Goal: Task Accomplishment & Management: Complete application form

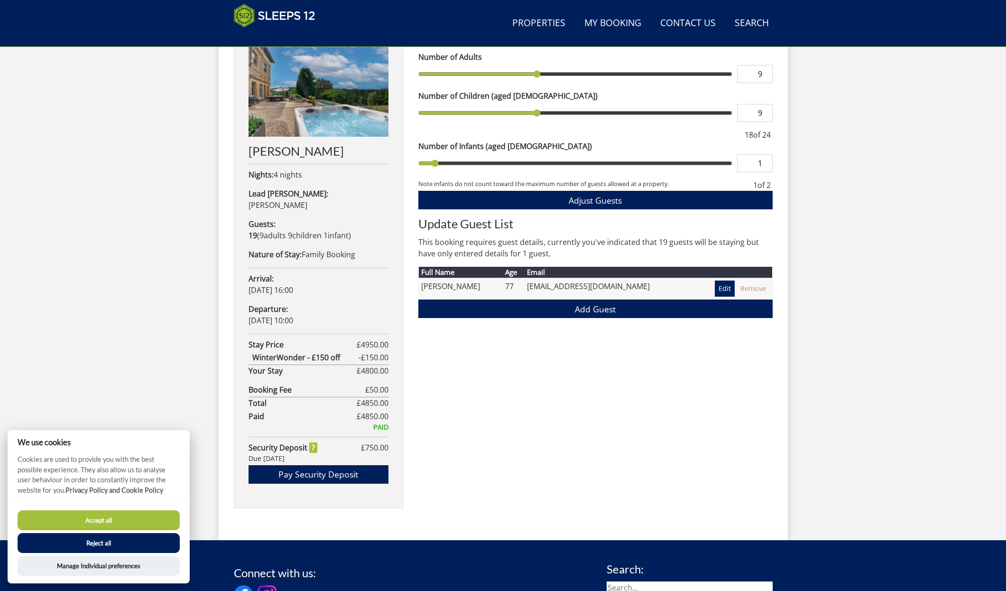
click at [111, 542] on button "Reject all" at bounding box center [99, 543] width 162 height 20
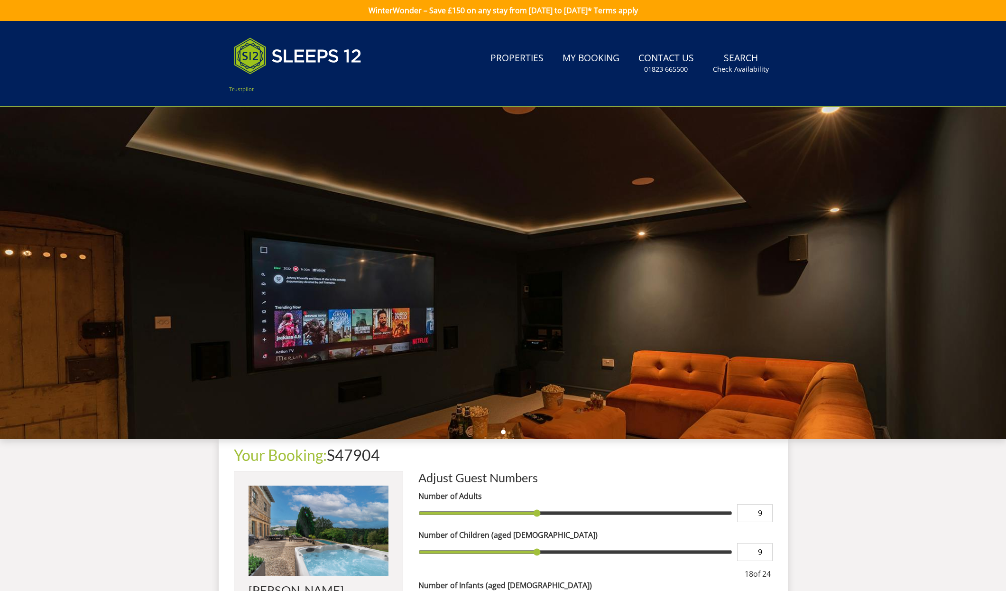
scroll to position [439, 0]
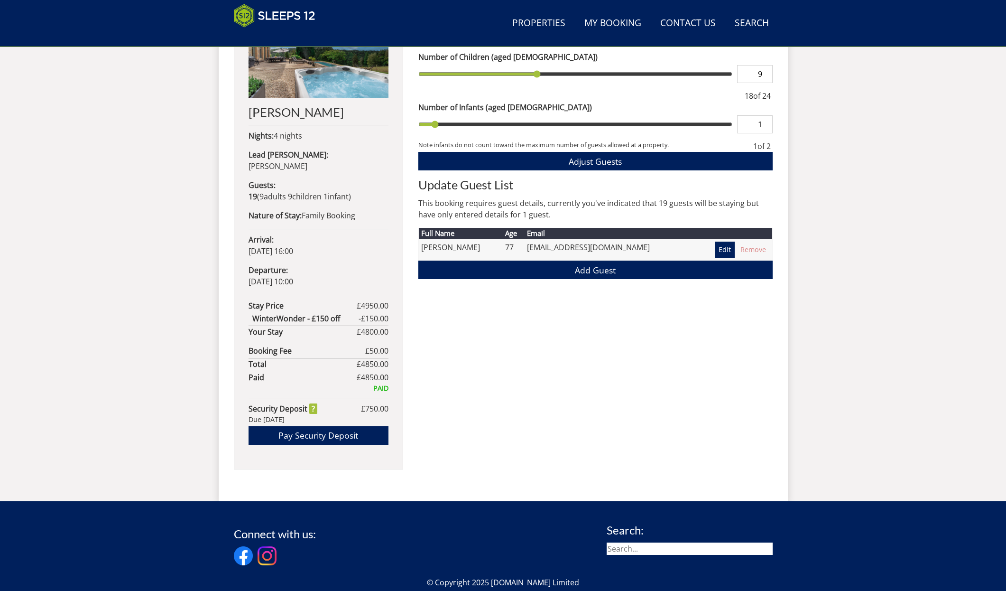
scroll to position [400, 0]
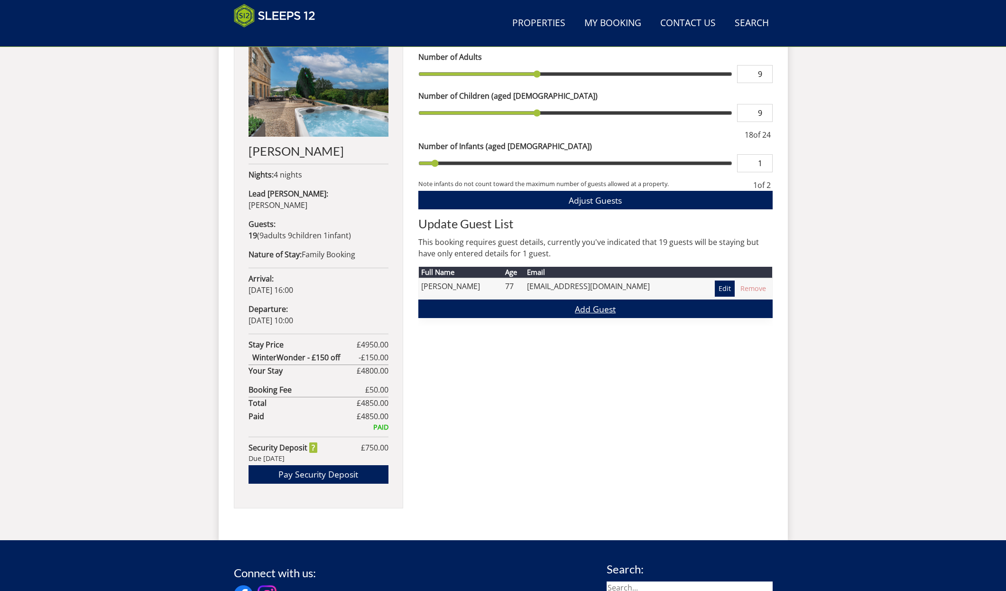
click at [592, 309] on link "Add Guest" at bounding box center [595, 308] width 354 height 19
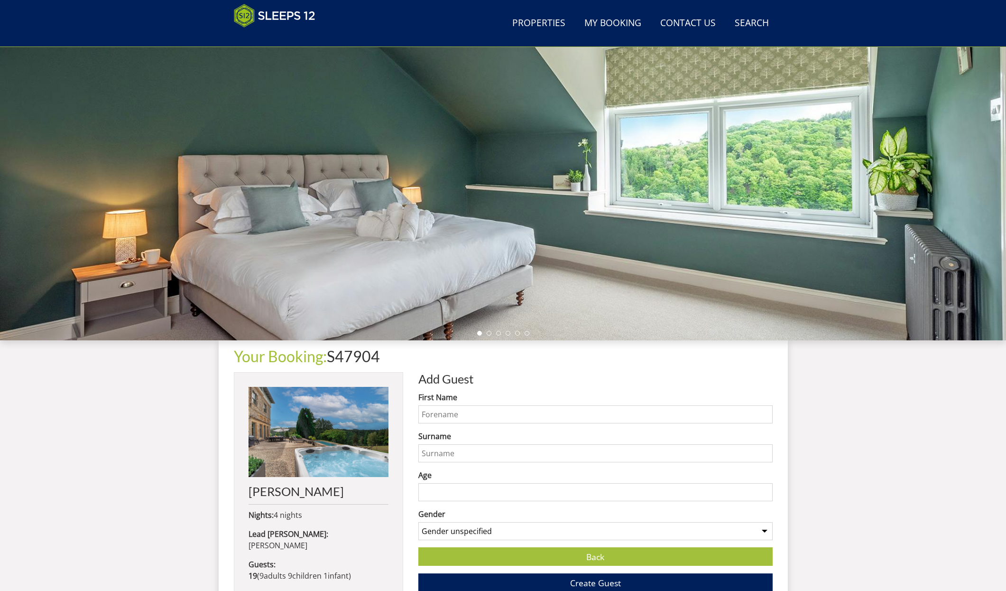
scroll to position [62, 0]
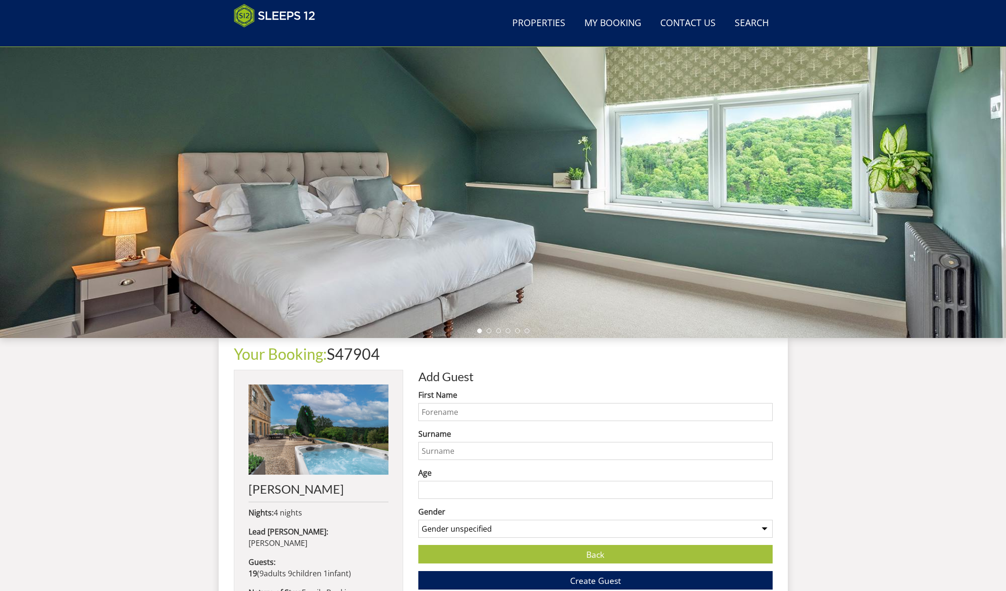
click at [440, 415] on input "First Name" at bounding box center [595, 412] width 354 height 18
type input "mark"
click at [438, 453] on input "Surname" at bounding box center [595, 451] width 354 height 18
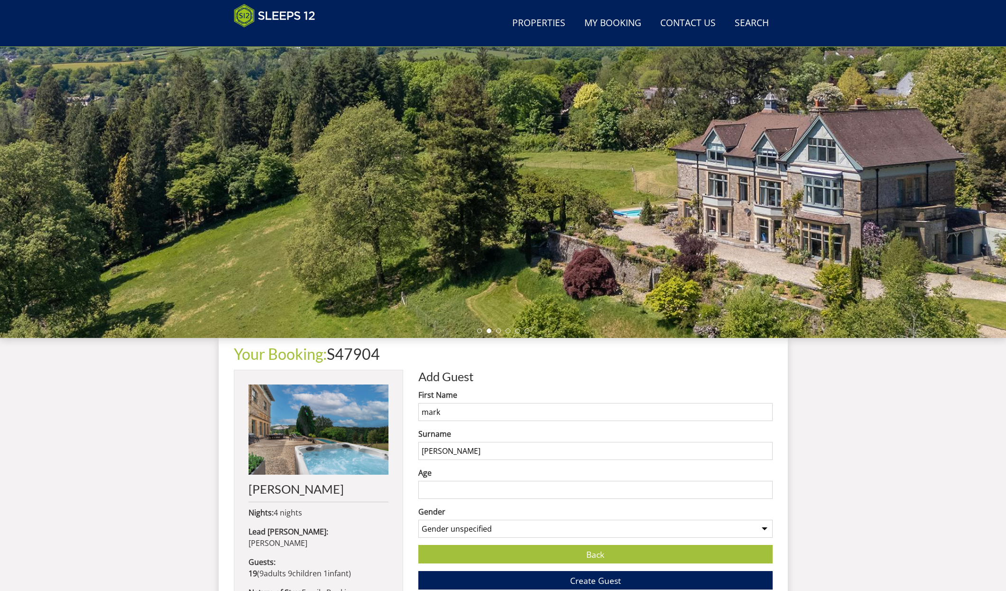
type input "[PERSON_NAME]"
click at [191, 408] on div "Search Menu Properties My Booking Contact Us [PHONE_NUMBER] Search Check Availa…" at bounding box center [503, 424] width 1006 height 930
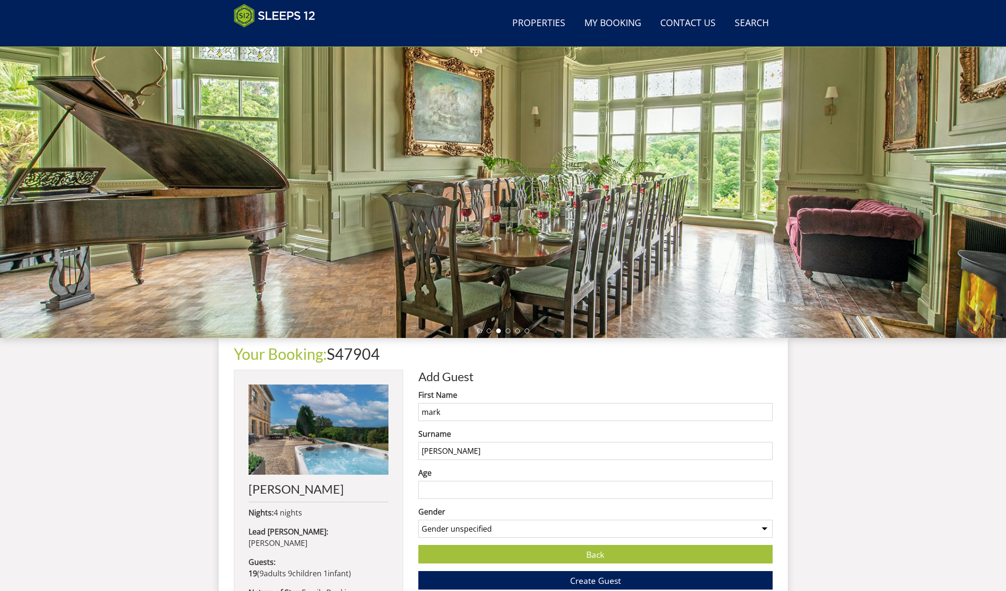
click at [435, 490] on input "Age" at bounding box center [595, 490] width 354 height 18
click at [428, 488] on input "Age" at bounding box center [595, 490] width 354 height 18
click at [429, 491] on input "Age" at bounding box center [595, 490] width 354 height 18
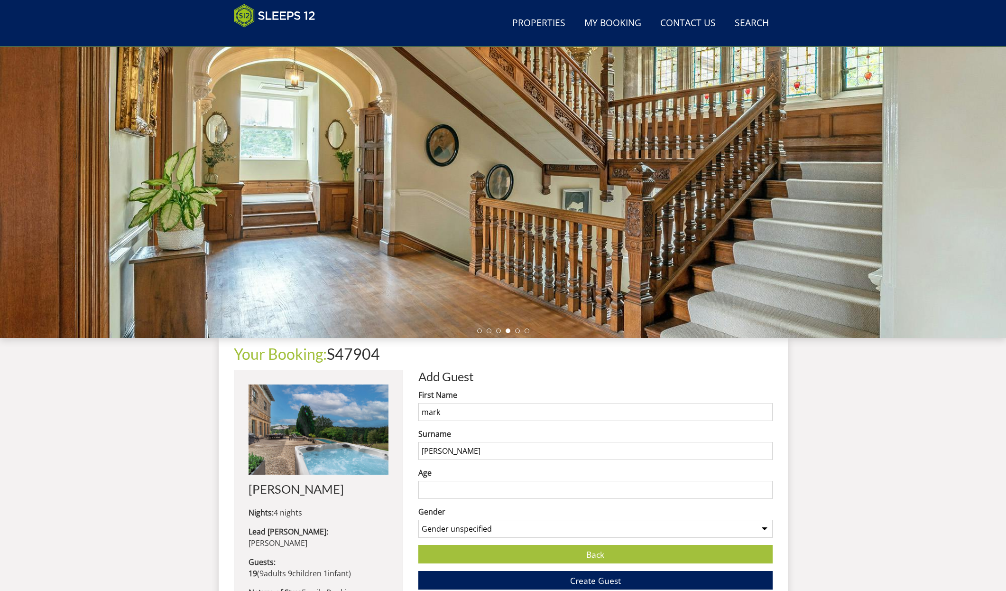
click at [429, 491] on input "Age" at bounding box center [595, 490] width 354 height 18
click at [438, 490] on input "Age" at bounding box center [595, 490] width 354 height 18
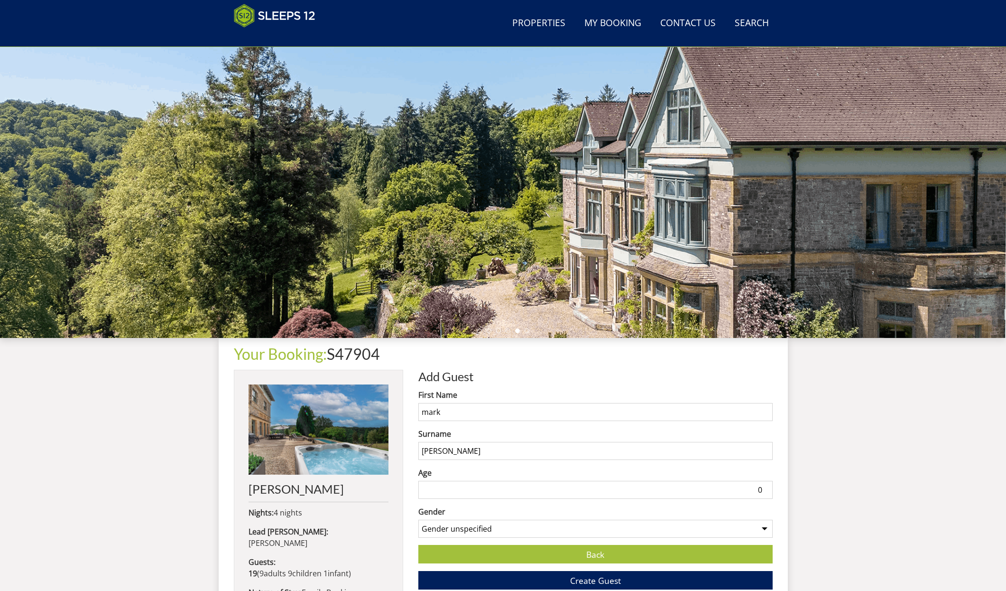
click at [765, 492] on input "0" at bounding box center [595, 490] width 354 height 18
click at [804, 503] on div "Search Menu Properties My Booking Contact Us [PHONE_NUMBER] Search Check Availa…" at bounding box center [503, 424] width 1006 height 930
click at [763, 488] on input "1" at bounding box center [595, 490] width 354 height 18
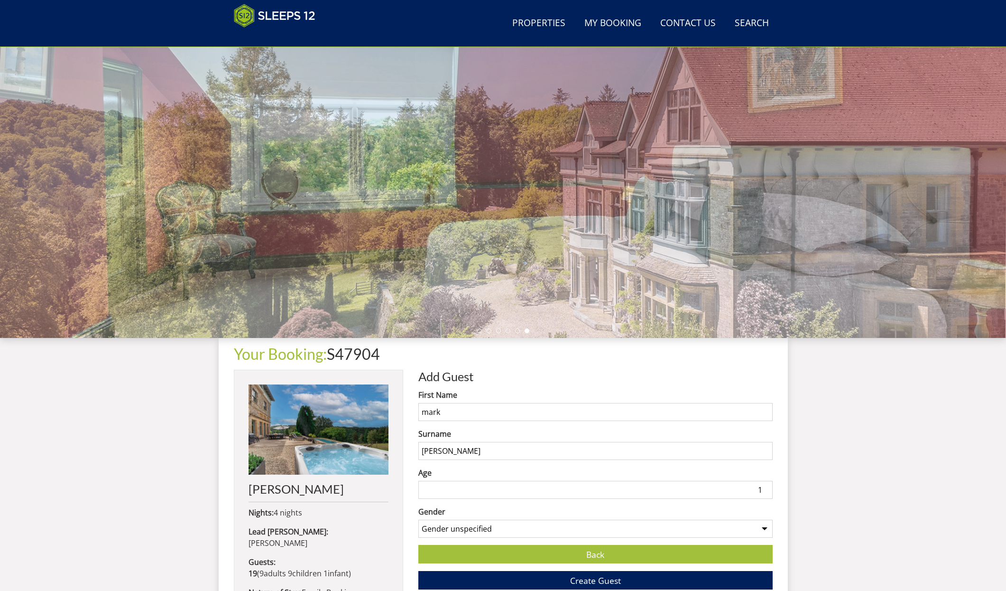
type input "0"
click at [766, 492] on input "0" at bounding box center [595, 490] width 354 height 18
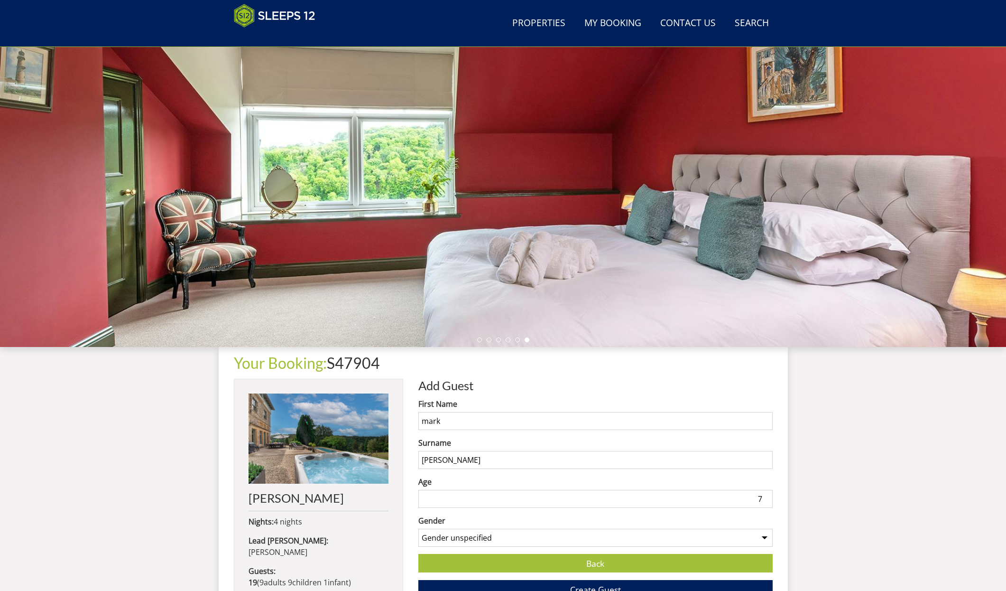
scroll to position [53, 0]
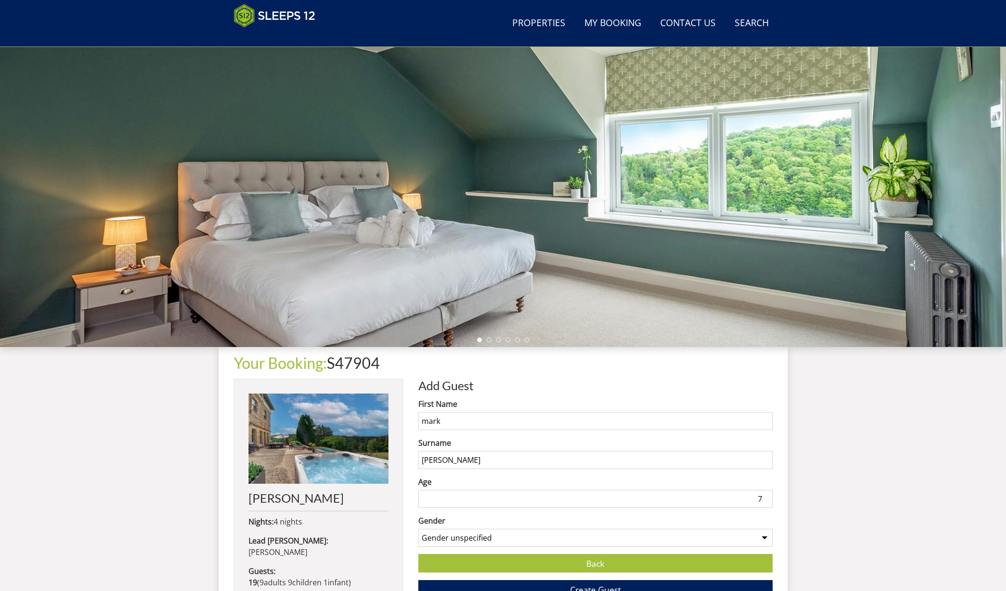
type input "8"
click at [766, 498] on input "1" at bounding box center [595, 499] width 354 height 18
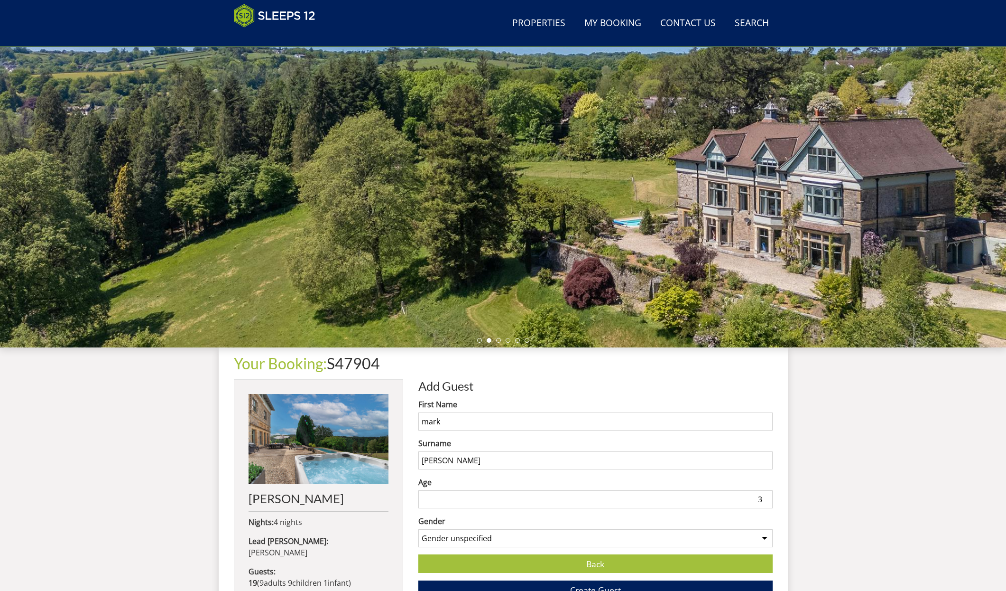
scroll to position [52, 0]
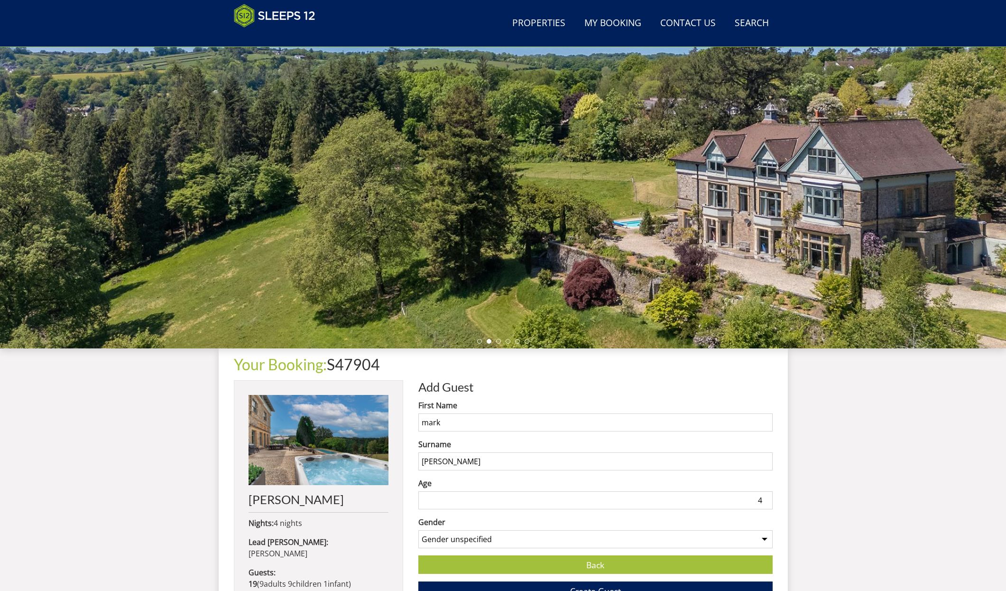
click at [766, 498] on input "4" at bounding box center [595, 500] width 354 height 18
click at [766, 498] on input "5" at bounding box center [595, 500] width 354 height 18
click at [766, 498] on input "6" at bounding box center [595, 500] width 354 height 18
click at [766, 498] on input "7" at bounding box center [595, 500] width 354 height 18
click at [766, 498] on input "8" at bounding box center [595, 500] width 354 height 18
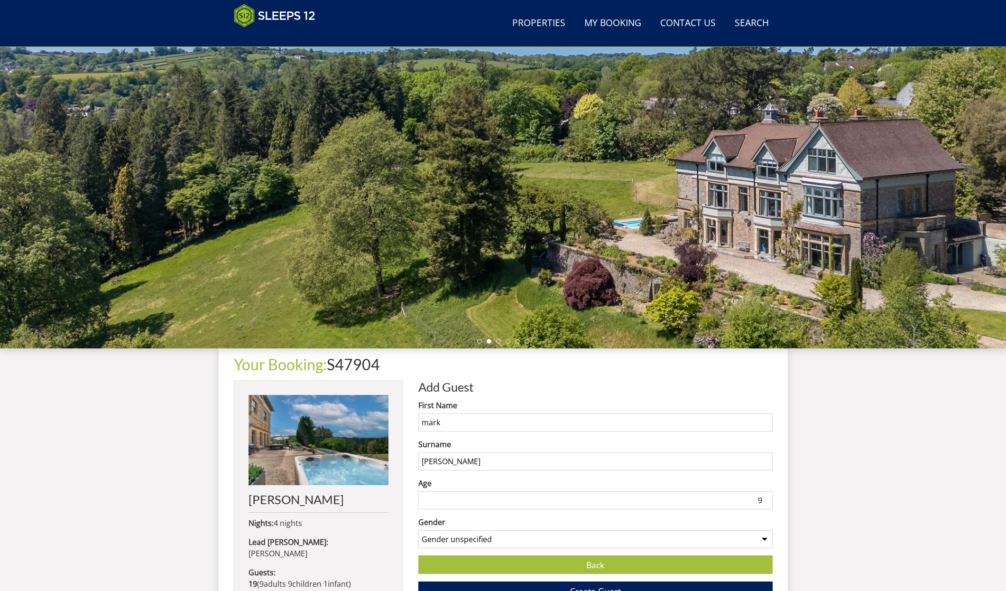
click at [766, 498] on input "9" at bounding box center [595, 500] width 354 height 18
click at [766, 498] on input "10" at bounding box center [595, 500] width 354 height 18
click at [766, 498] on input "11" at bounding box center [595, 500] width 354 height 18
click at [766, 498] on input "12" at bounding box center [595, 500] width 354 height 18
click at [766, 498] on input "13" at bounding box center [595, 500] width 354 height 18
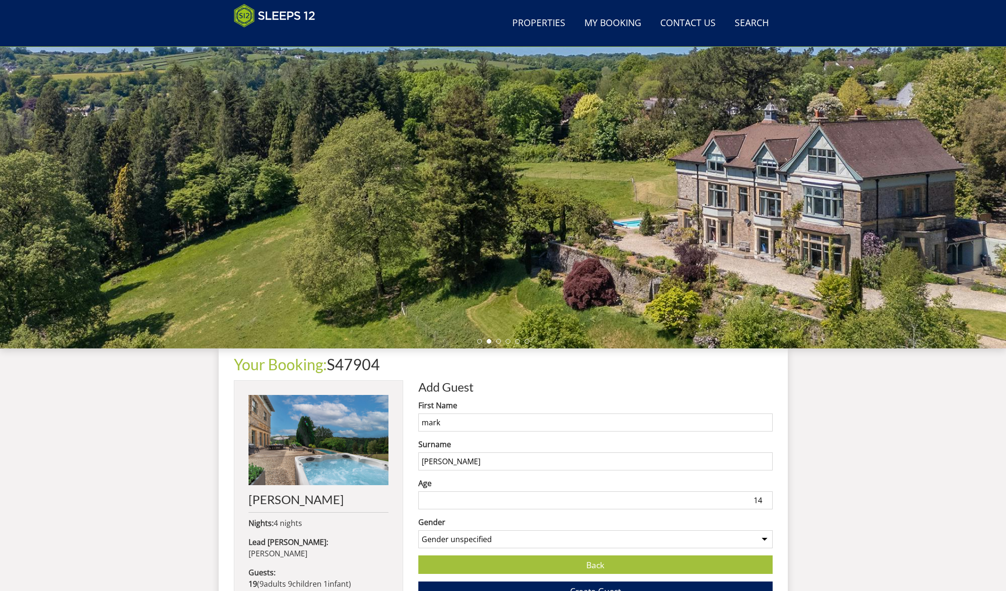
click at [766, 498] on input "14" at bounding box center [595, 500] width 354 height 18
click at [766, 498] on input "15" at bounding box center [595, 500] width 354 height 18
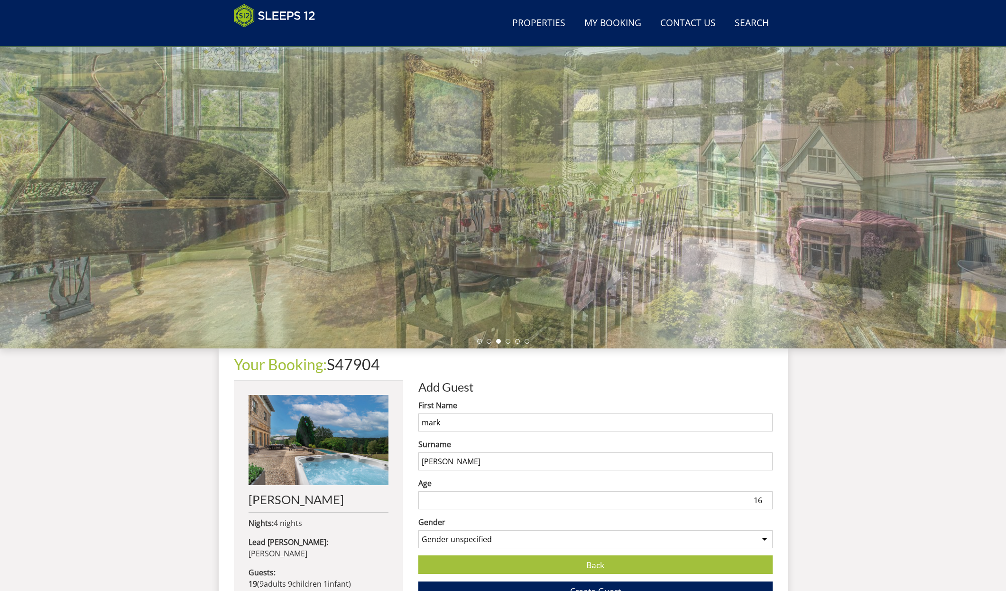
click at [766, 498] on input "16" at bounding box center [595, 500] width 354 height 18
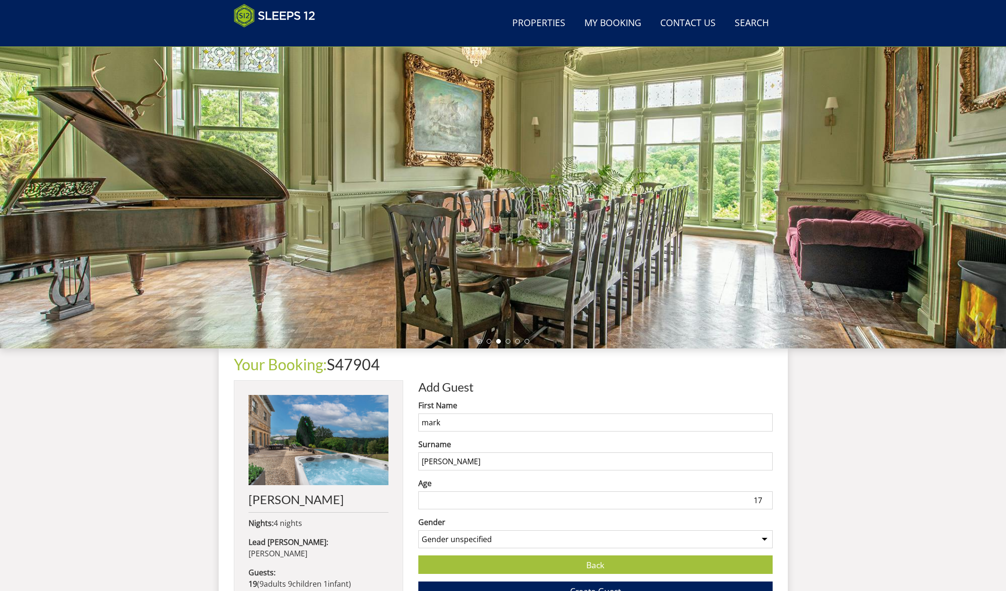
click at [766, 498] on input "17" at bounding box center [595, 500] width 354 height 18
click at [766, 498] on input "18" at bounding box center [595, 500] width 354 height 18
click at [766, 498] on input "19" at bounding box center [595, 500] width 354 height 18
click at [766, 498] on input "20" at bounding box center [595, 500] width 354 height 18
click at [766, 498] on input "21" at bounding box center [595, 500] width 354 height 18
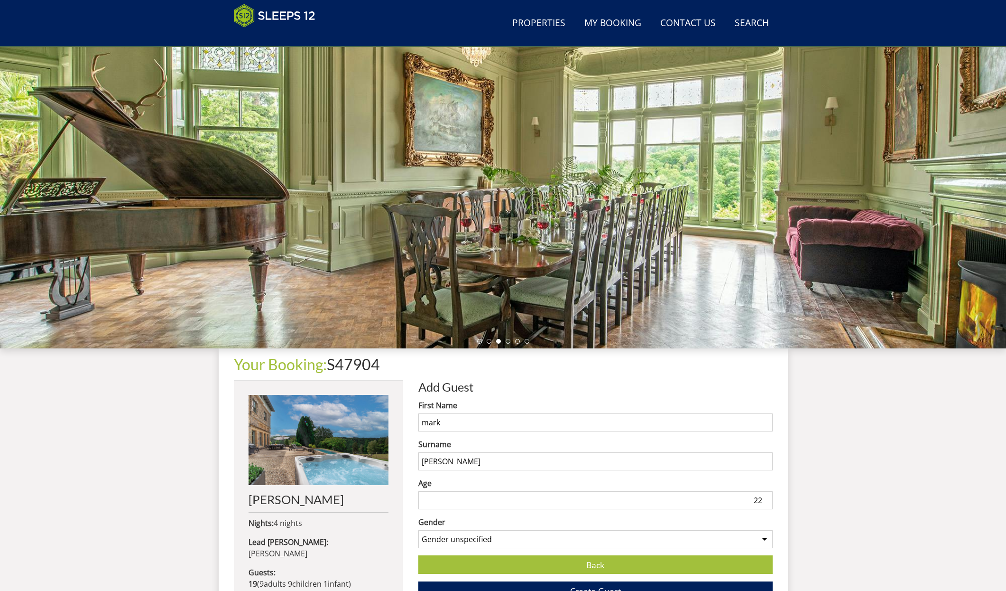
click at [766, 498] on input "22" at bounding box center [595, 500] width 354 height 18
click at [766, 498] on input "23" at bounding box center [595, 500] width 354 height 18
click at [766, 498] on input "24" at bounding box center [595, 500] width 354 height 18
click at [766, 498] on input "25" at bounding box center [595, 500] width 354 height 18
click at [766, 498] on input "26" at bounding box center [595, 500] width 354 height 18
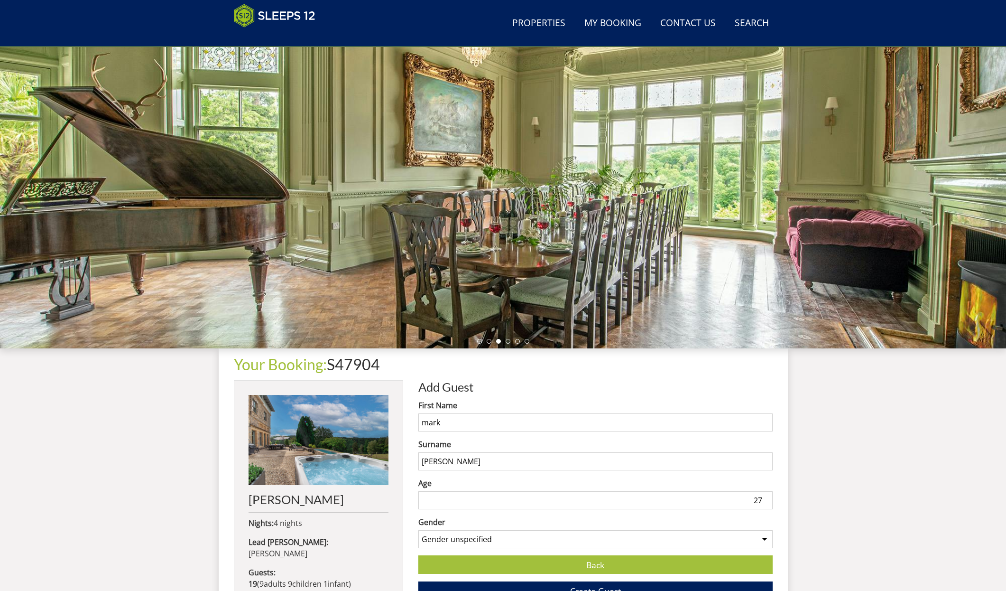
click at [766, 498] on input "27" at bounding box center [595, 500] width 354 height 18
click at [766, 498] on input "28" at bounding box center [595, 500] width 354 height 18
click at [766, 498] on input "29" at bounding box center [595, 500] width 354 height 18
click at [766, 498] on input "30" at bounding box center [595, 500] width 354 height 18
click at [766, 498] on input "31" at bounding box center [595, 500] width 354 height 18
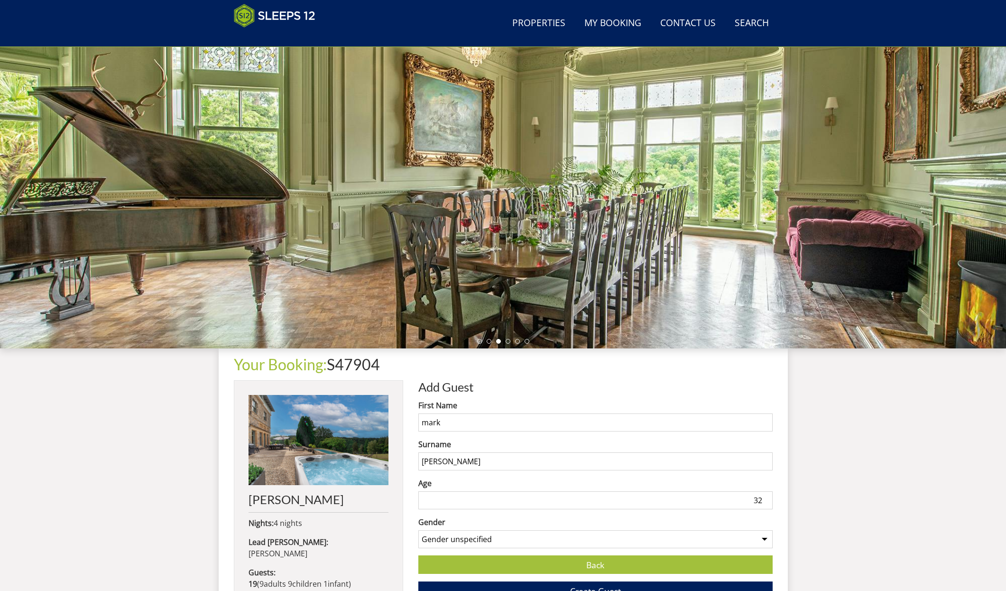
click at [766, 498] on input "32" at bounding box center [595, 500] width 354 height 18
click at [766, 498] on input "33" at bounding box center [595, 500] width 354 height 18
click at [766, 498] on input "34" at bounding box center [595, 500] width 354 height 18
click at [766, 498] on input "35" at bounding box center [595, 500] width 354 height 18
click at [766, 498] on input "36" at bounding box center [595, 500] width 354 height 18
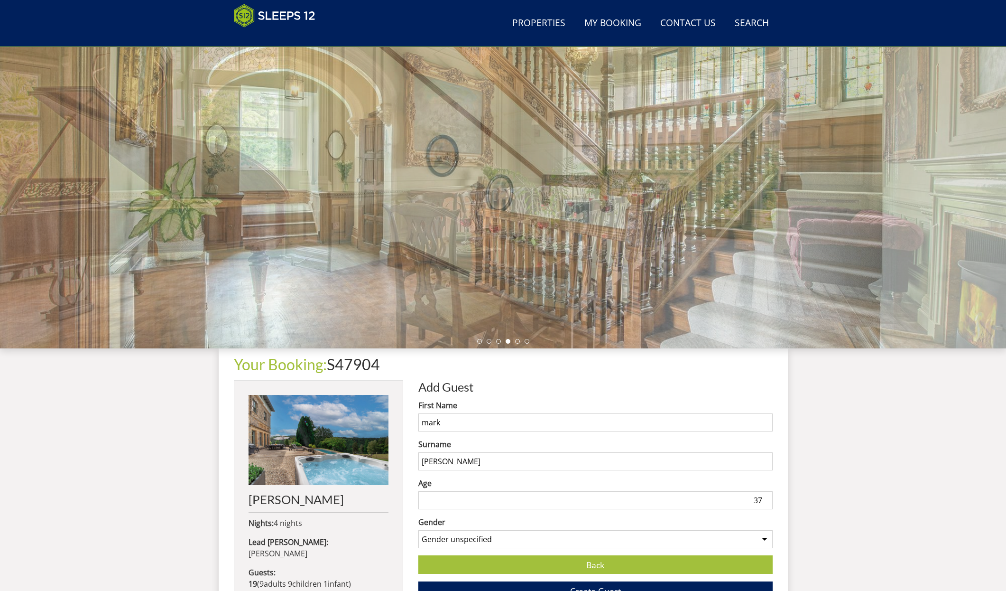
click at [766, 498] on input "37" at bounding box center [595, 500] width 354 height 18
click at [766, 498] on input "38" at bounding box center [595, 500] width 354 height 18
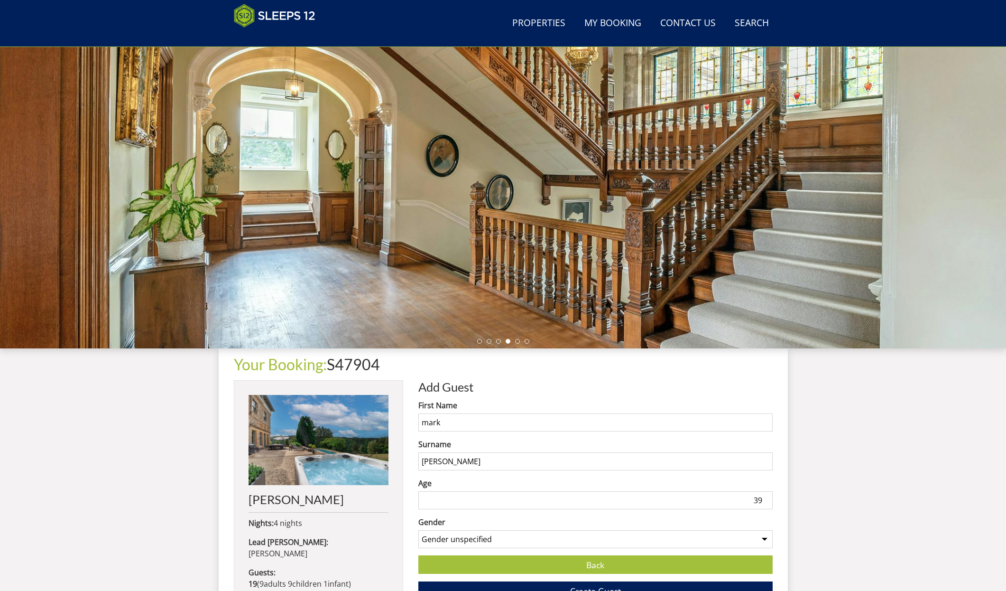
click at [766, 498] on input "39" at bounding box center [595, 500] width 354 height 18
click at [766, 498] on input "40" at bounding box center [595, 500] width 354 height 18
click at [766, 498] on input "41" at bounding box center [595, 500] width 354 height 18
click at [766, 498] on input "42" at bounding box center [595, 500] width 354 height 18
click at [766, 498] on input "43" at bounding box center [595, 500] width 354 height 18
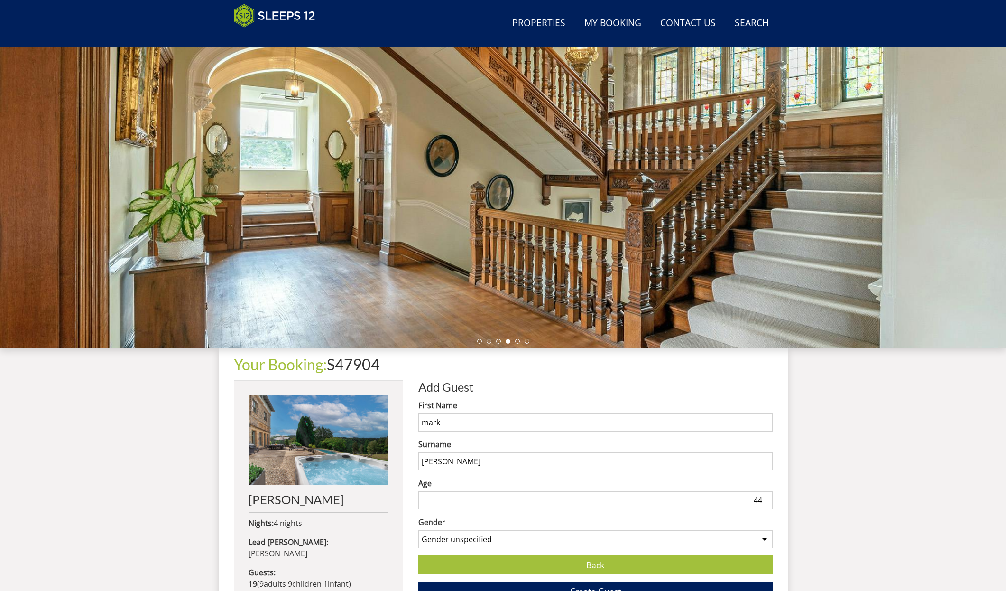
click at [766, 498] on input "44" at bounding box center [595, 500] width 354 height 18
click at [766, 498] on input "45" at bounding box center [595, 500] width 354 height 18
click at [766, 498] on input "46" at bounding box center [595, 500] width 354 height 18
click at [766, 498] on input "47" at bounding box center [595, 500] width 354 height 18
click at [766, 498] on input "48" at bounding box center [595, 500] width 354 height 18
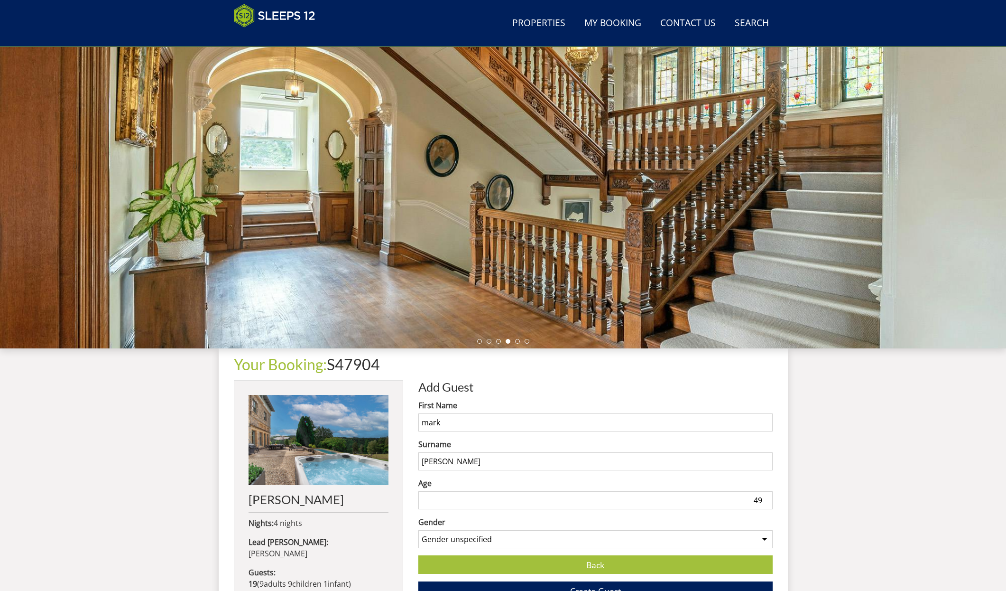
click at [766, 498] on input "49" at bounding box center [595, 500] width 354 height 18
click at [766, 498] on input "50" at bounding box center [595, 500] width 354 height 18
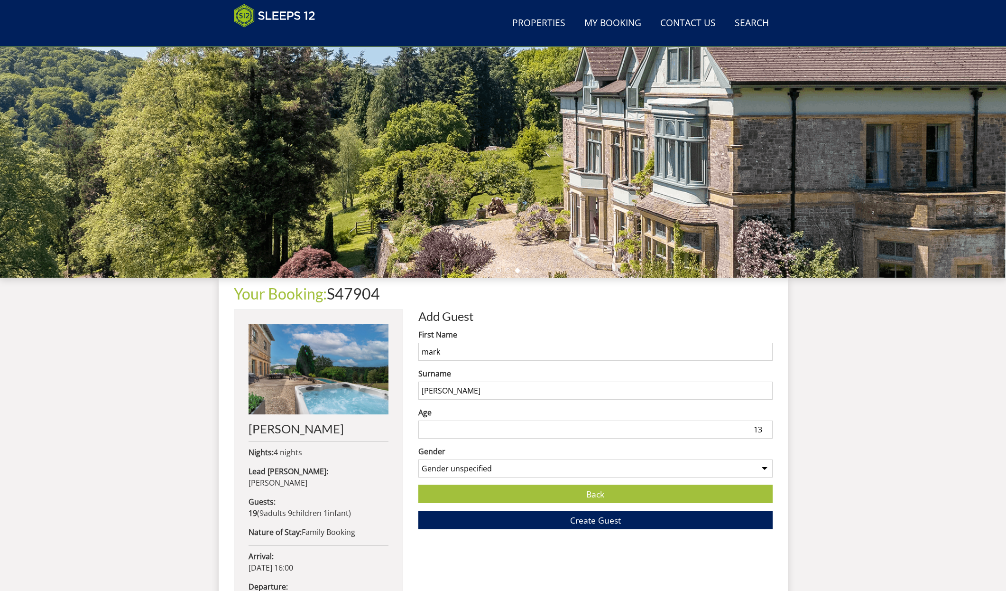
scroll to position [124, 0]
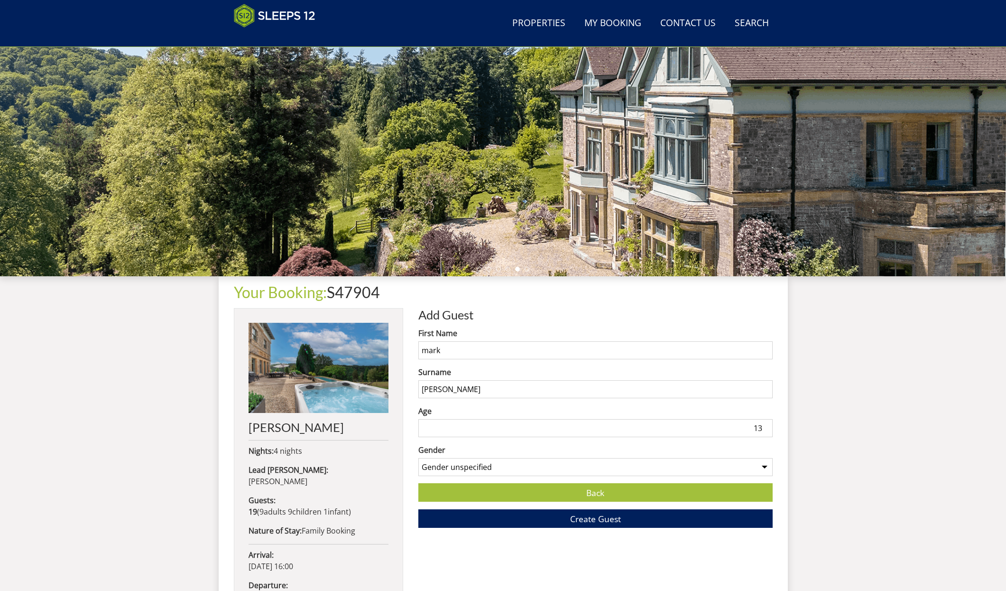
type input "1"
click at [445, 427] on input "Age" at bounding box center [595, 428] width 354 height 18
click at [453, 426] on input "Age" at bounding box center [595, 428] width 354 height 18
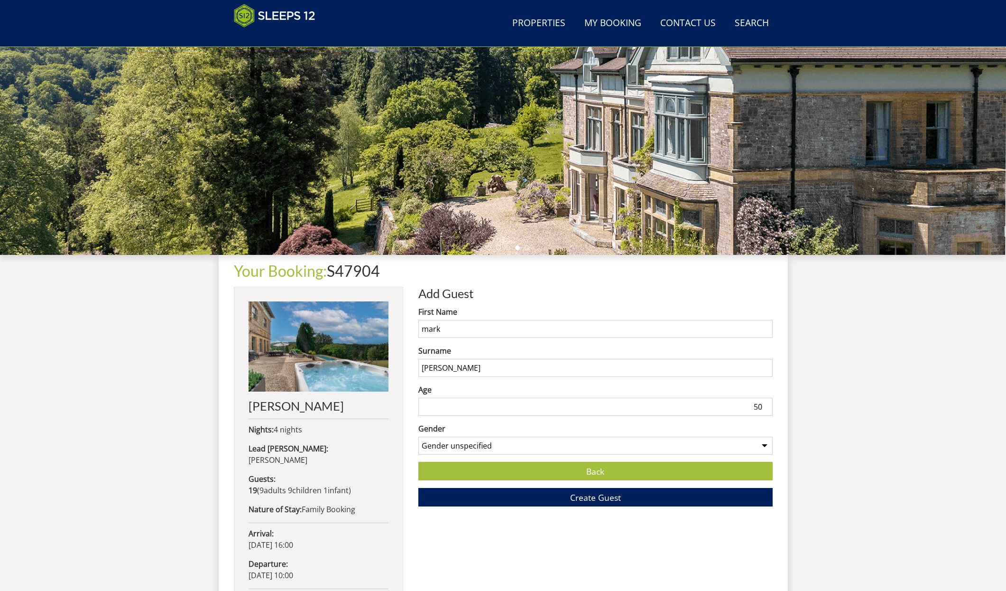
scroll to position [147, 0]
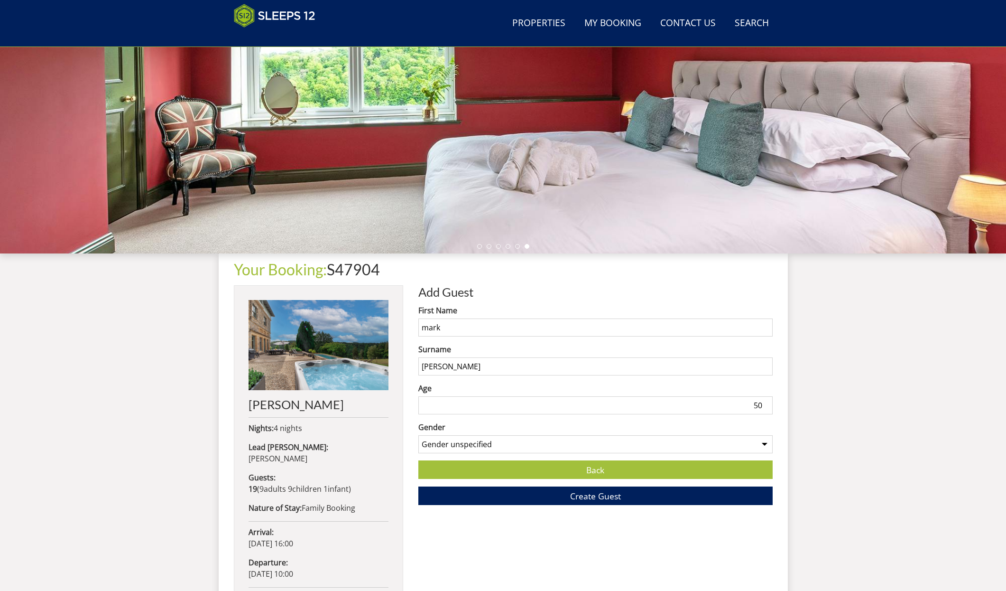
type input "50"
select select "gender_[DEMOGRAPHIC_DATA]"
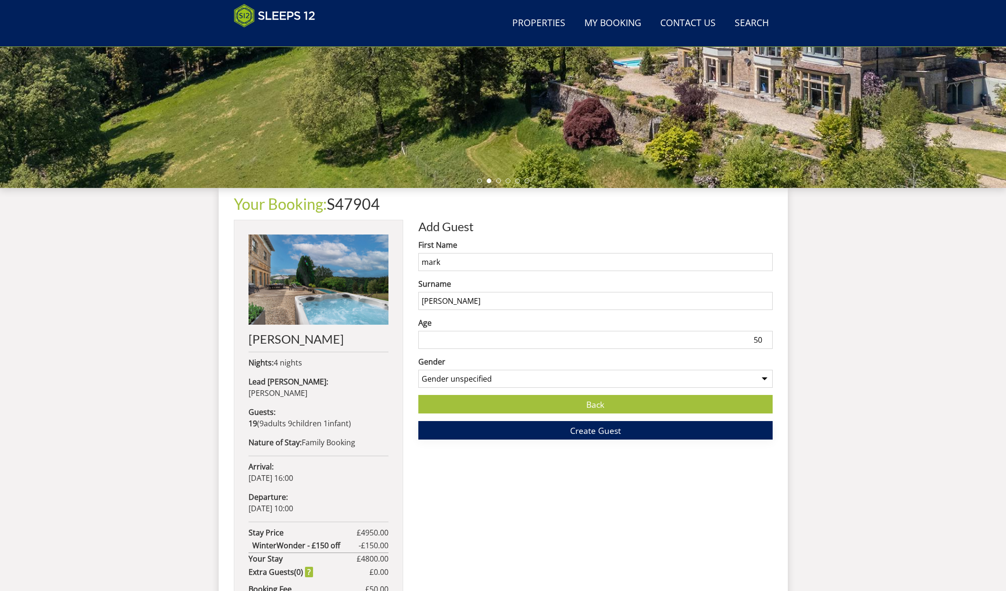
scroll to position [215, 0]
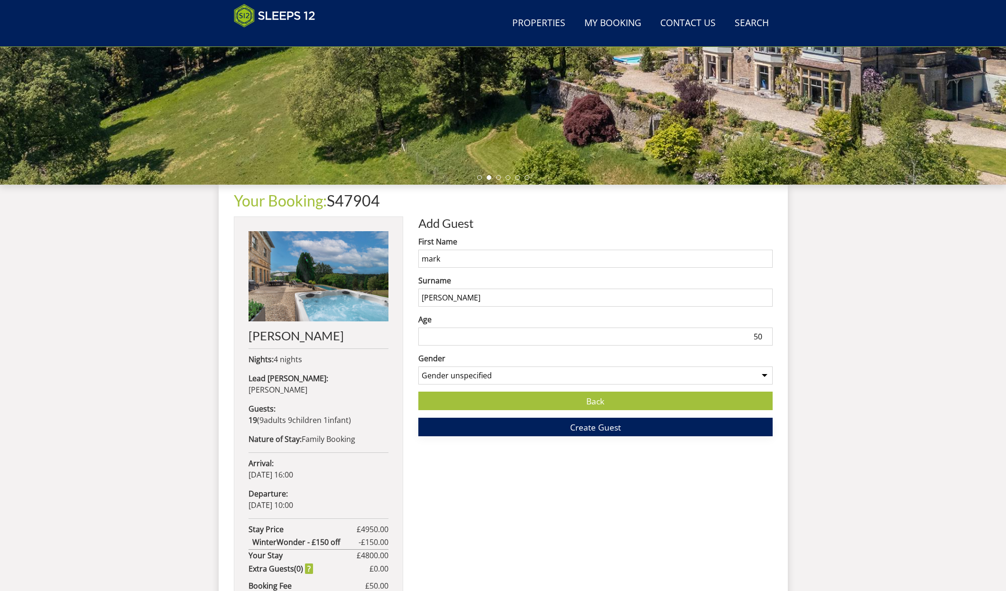
click at [590, 426] on span "Create Guest" at bounding box center [595, 426] width 51 height 11
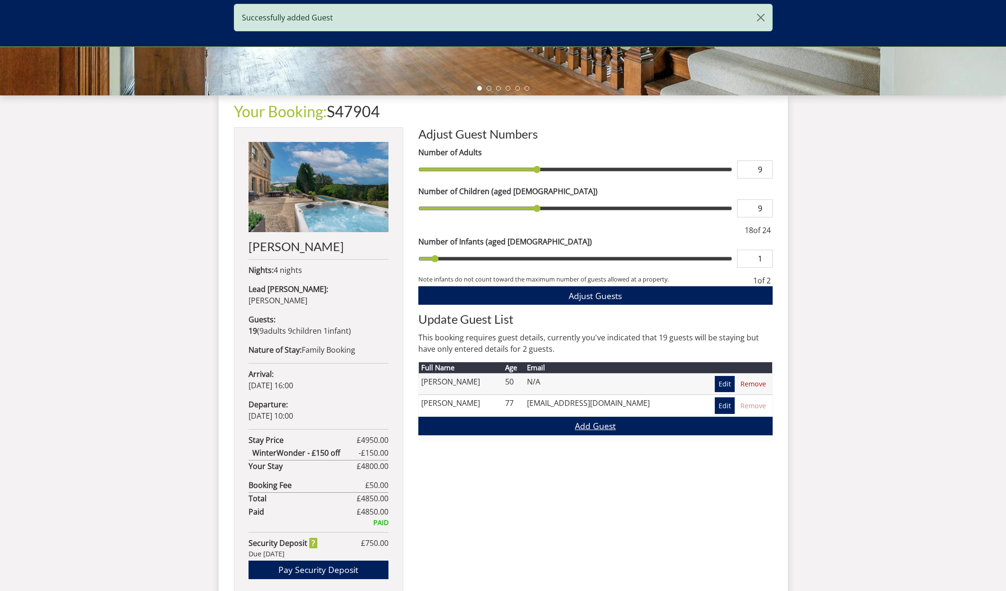
scroll to position [305, 0]
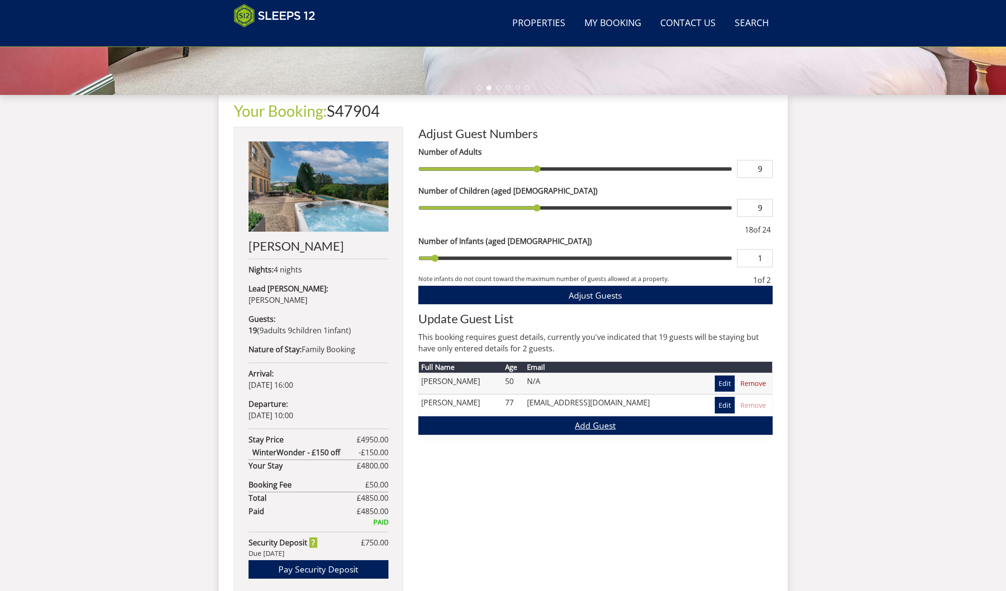
click at [590, 426] on link "Add Guest" at bounding box center [595, 425] width 354 height 19
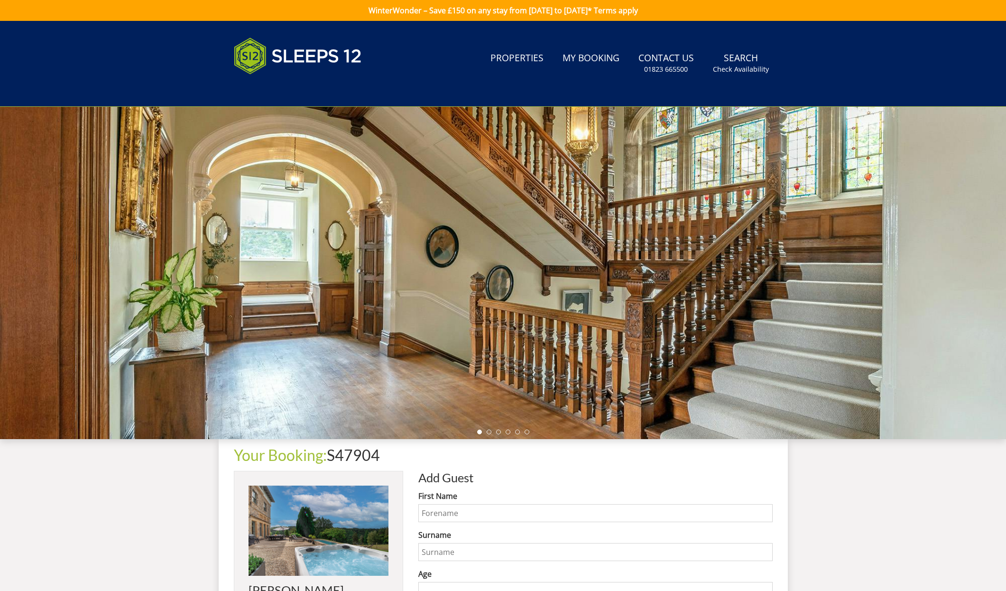
click at [446, 514] on input "First Name" at bounding box center [595, 513] width 354 height 18
type input "[PERSON_NAME]"
drag, startPoint x: 441, startPoint y: 531, endPoint x: 439, endPoint y: 551, distance: 19.5
click at [439, 551] on input "Surname" at bounding box center [595, 552] width 354 height 18
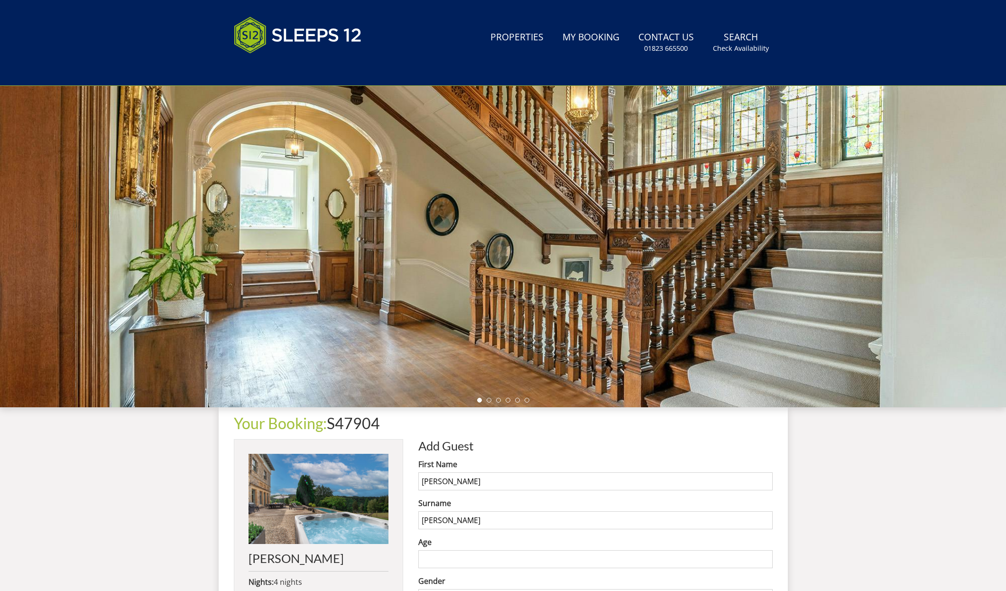
scroll to position [32, 0]
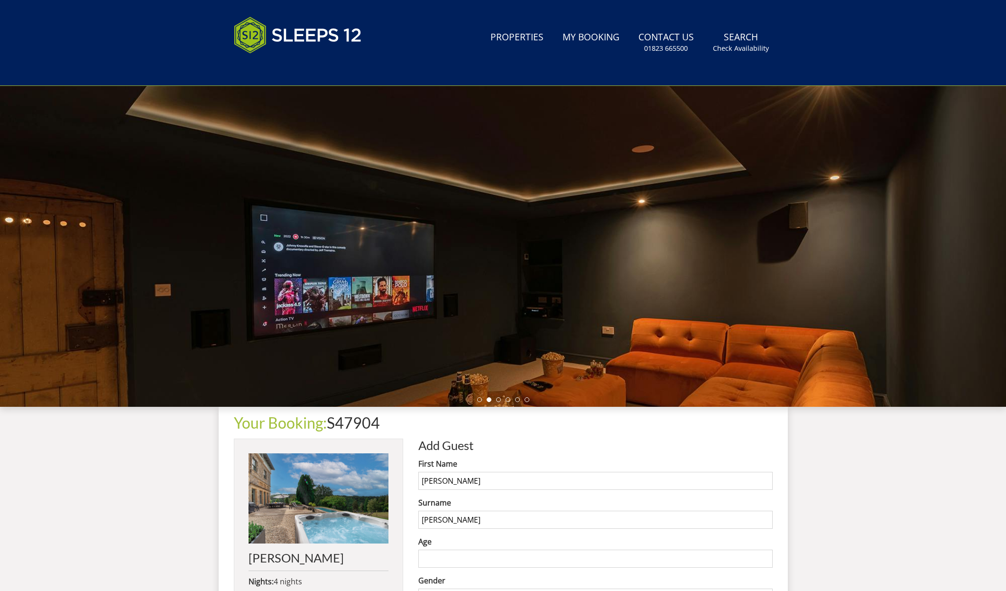
type input "[PERSON_NAME]"
click at [456, 566] on input "Age" at bounding box center [595, 558] width 354 height 18
type input "47"
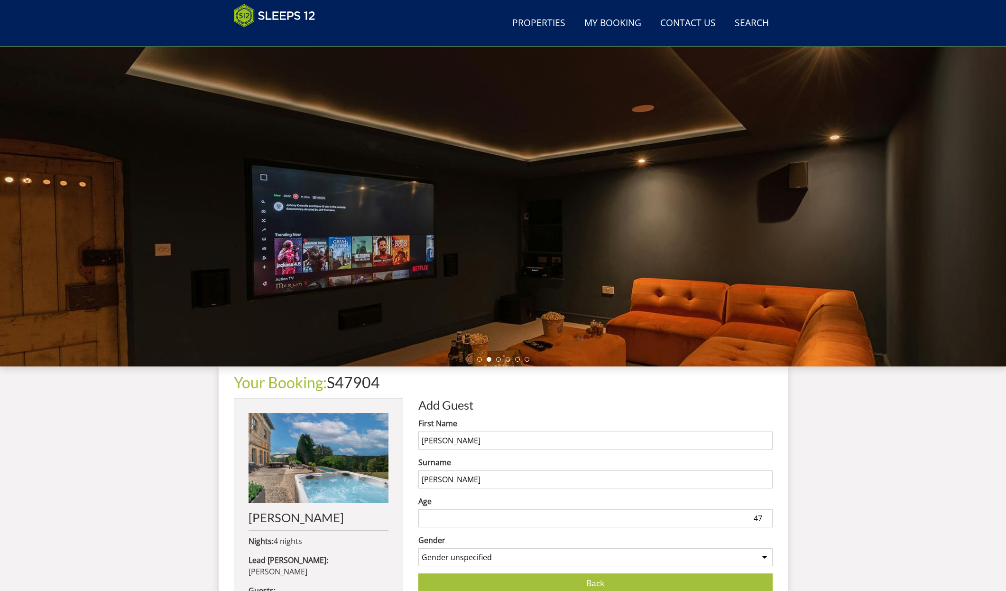
scroll to position [47, 0]
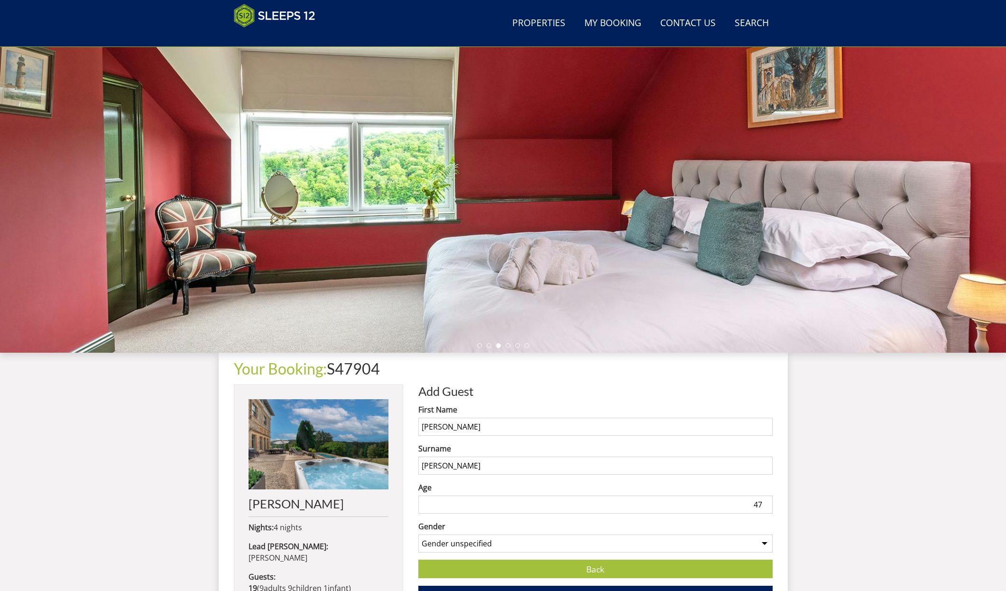
select select "gender_[DEMOGRAPHIC_DATA]"
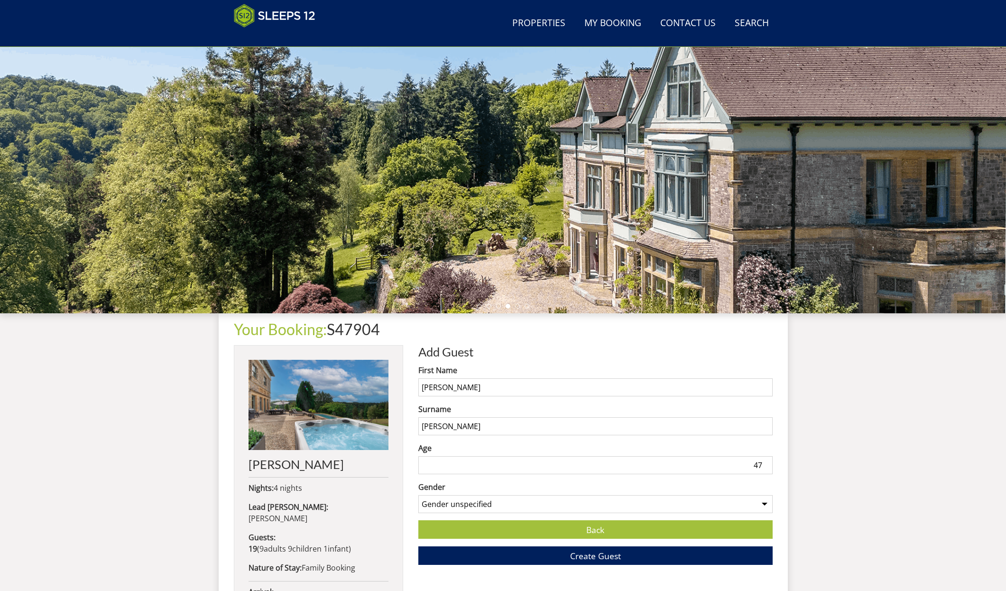
scroll to position [94, 0]
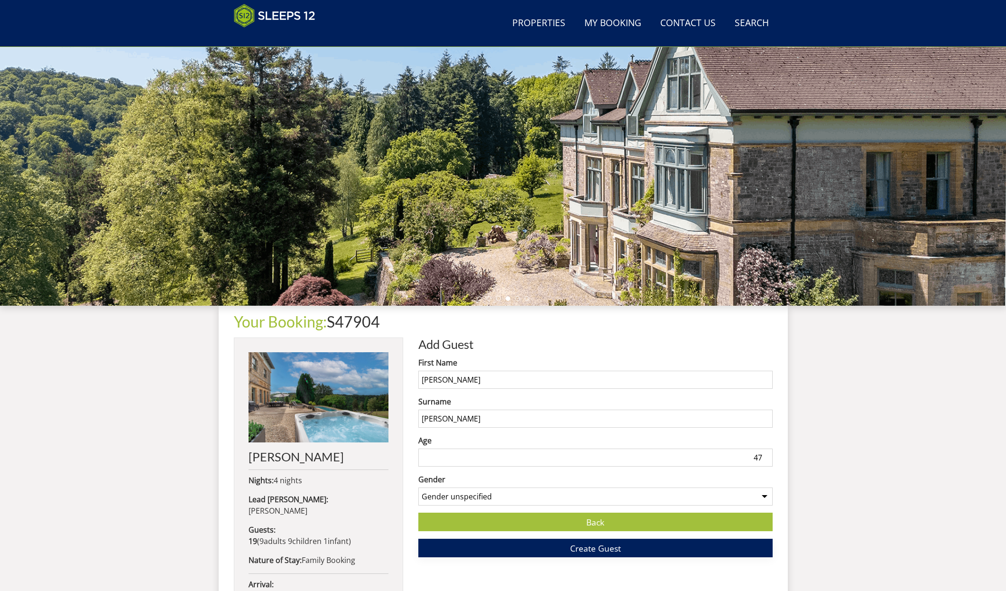
click at [598, 545] on span "Create Guest" at bounding box center [595, 547] width 51 height 11
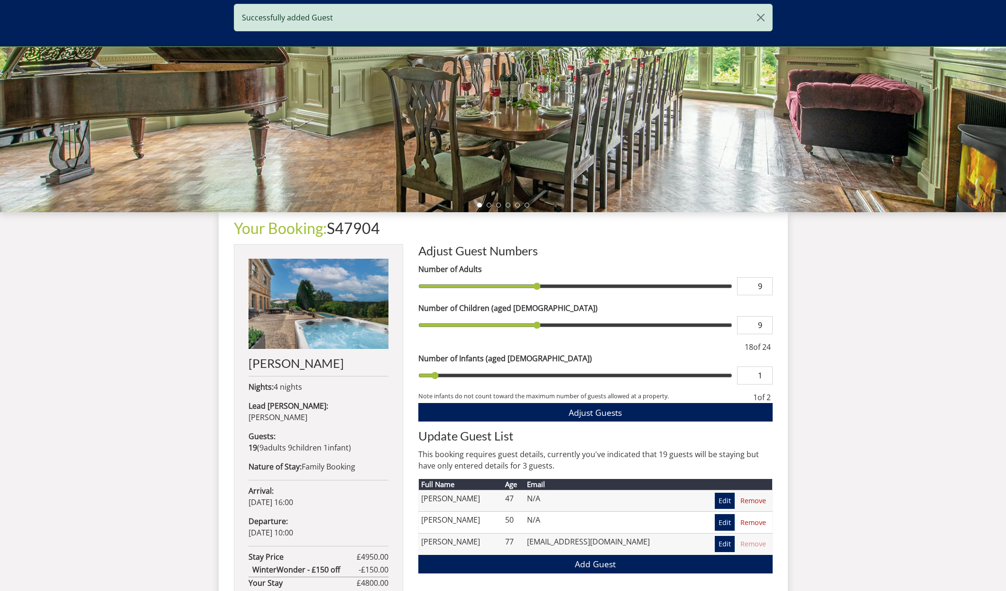
scroll to position [190, 0]
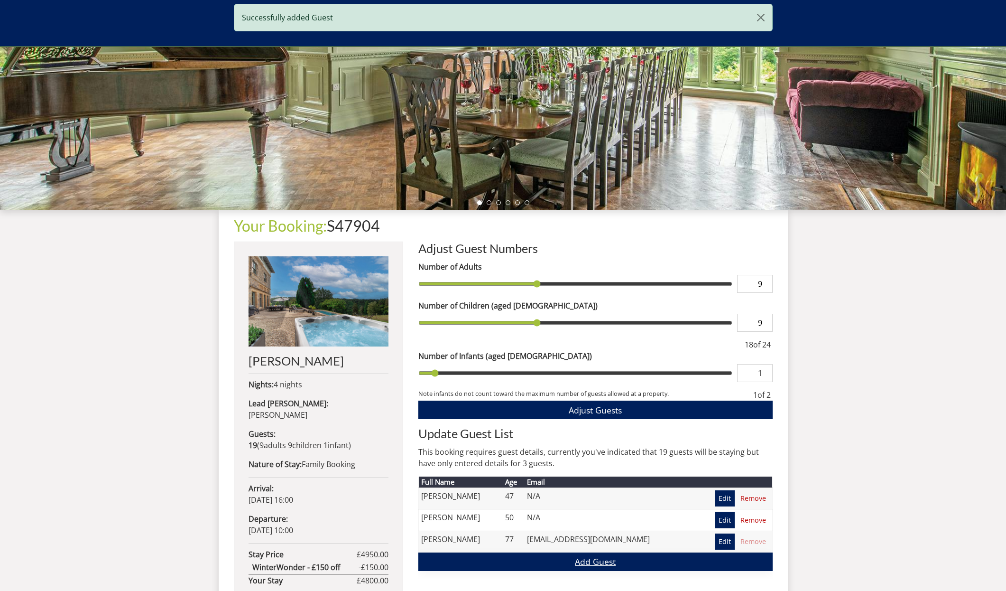
click at [584, 561] on link "Add Guest" at bounding box center [595, 561] width 354 height 19
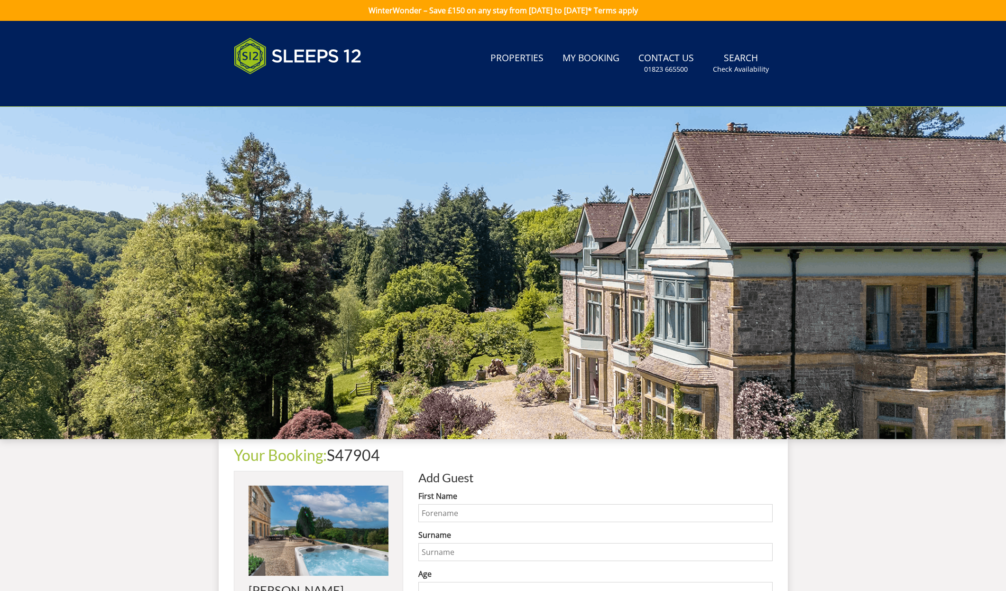
click at [439, 510] on input "First Name" at bounding box center [595, 513] width 354 height 18
type input "[PERSON_NAME]"
click at [435, 553] on input "Surname" at bounding box center [595, 552] width 354 height 18
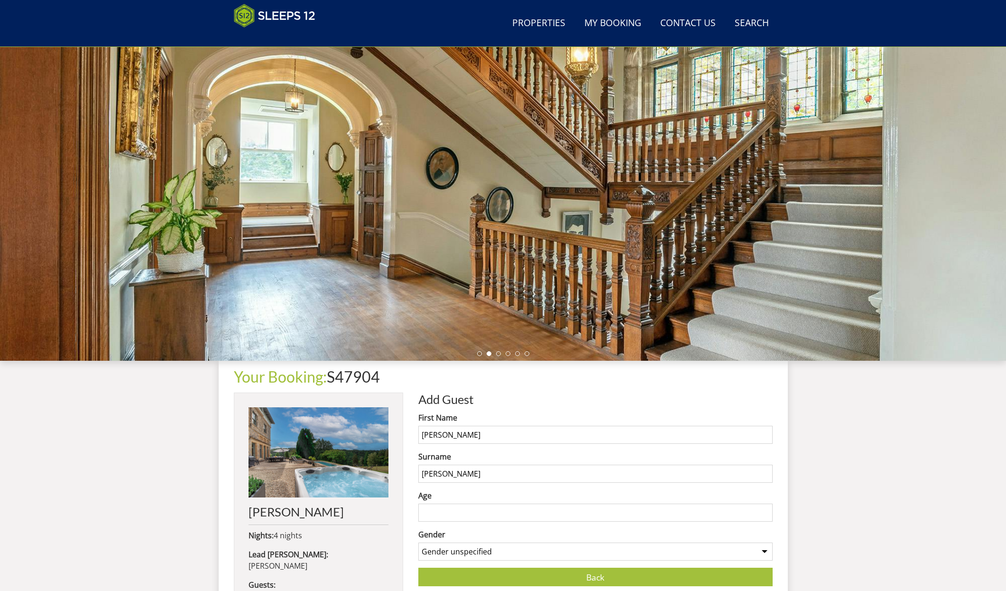
scroll to position [38, 0]
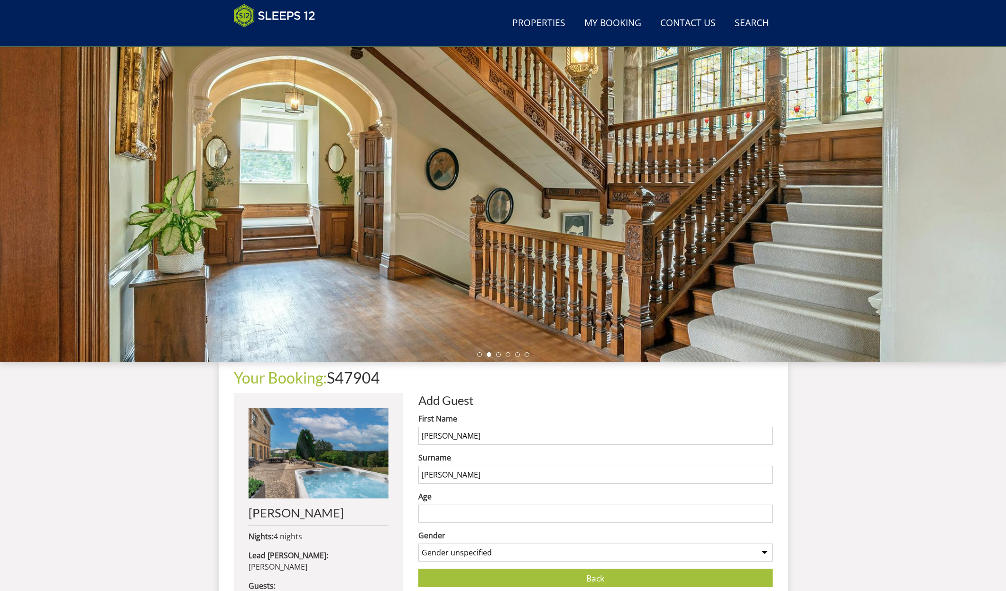
type input "[PERSON_NAME]"
click at [504, 518] on input "Age" at bounding box center [595, 513] width 354 height 18
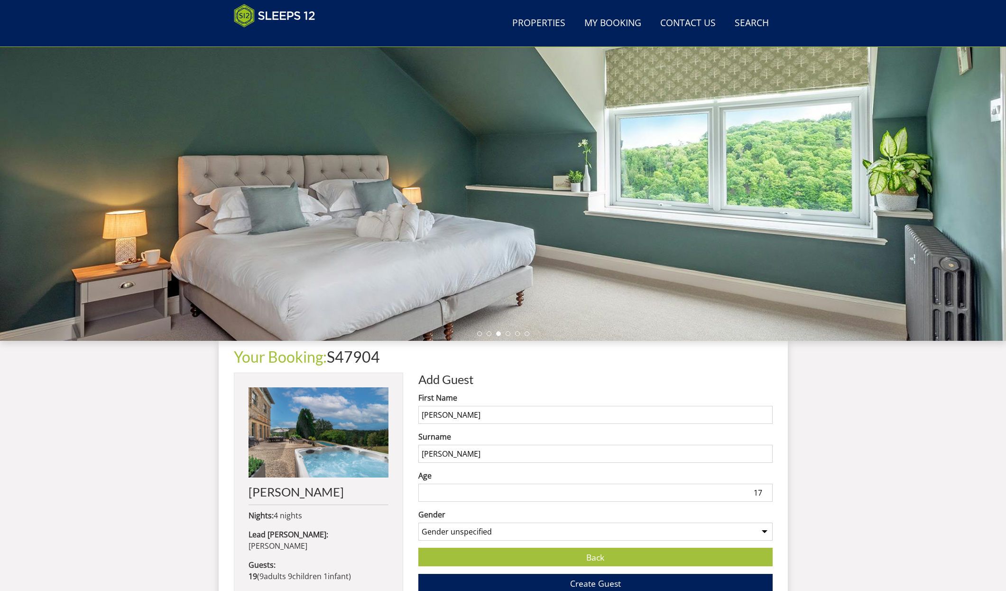
scroll to position [59, 0]
type input "17"
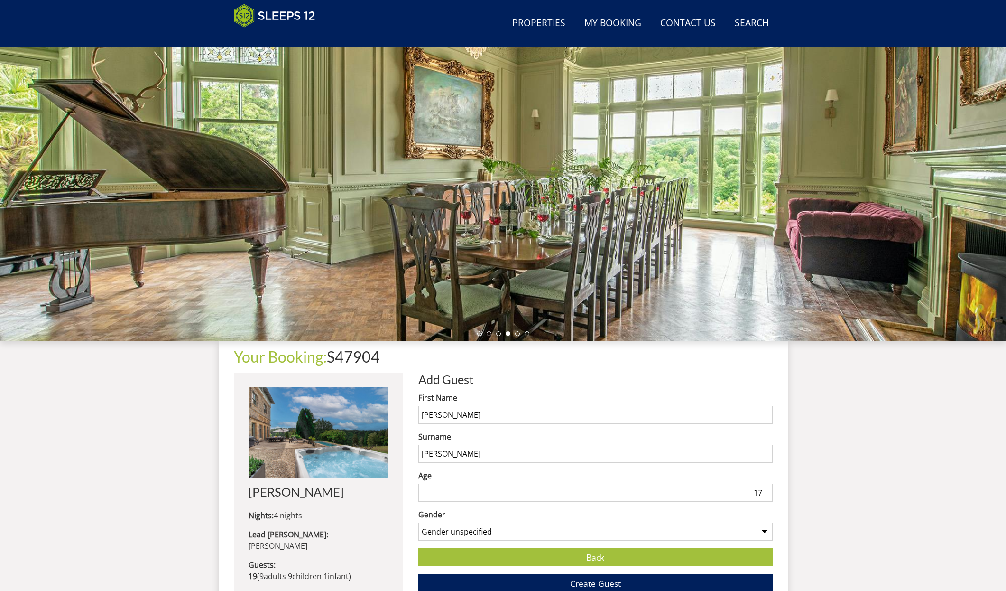
select select "gender_[DEMOGRAPHIC_DATA]"
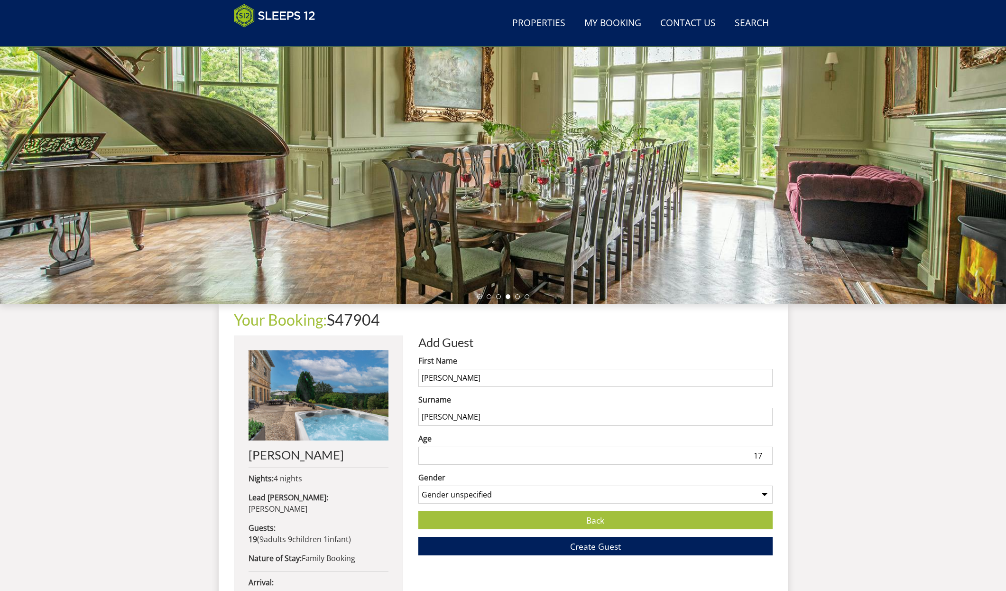
scroll to position [101, 0]
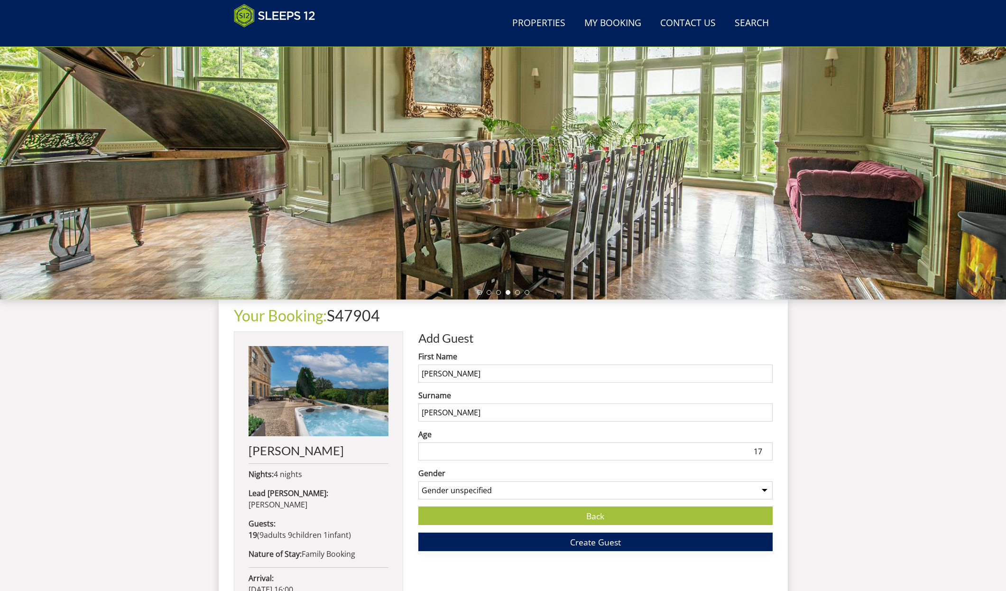
click at [577, 541] on span "Create Guest" at bounding box center [595, 541] width 51 height 11
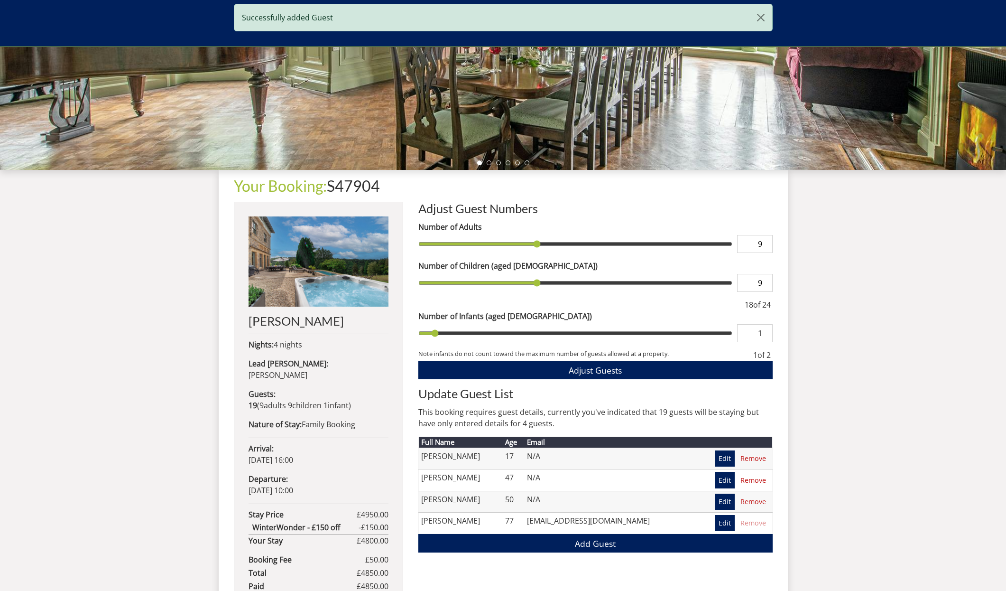
scroll to position [268, 0]
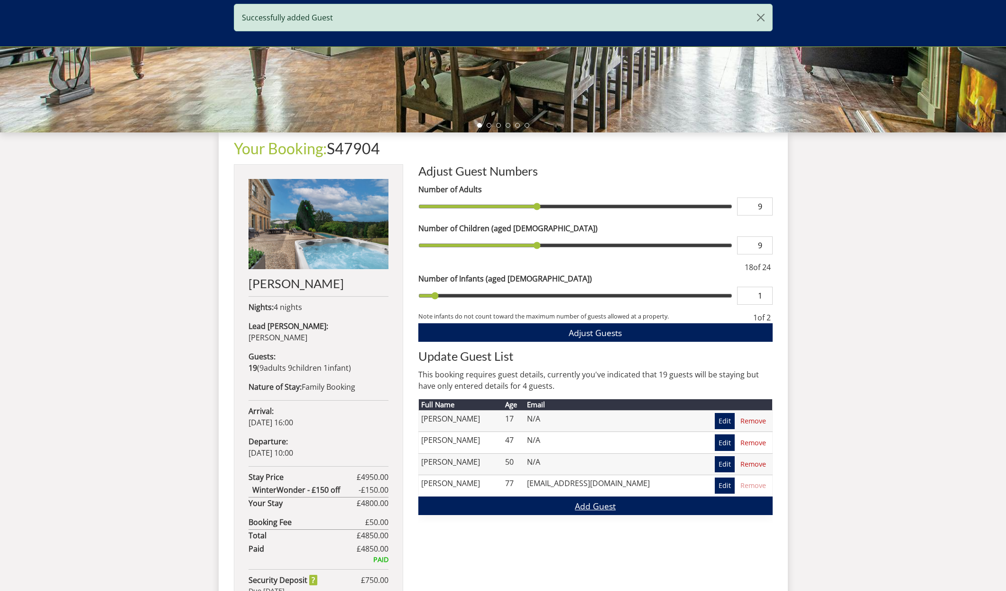
click at [586, 505] on link "Add Guest" at bounding box center [595, 505] width 354 height 19
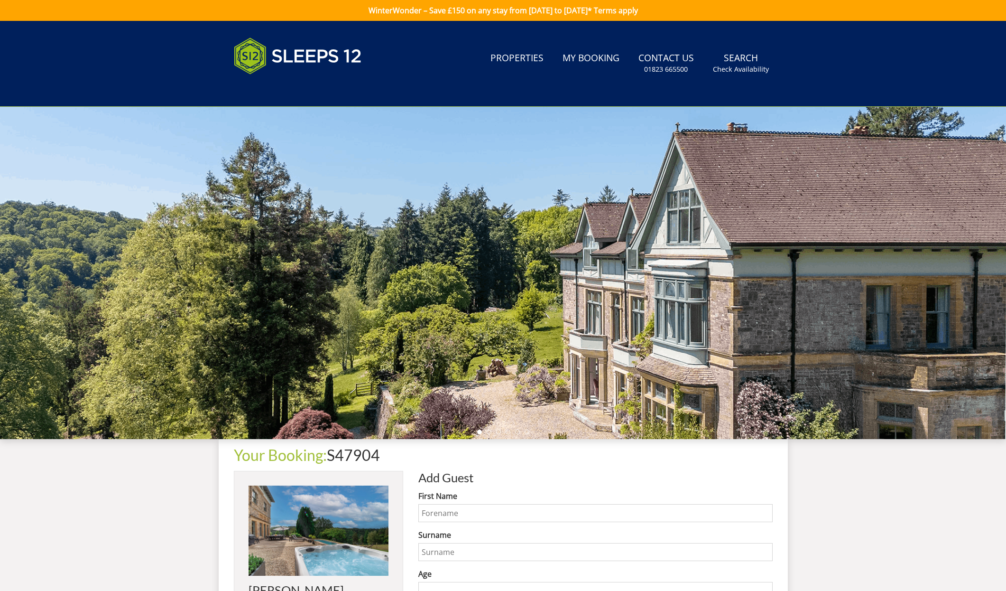
click at [443, 510] on input "First Name" at bounding box center [595, 513] width 354 height 18
type input "aston"
click at [440, 551] on input "Surname" at bounding box center [595, 552] width 354 height 18
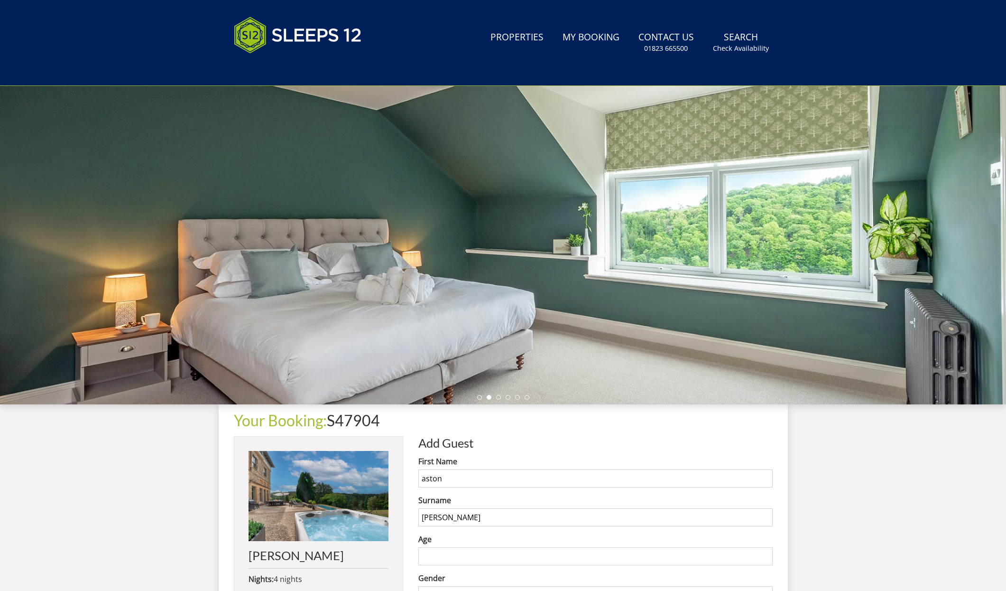
scroll to position [38, 0]
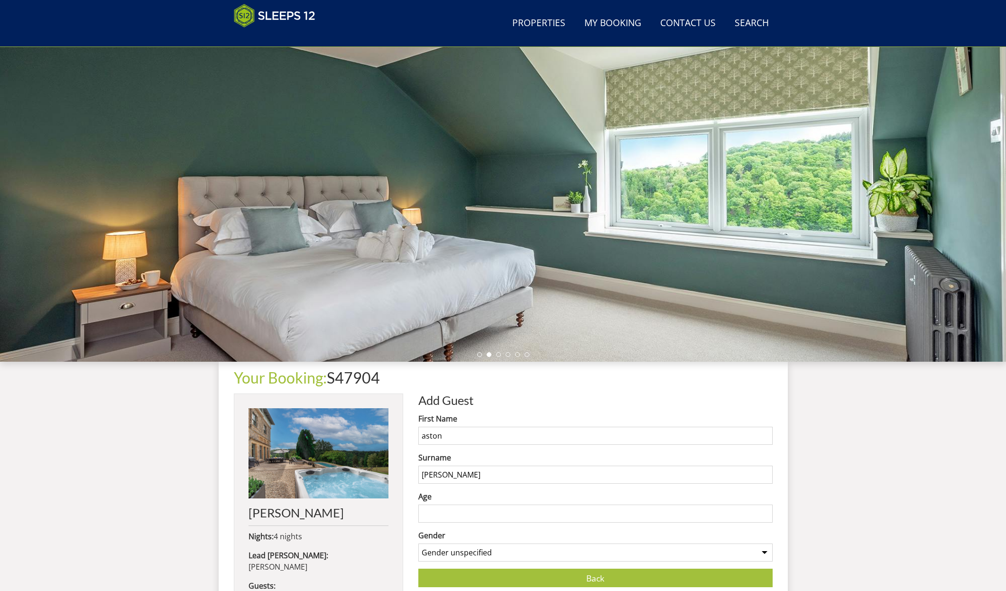
type input "[PERSON_NAME]"
click at [451, 513] on input "1" at bounding box center [595, 513] width 354 height 18
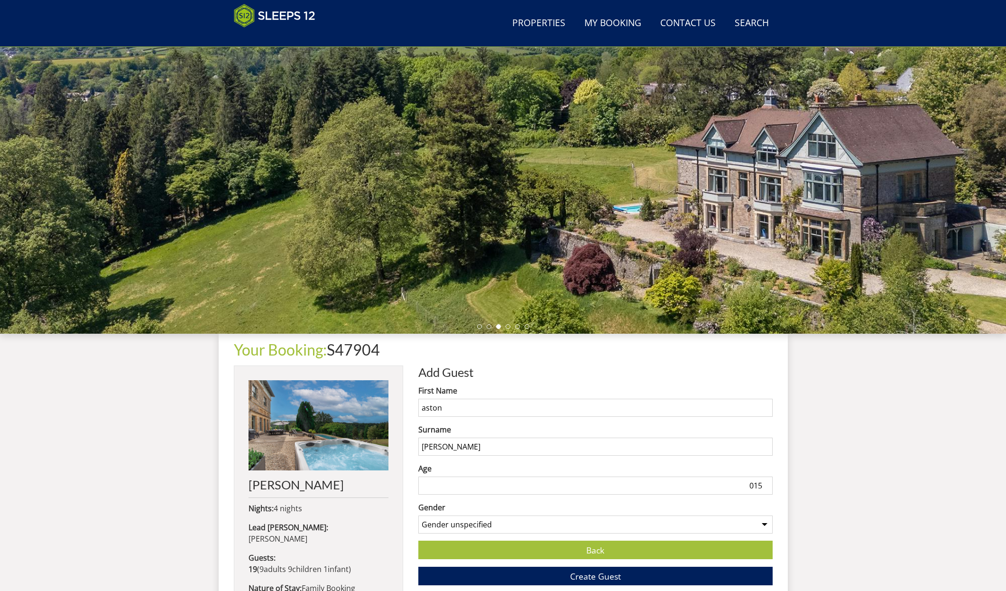
scroll to position [67, 0]
type input "015"
select select "gender_[DEMOGRAPHIC_DATA]"
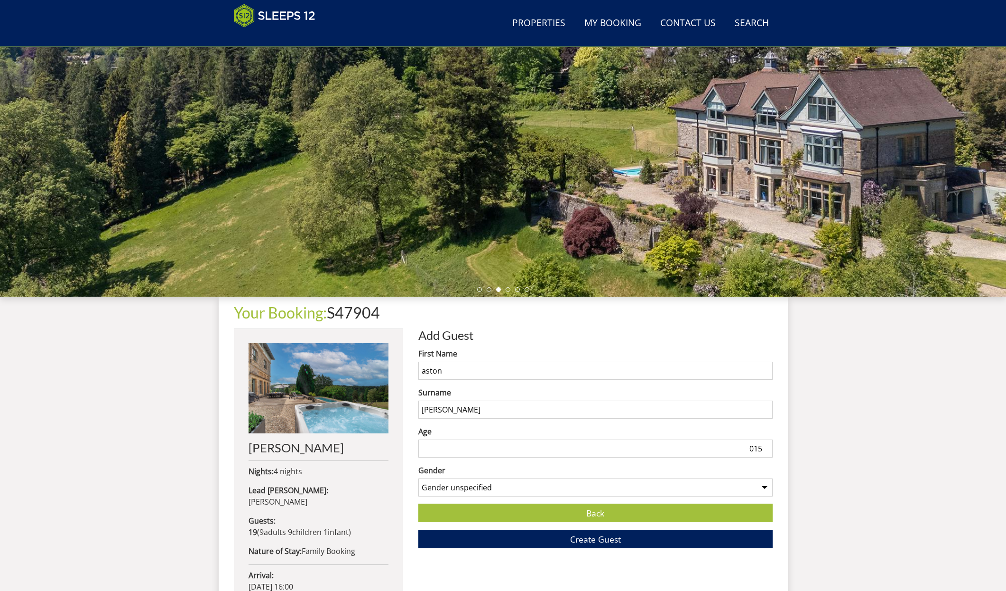
scroll to position [113, 0]
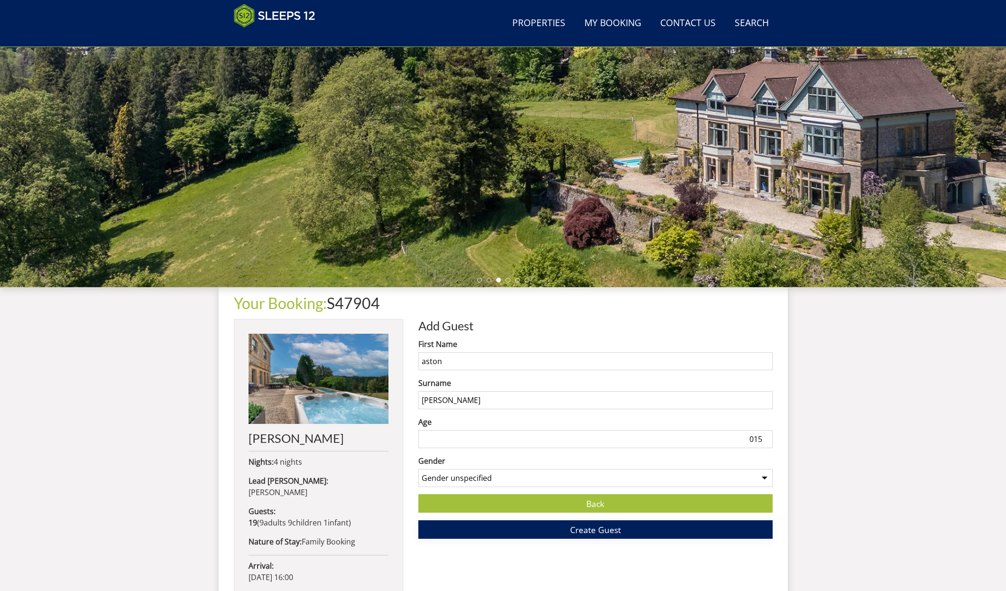
click at [575, 527] on span "Create Guest" at bounding box center [595, 529] width 51 height 11
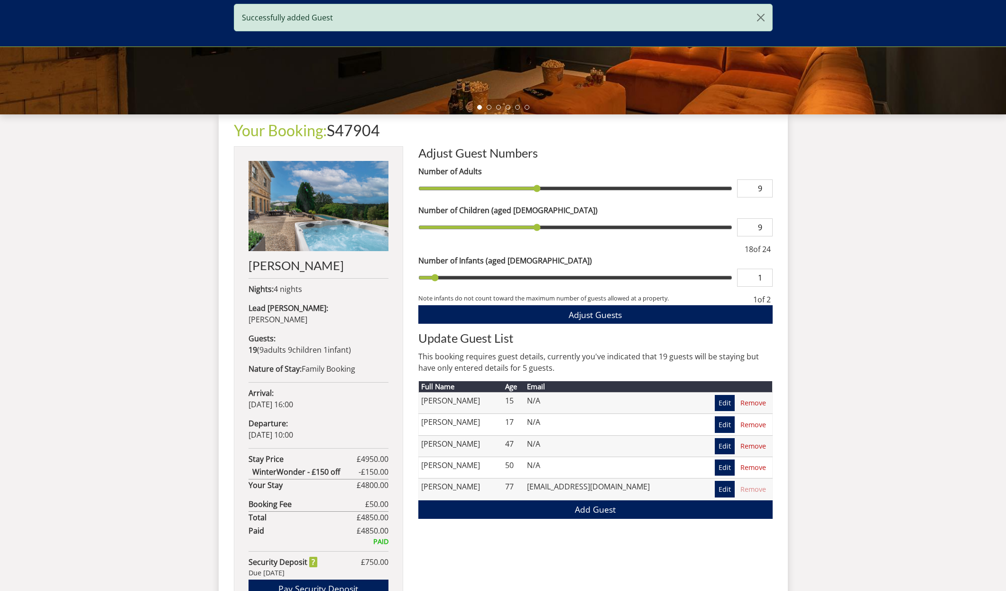
scroll to position [289, 0]
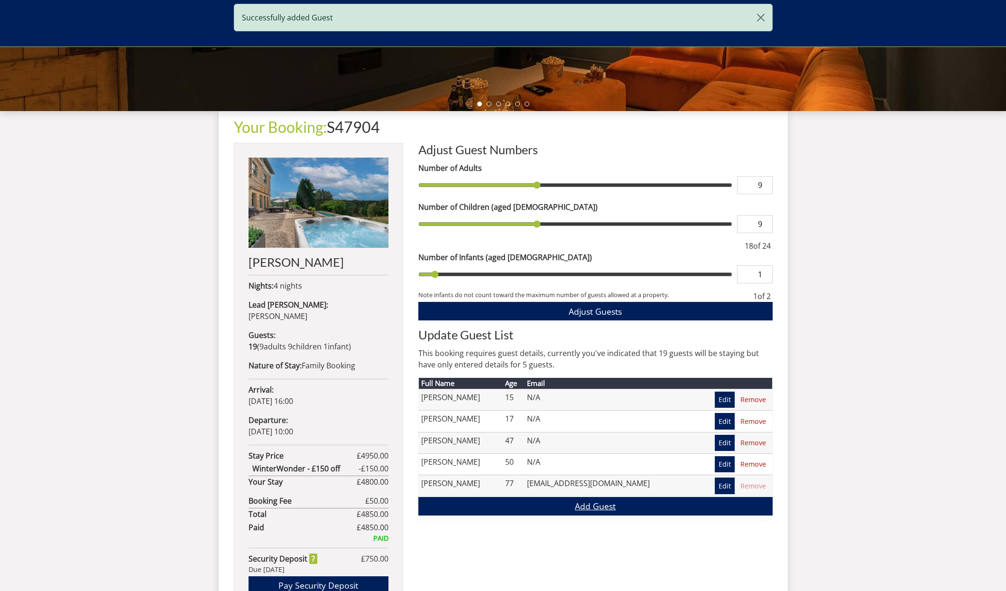
click at [577, 506] on link "Add Guest" at bounding box center [595, 506] width 354 height 19
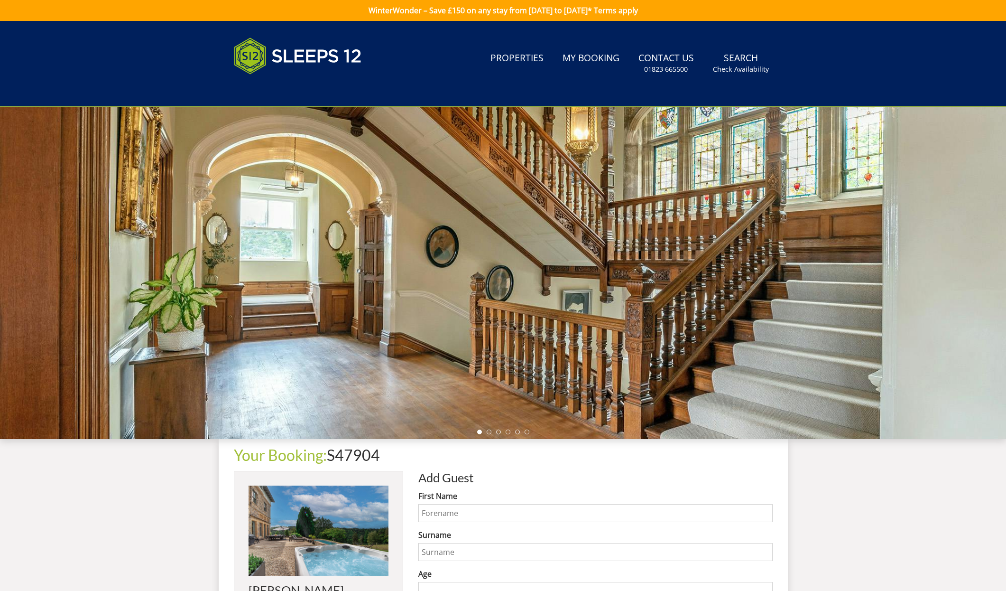
click at [446, 515] on input "First Name" at bounding box center [595, 513] width 354 height 18
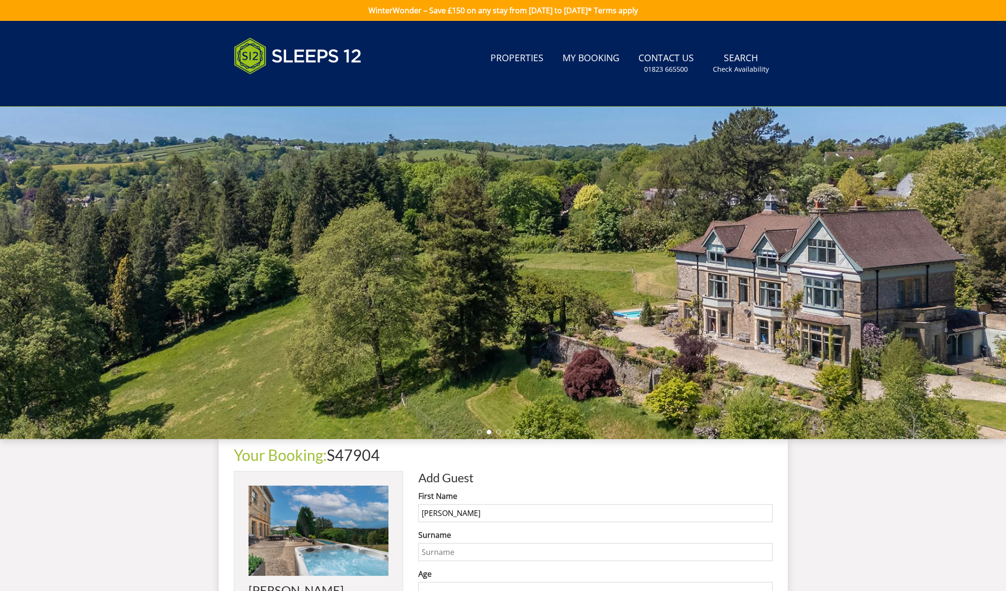
type input "[PERSON_NAME]"
click at [442, 549] on input "Surname" at bounding box center [595, 552] width 354 height 18
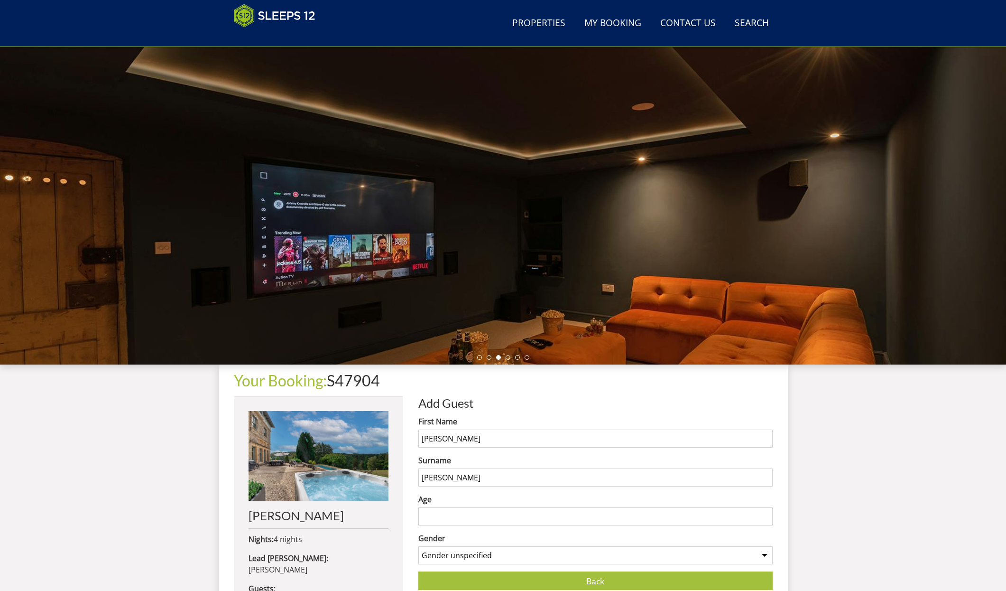
scroll to position [35, 0]
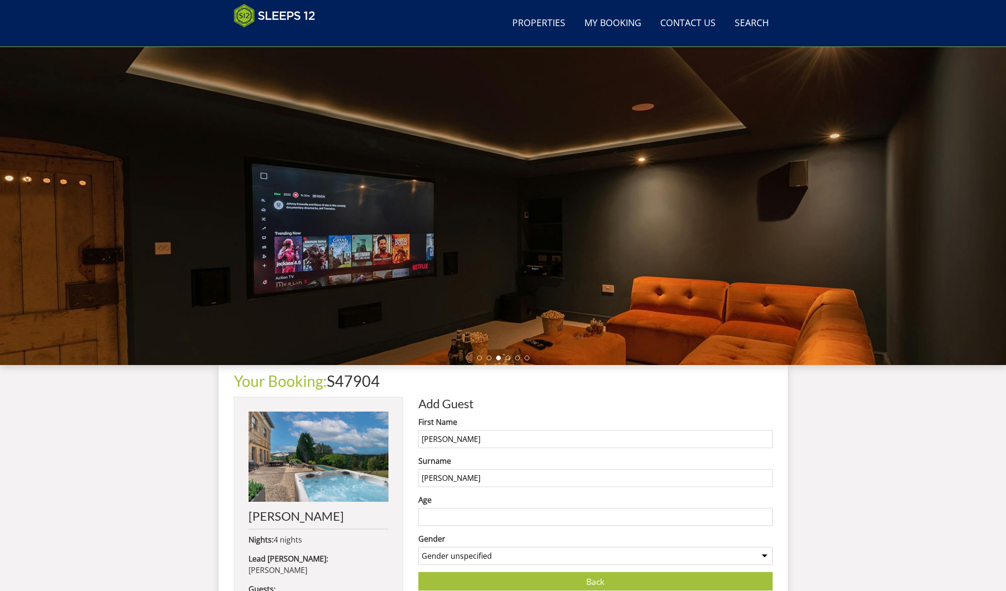
type input "[PERSON_NAME]"
click at [443, 519] on input "Age" at bounding box center [595, 517] width 354 height 18
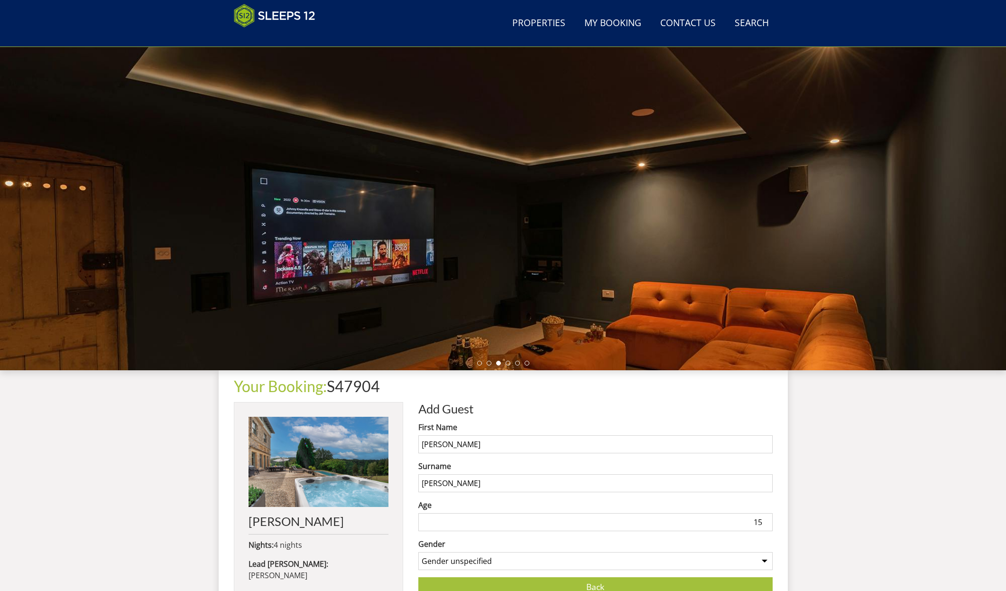
click at [438, 515] on input "15" at bounding box center [595, 522] width 354 height 18
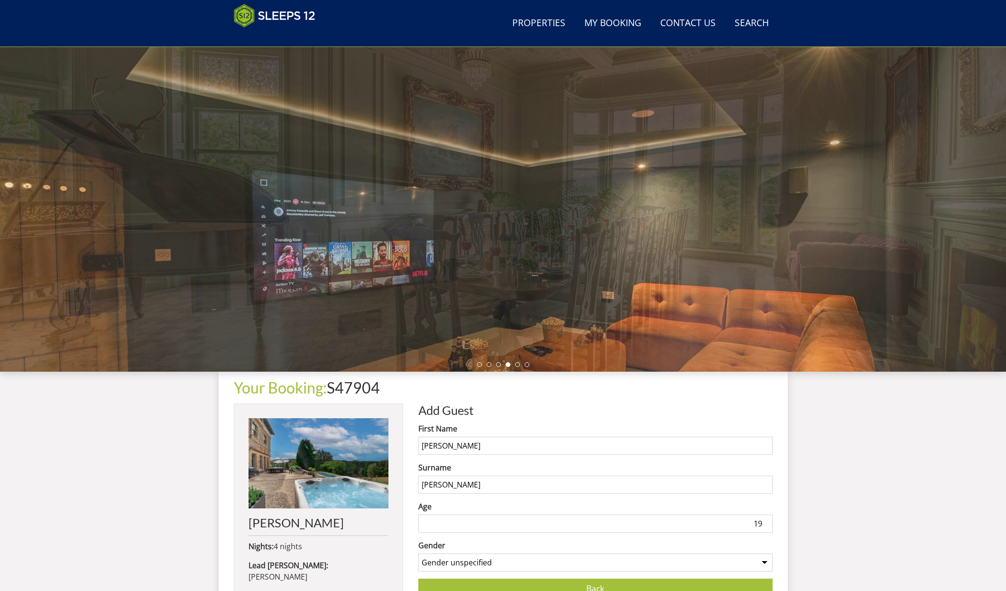
click at [437, 522] on input "19" at bounding box center [595, 523] width 354 height 18
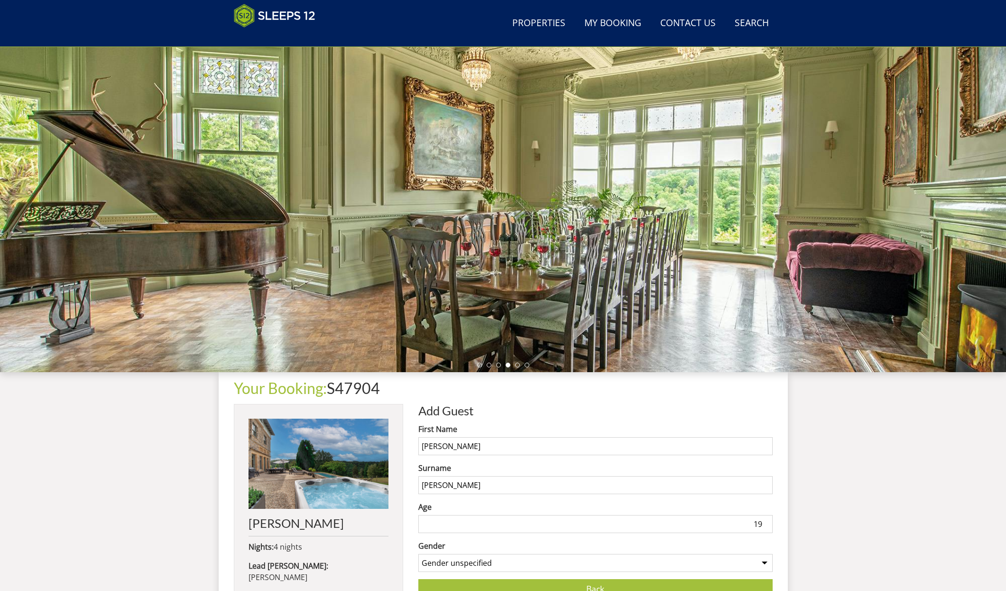
scroll to position [28, 0]
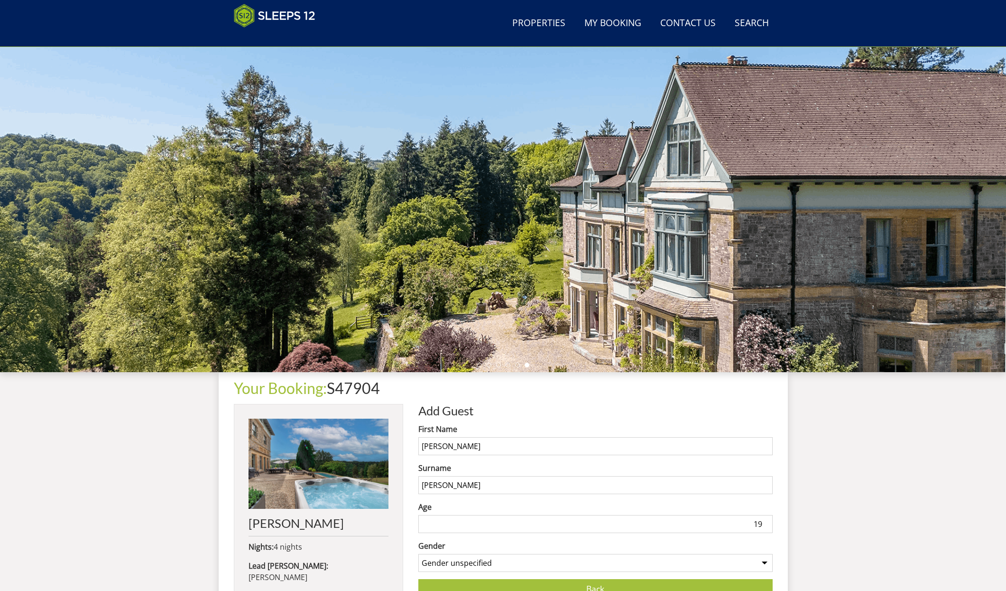
type input "1"
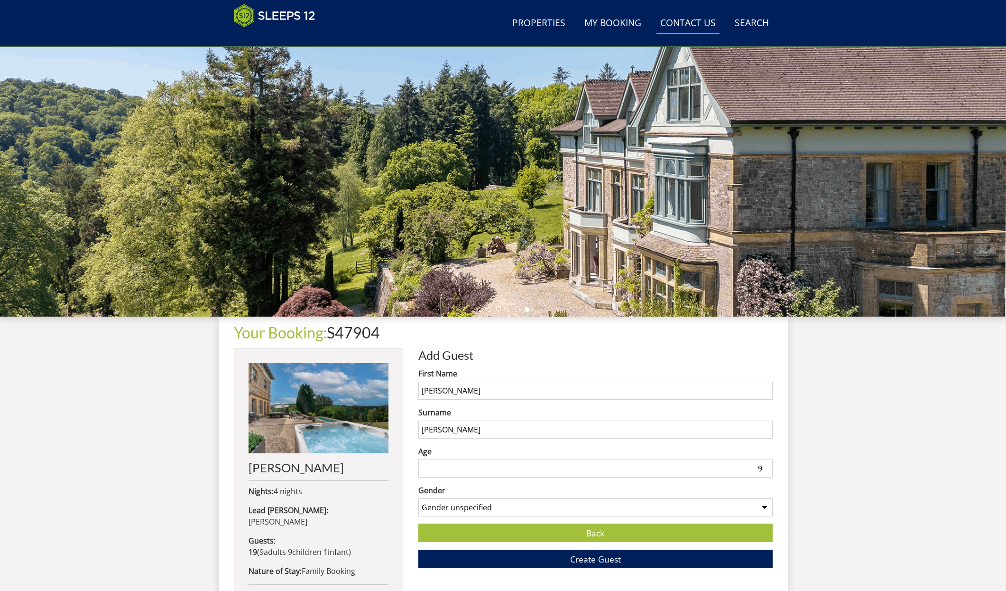
scroll to position [84, 0]
drag, startPoint x: 380, startPoint y: 150, endPoint x: 491, endPoint y: 184, distance: 115.9
click at [442, 173] on div at bounding box center [503, 150] width 1006 height 332
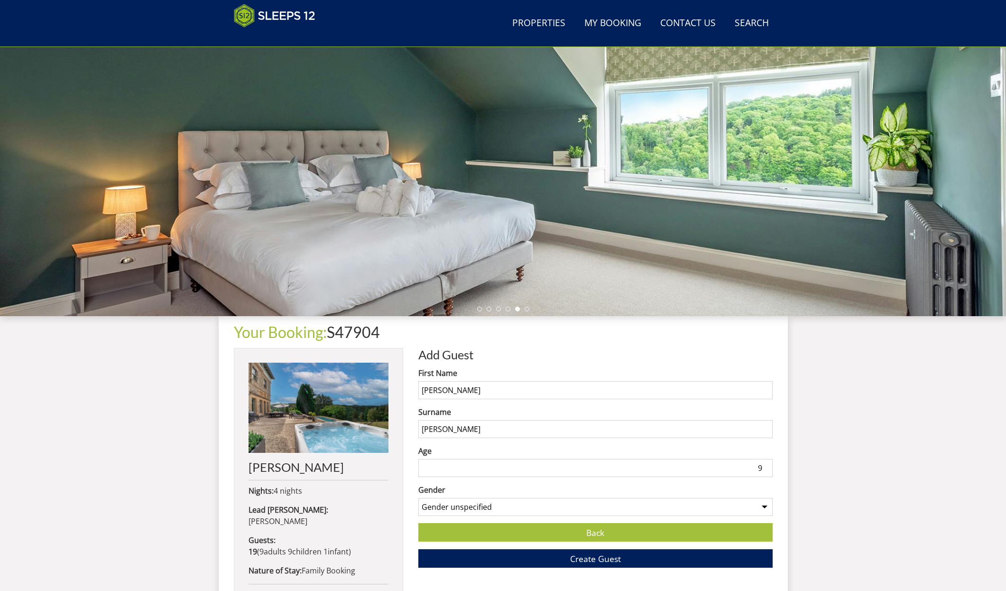
type input "9"
select select "gender_[DEMOGRAPHIC_DATA]"
click at [610, 559] on span "Create Guest" at bounding box center [595, 558] width 51 height 11
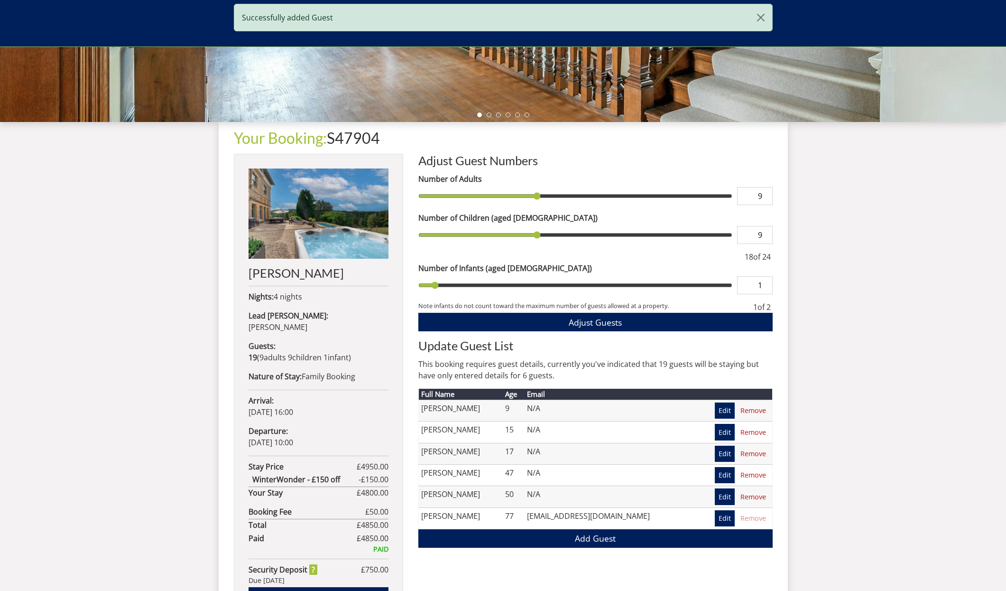
scroll to position [281, 0]
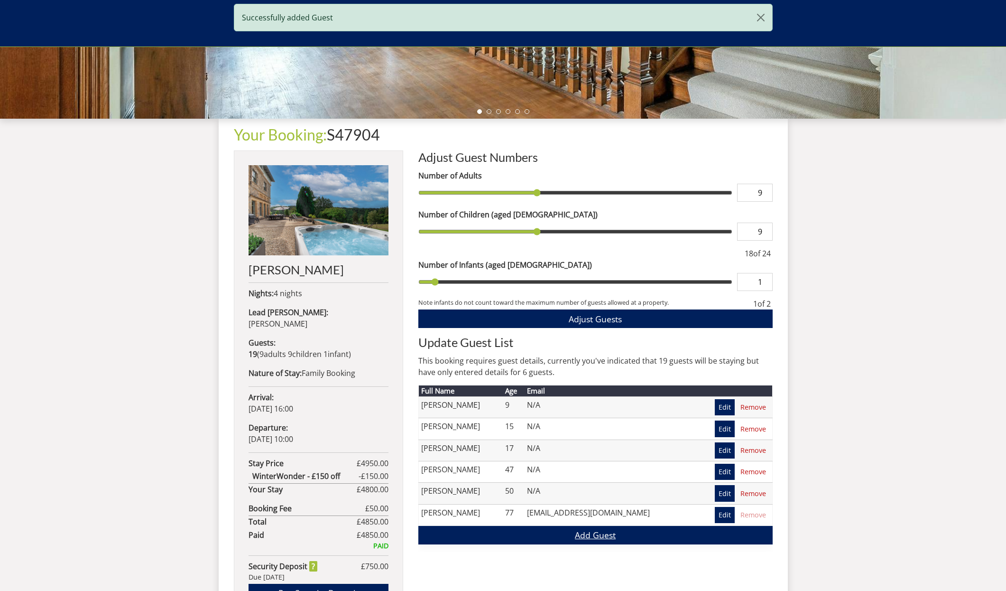
click at [607, 531] on link "Add Guest" at bounding box center [595, 535] width 354 height 19
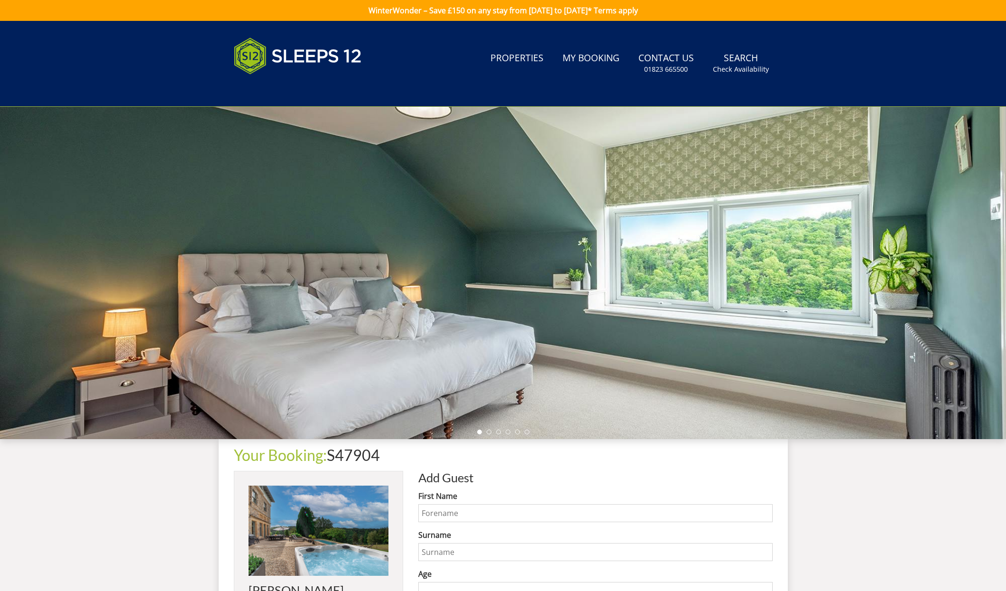
click at [437, 512] on input "First Name" at bounding box center [595, 513] width 354 height 18
type input "[PERSON_NAME]"
click at [430, 554] on input "Surname" at bounding box center [595, 552] width 354 height 18
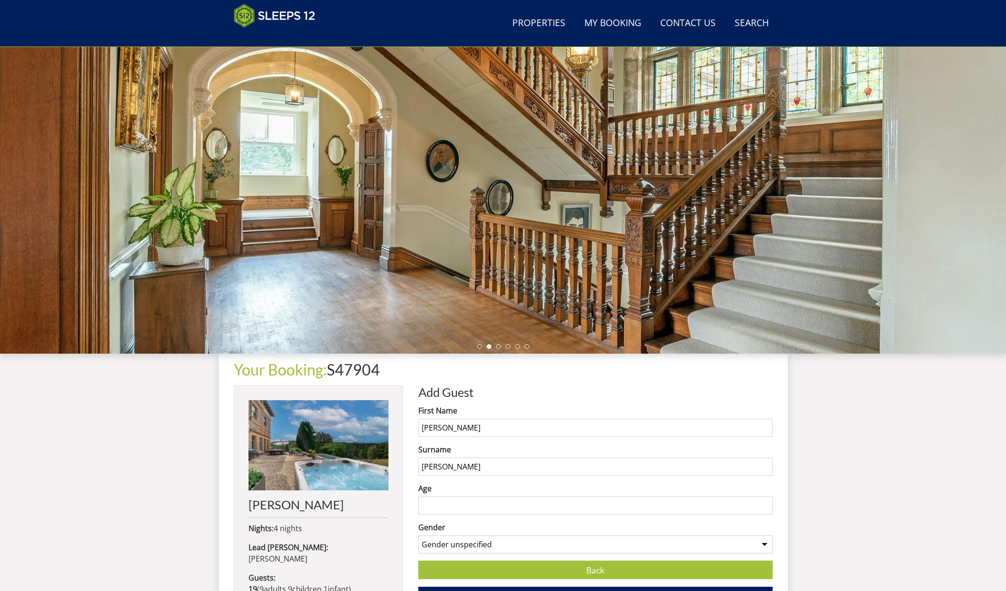
scroll to position [46, 0]
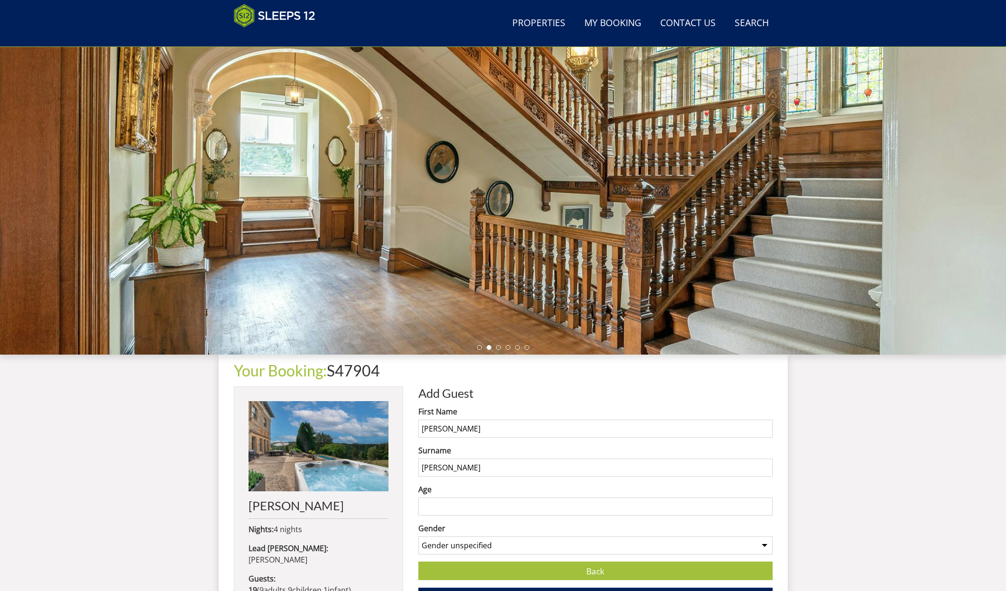
type input "[PERSON_NAME]"
click at [462, 506] on input "Age" at bounding box center [595, 506] width 354 height 18
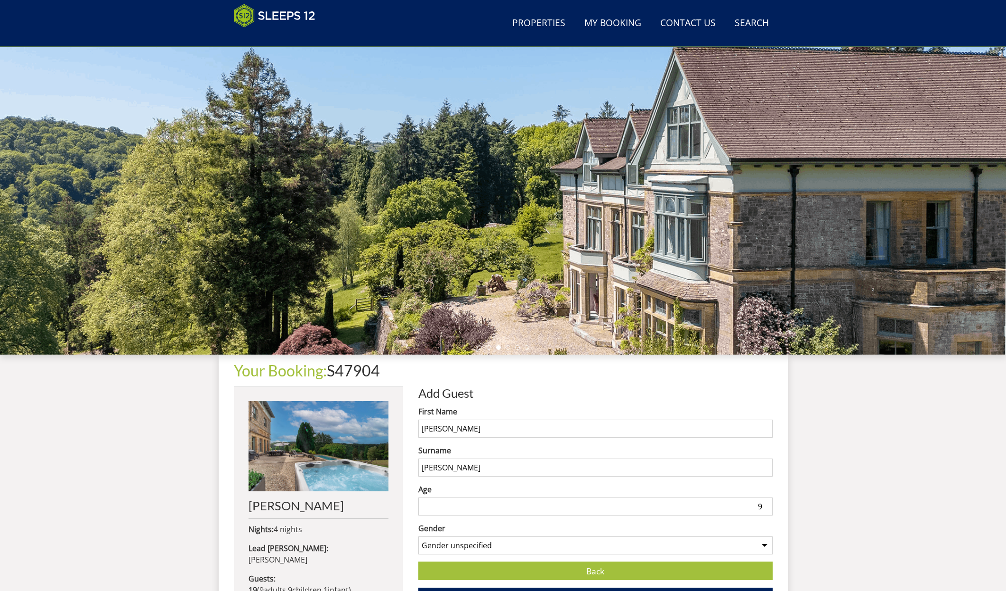
type input "9"
select select "gender_[DEMOGRAPHIC_DATA]"
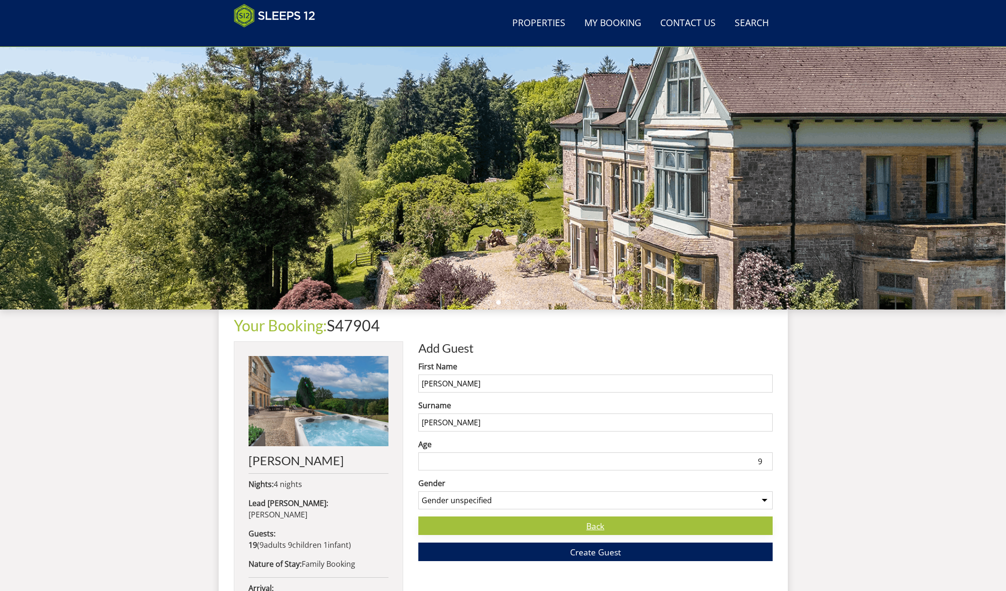
scroll to position [92, 0]
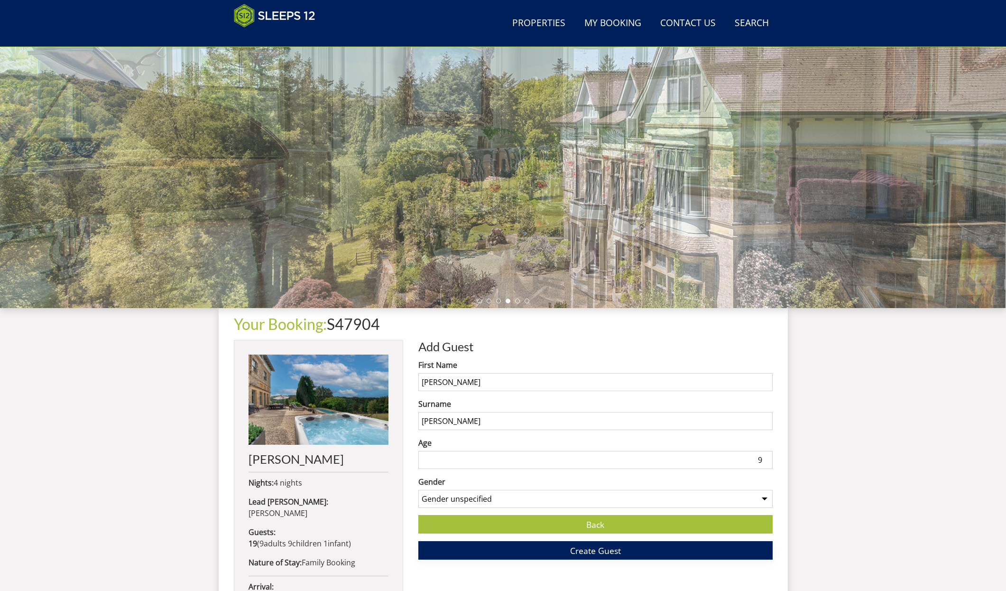
click at [572, 556] on span "Create Guest" at bounding box center [595, 550] width 51 height 11
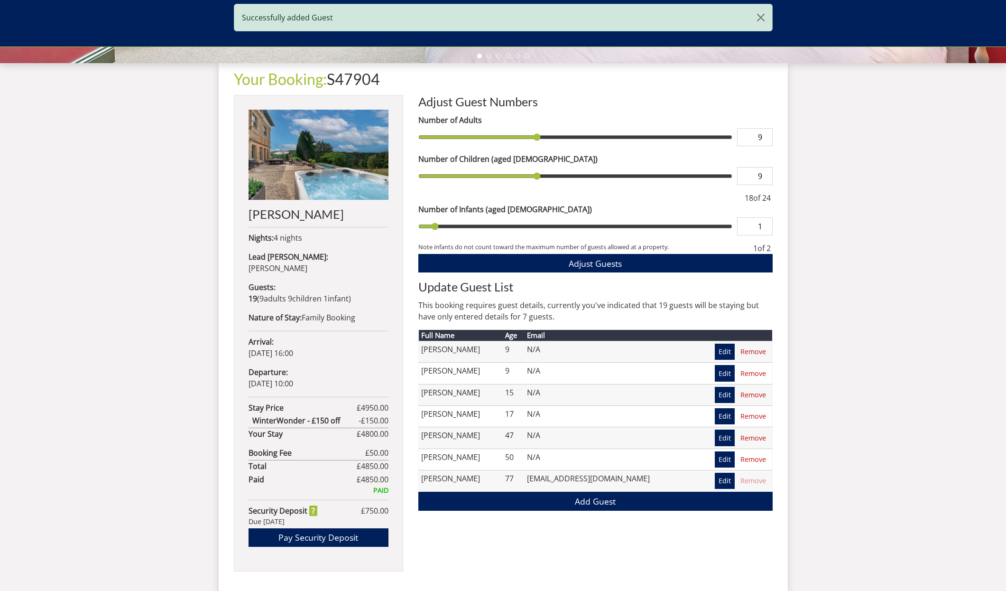
scroll to position [390, 0]
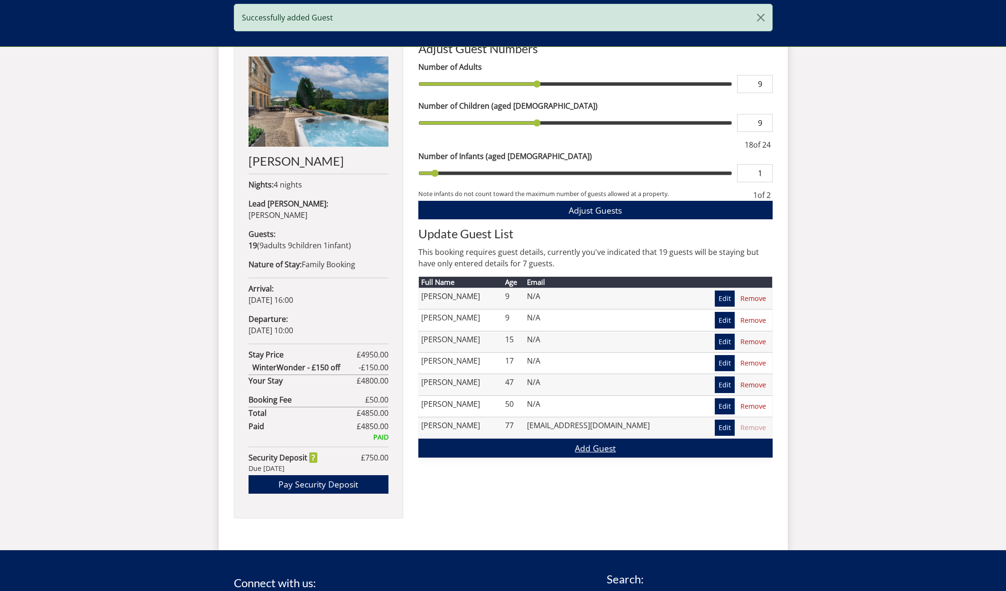
click at [594, 451] on link "Add Guest" at bounding box center [595, 447] width 354 height 19
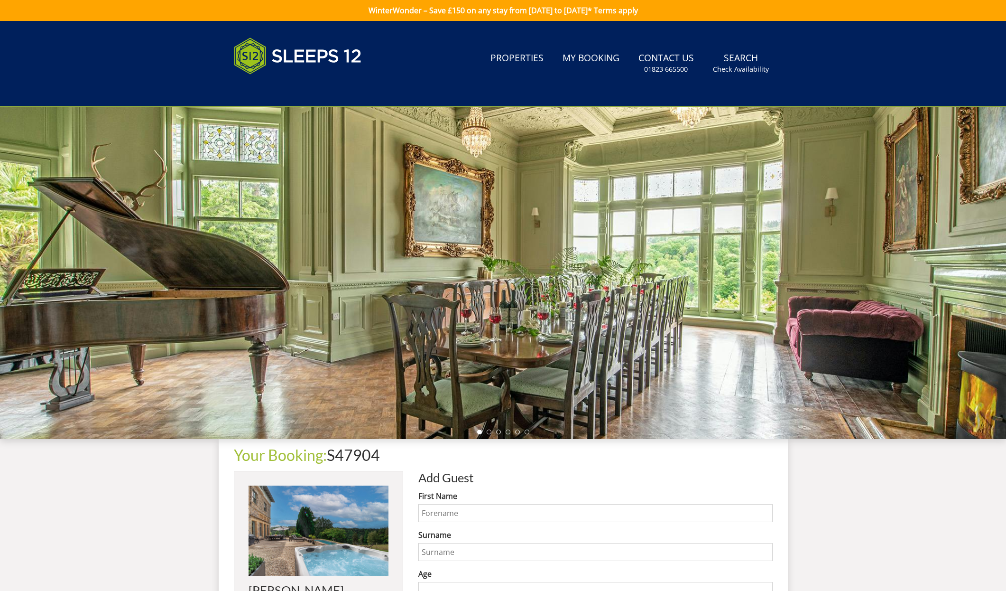
click at [439, 512] on input "First Name" at bounding box center [595, 513] width 354 height 18
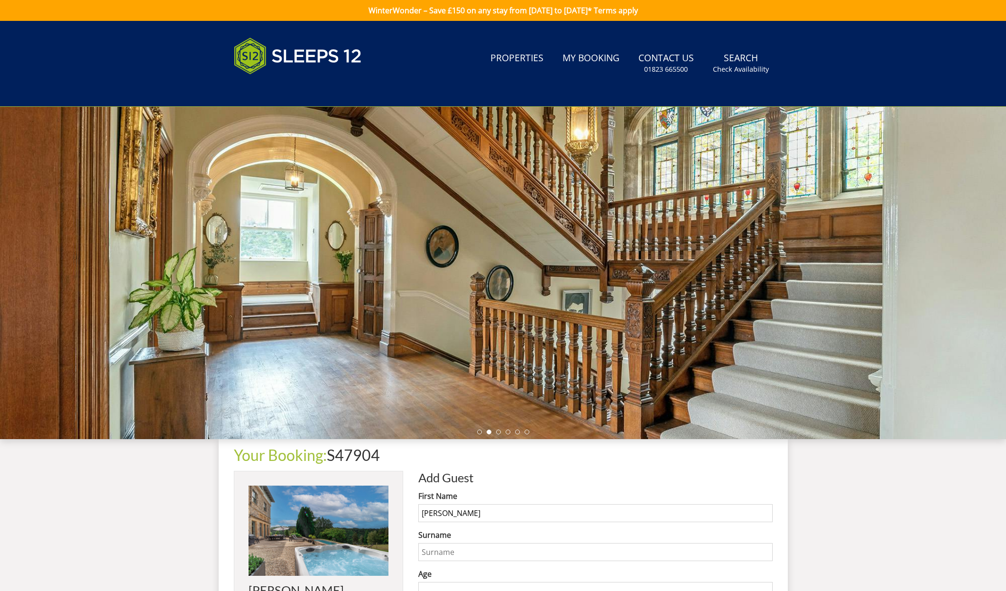
type input "[PERSON_NAME]"
click at [434, 553] on input "Surname" at bounding box center [595, 552] width 354 height 18
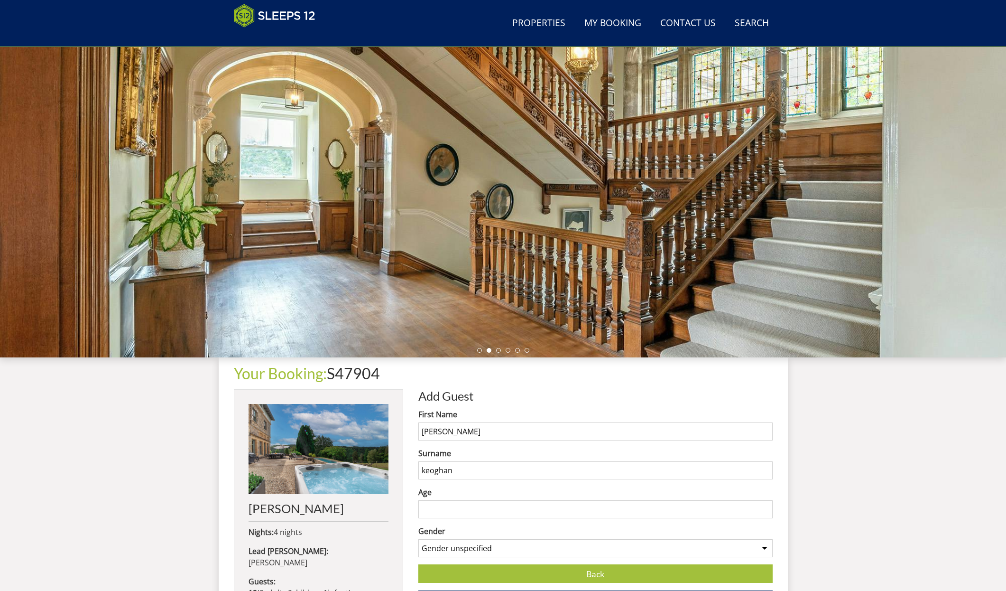
scroll to position [43, 0]
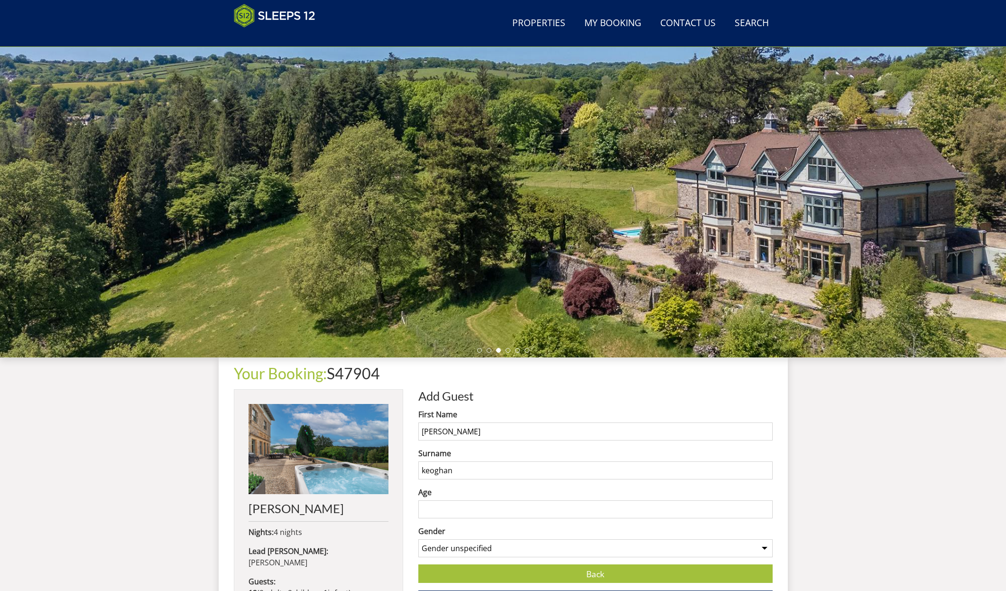
type input "keoghan"
click at [450, 512] on input "Age" at bounding box center [595, 509] width 354 height 18
type input "43"
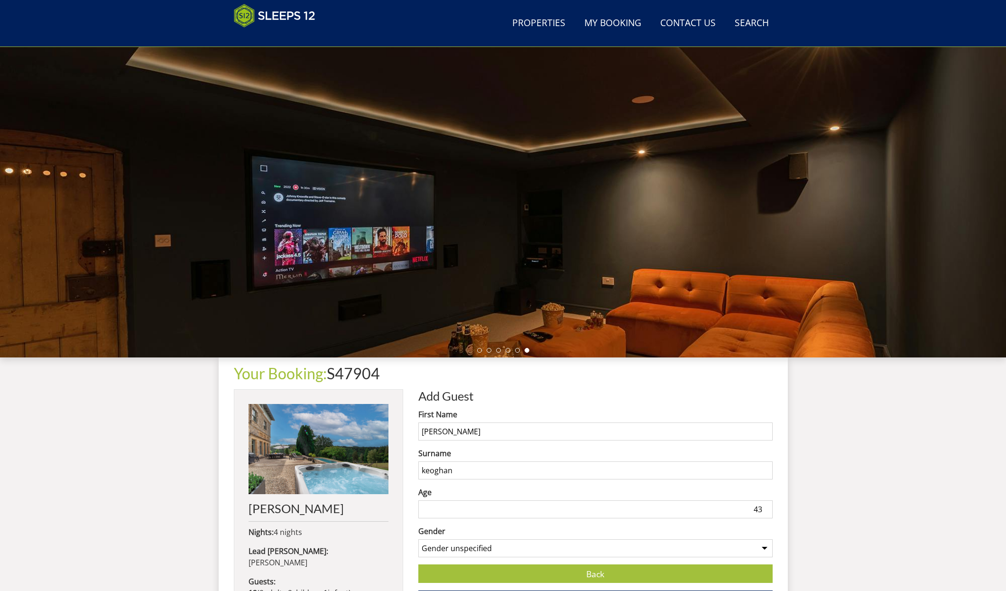
select select "gender_[DEMOGRAPHIC_DATA]"
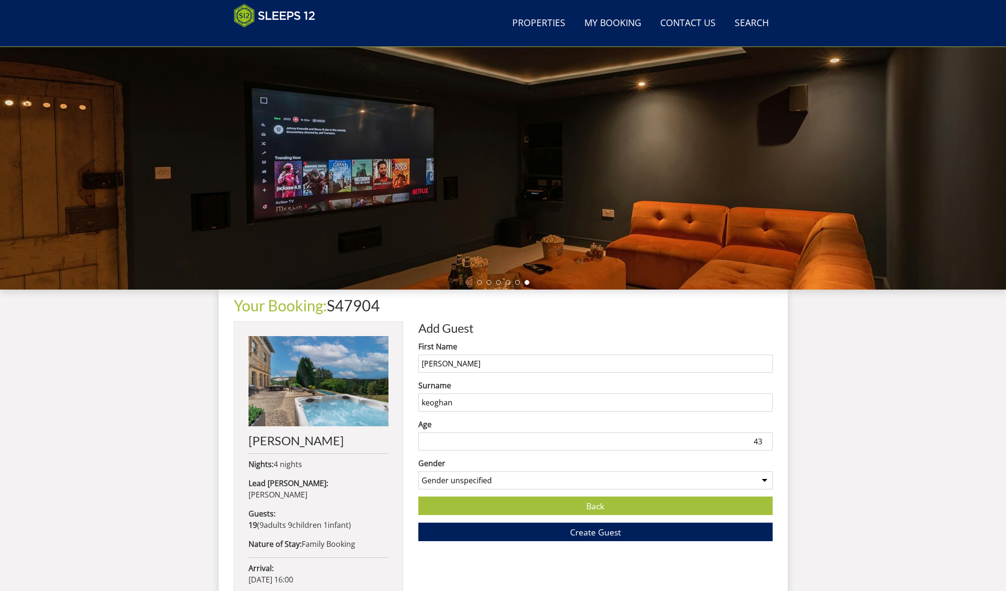
scroll to position [112, 0]
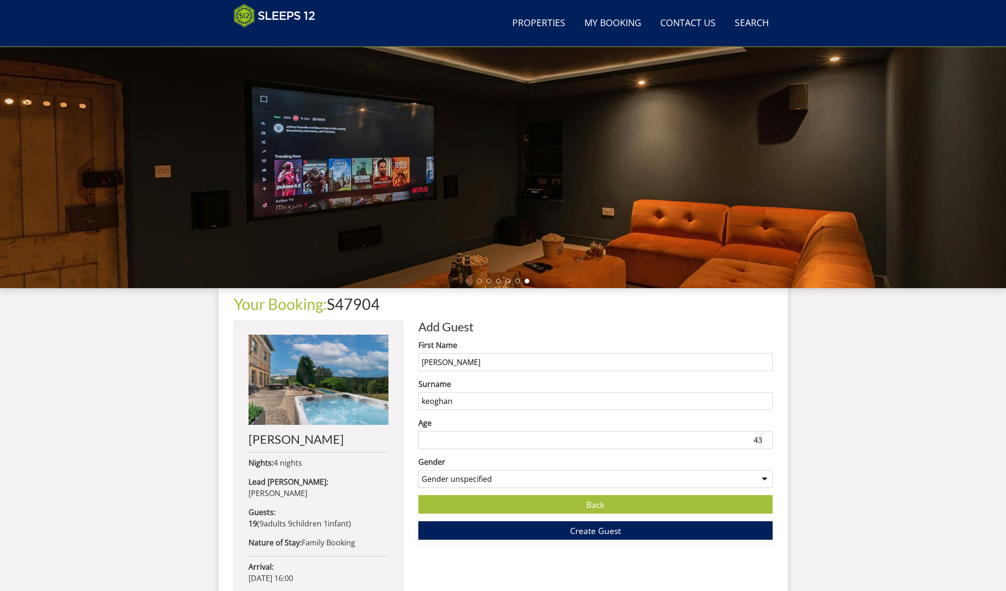
click at [612, 529] on span "Create Guest" at bounding box center [595, 530] width 51 height 11
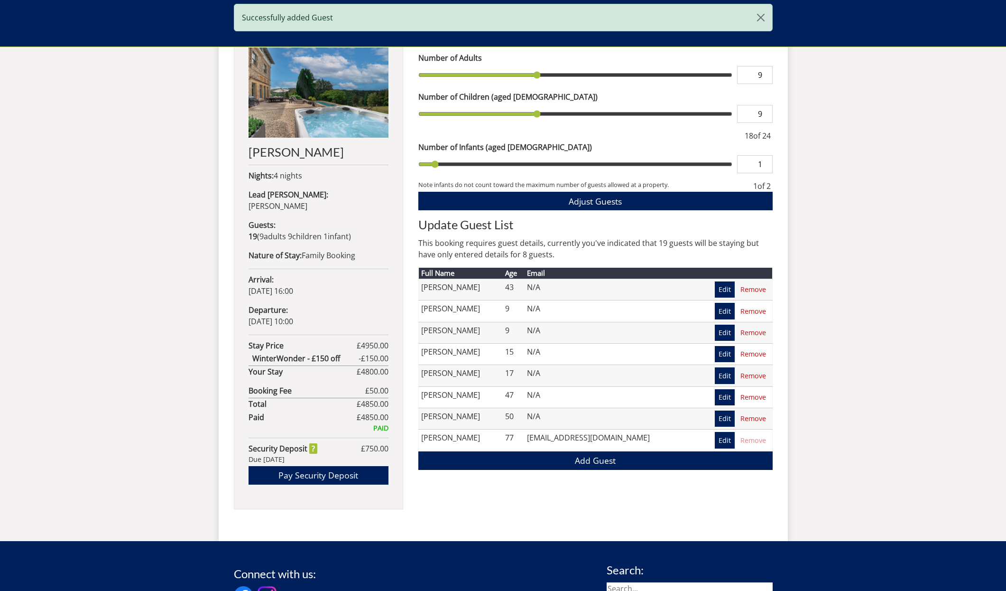
scroll to position [402, 0]
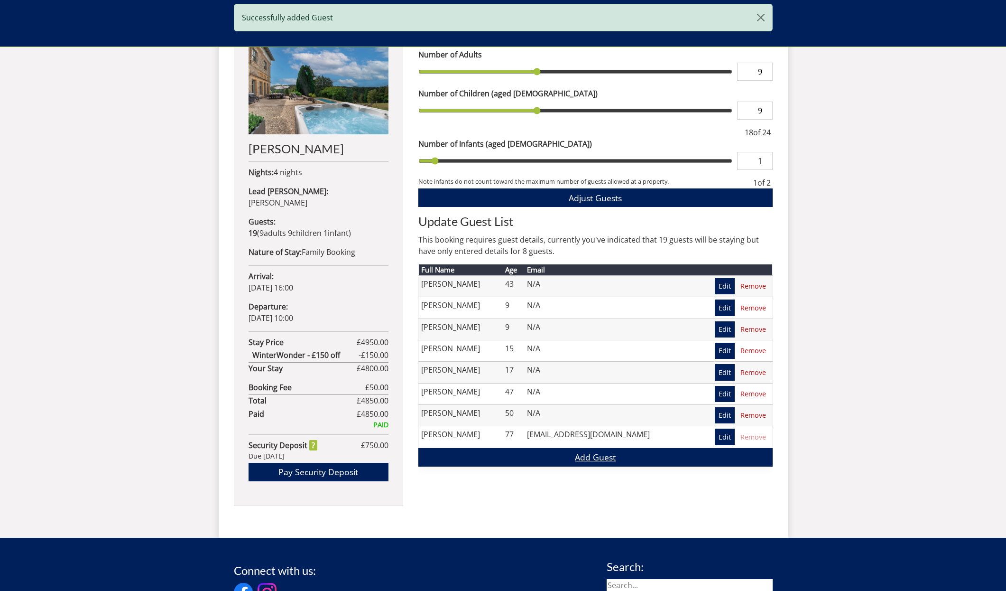
click at [601, 454] on link "Add Guest" at bounding box center [595, 457] width 354 height 19
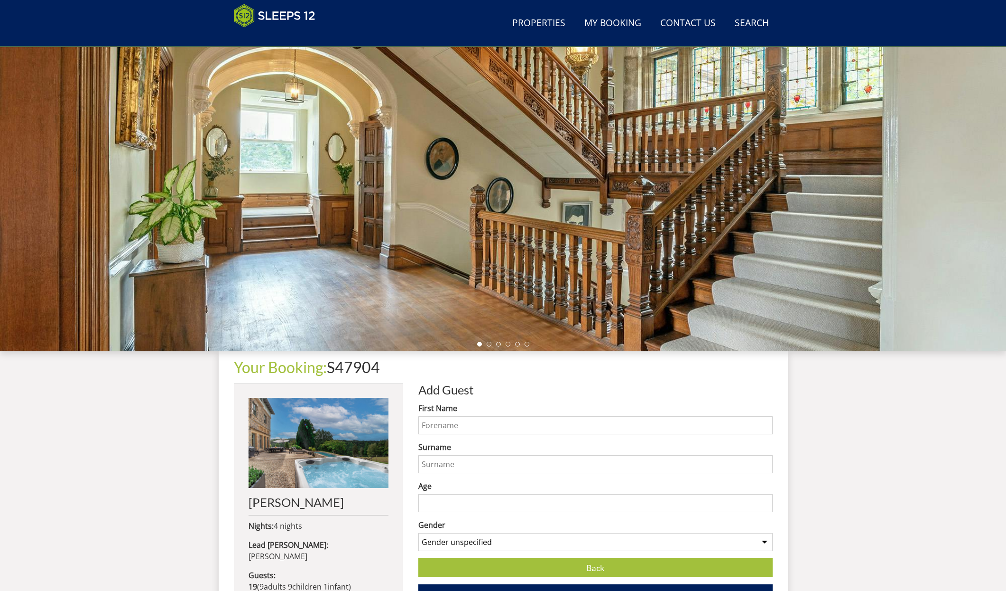
scroll to position [49, 0]
click at [454, 426] on input "First Name" at bounding box center [595, 425] width 354 height 18
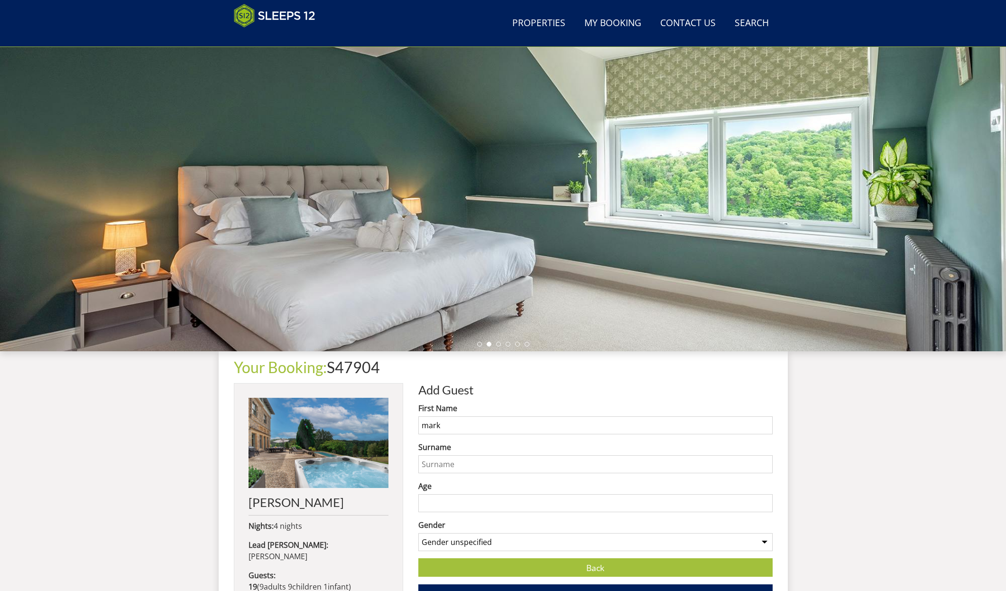
type input "mark"
click at [431, 464] on input "Surname" at bounding box center [595, 464] width 354 height 18
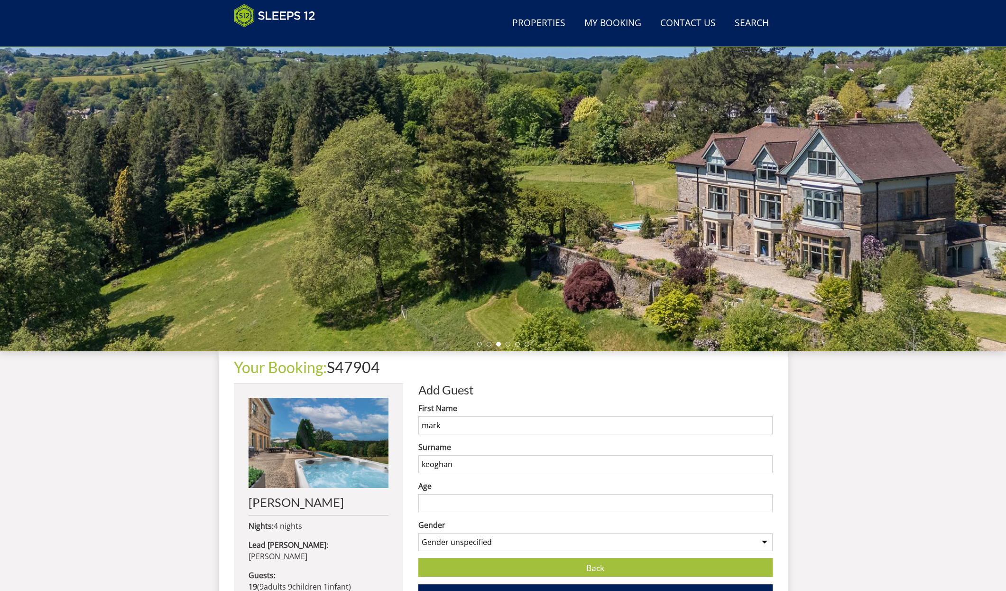
type input "keoghan"
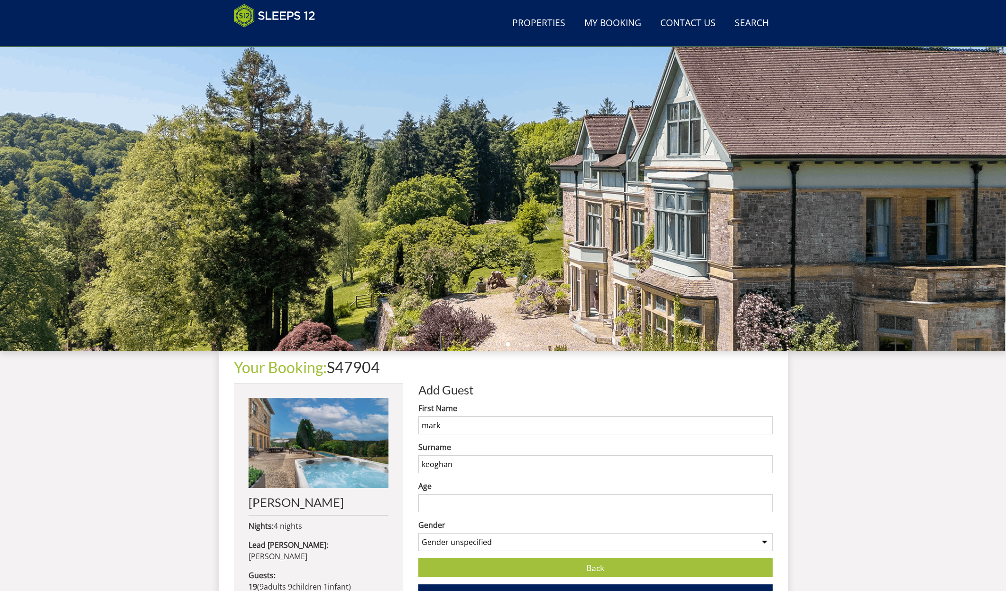
click at [435, 500] on input "Age" at bounding box center [595, 503] width 354 height 18
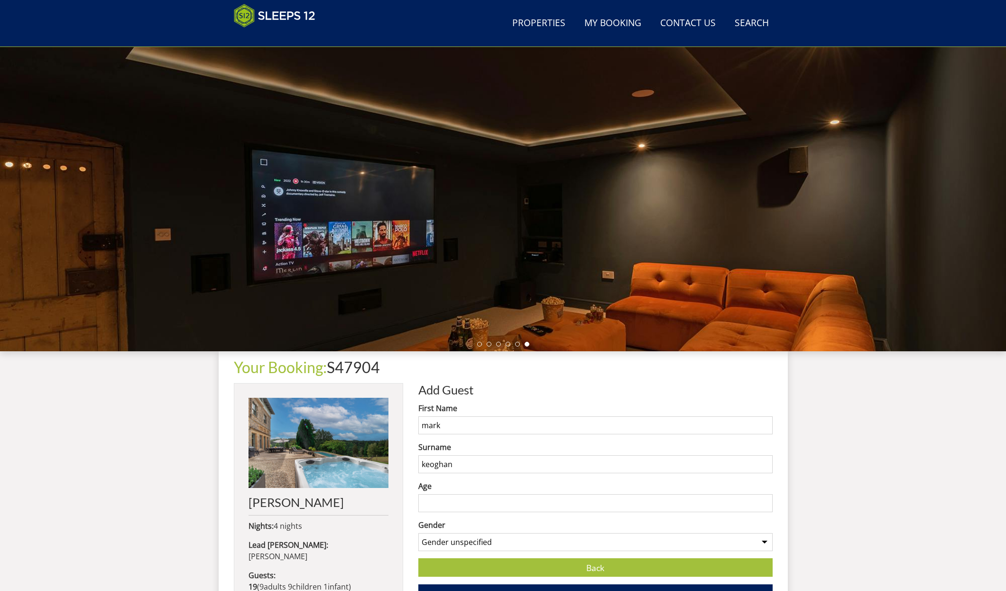
click at [441, 503] on input "Age" at bounding box center [595, 503] width 354 height 18
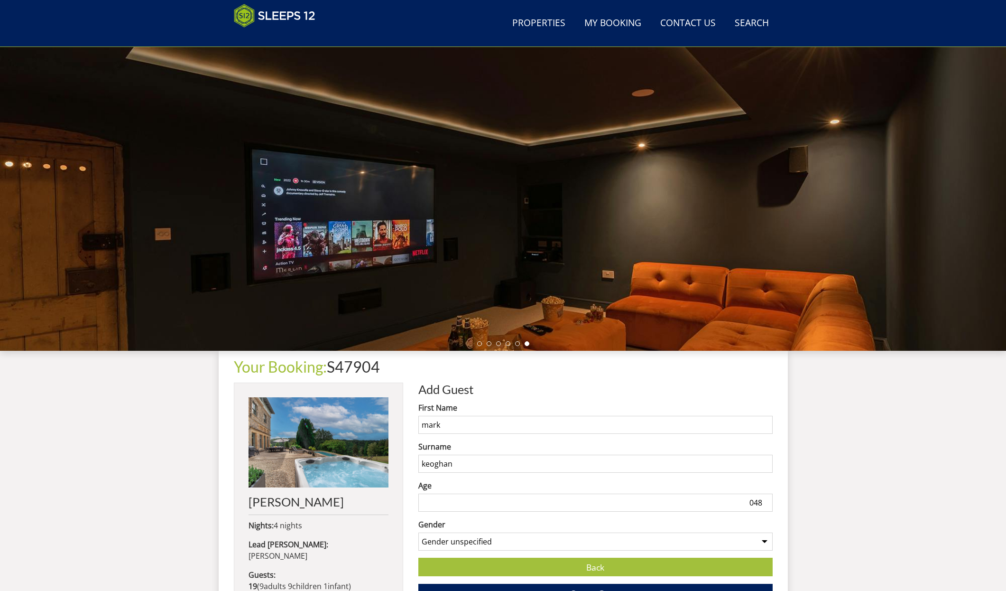
type input "048"
select select "gender_[DEMOGRAPHIC_DATA]"
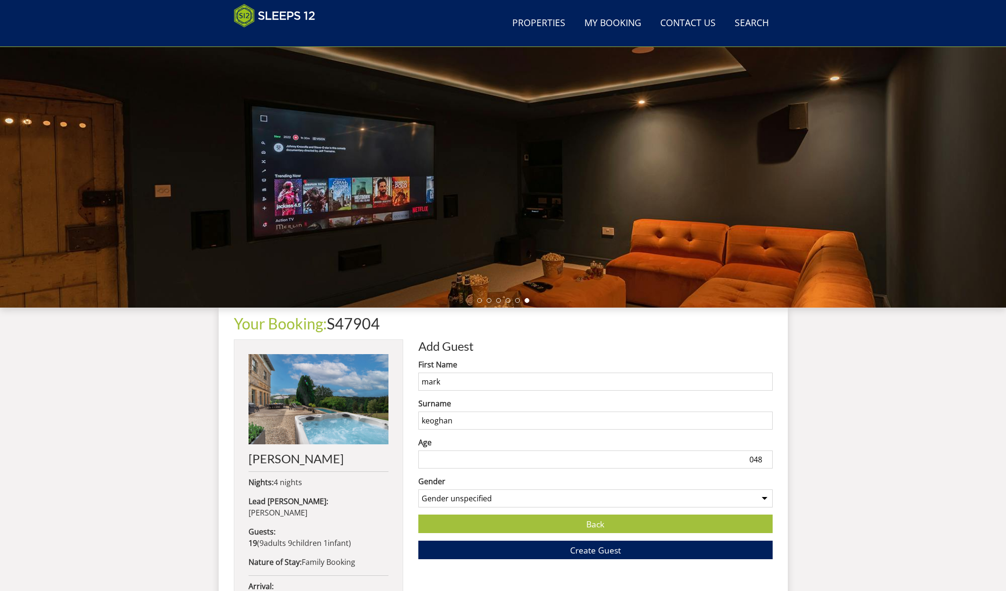
scroll to position [94, 0]
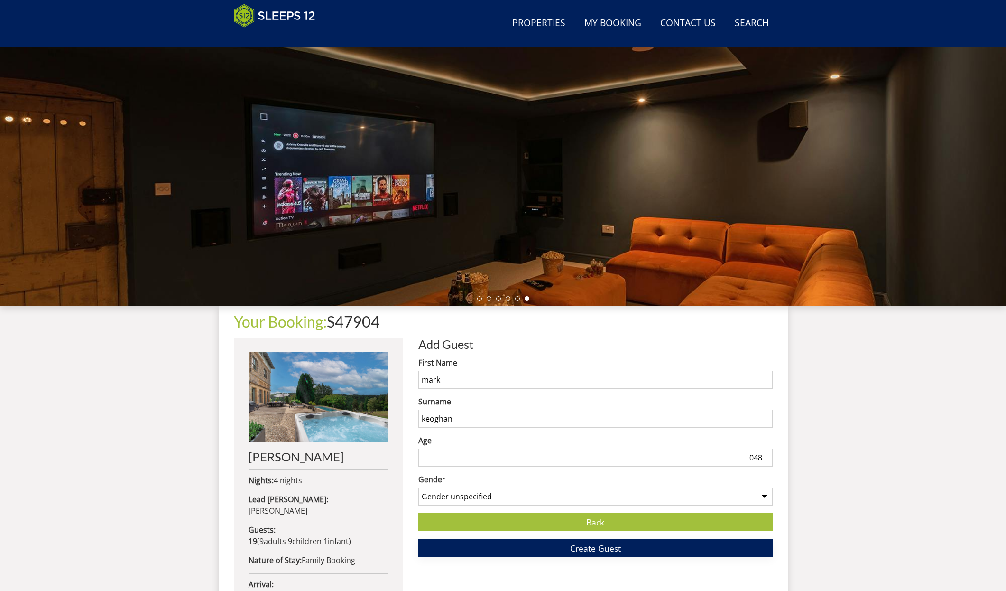
click at [529, 550] on button "Create Guest" at bounding box center [595, 547] width 354 height 19
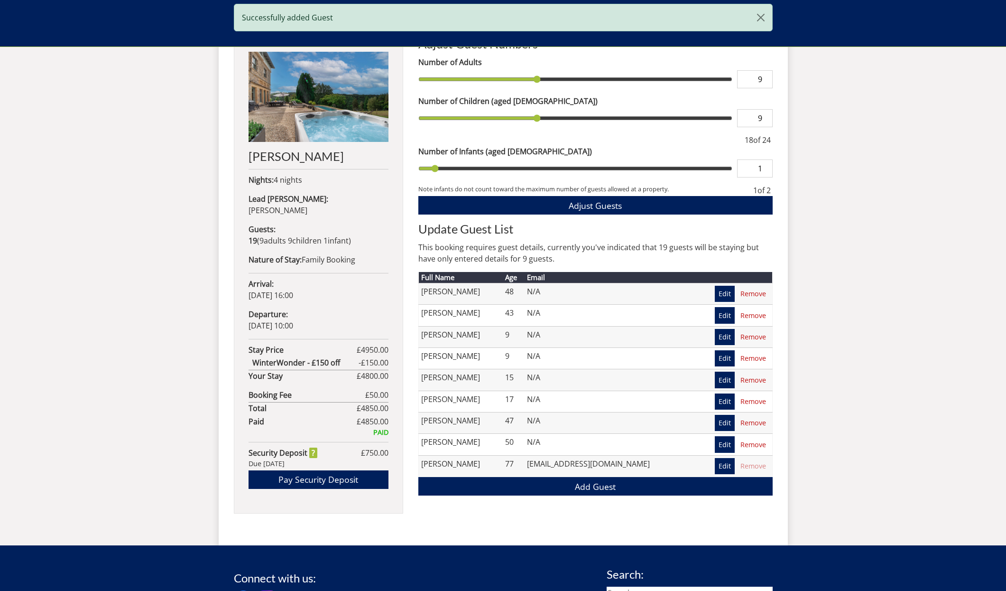
scroll to position [414, 0]
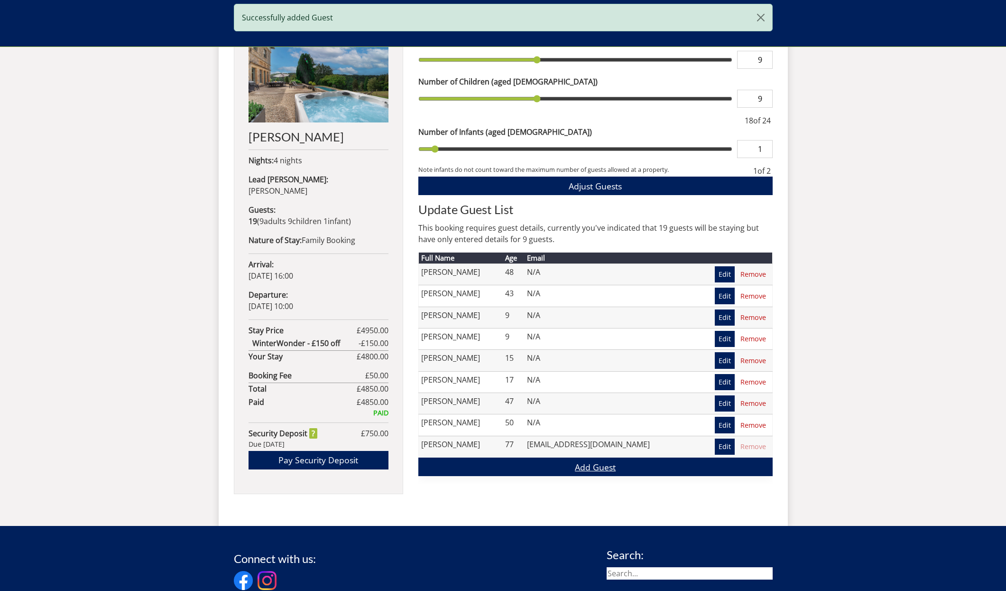
click at [585, 471] on link "Add Guest" at bounding box center [595, 466] width 354 height 19
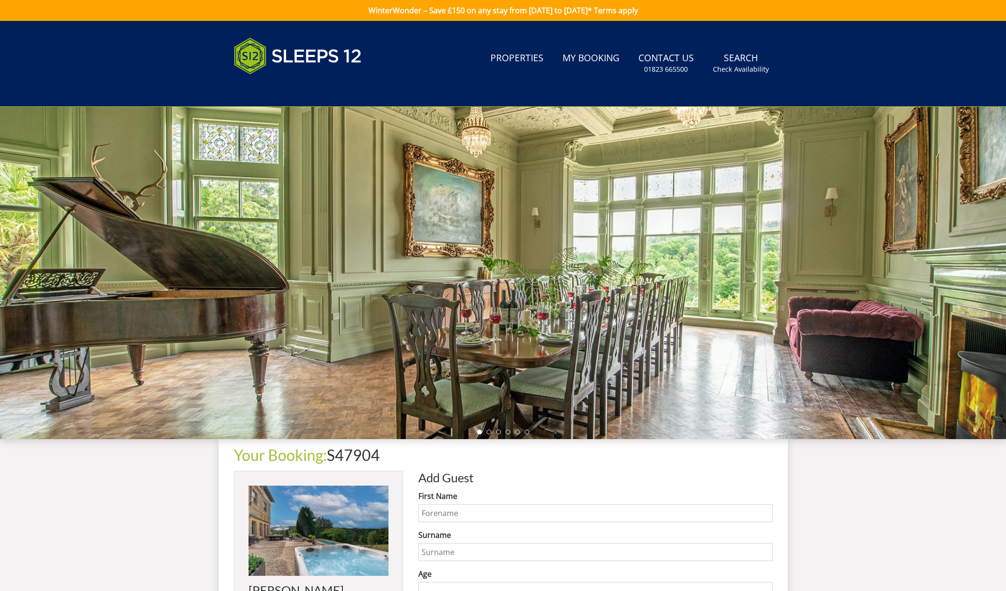
click at [442, 513] on input "First Name" at bounding box center [595, 513] width 354 height 18
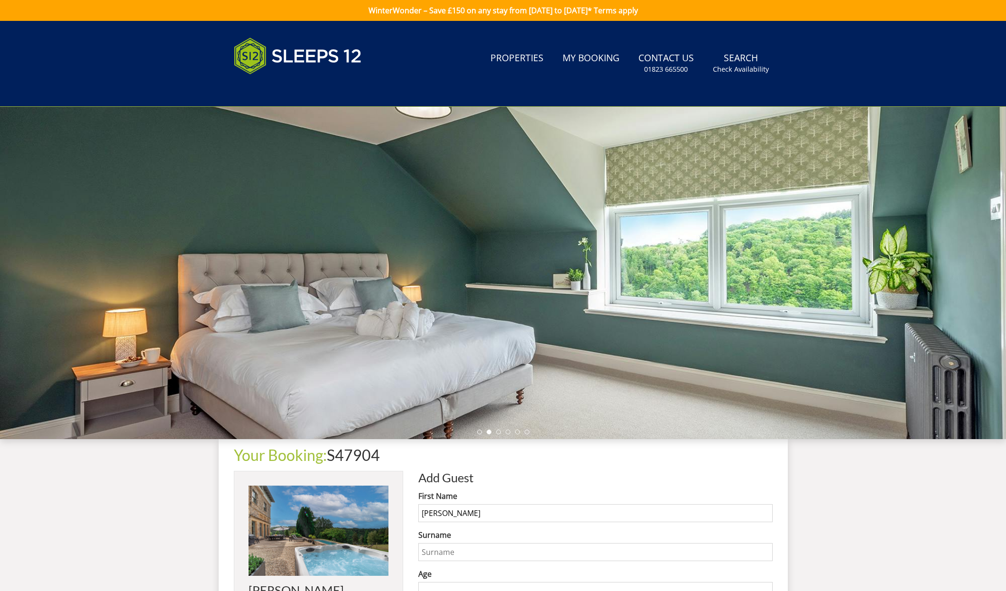
type input "[PERSON_NAME]"
click at [435, 555] on input "Surname" at bounding box center [595, 552] width 354 height 18
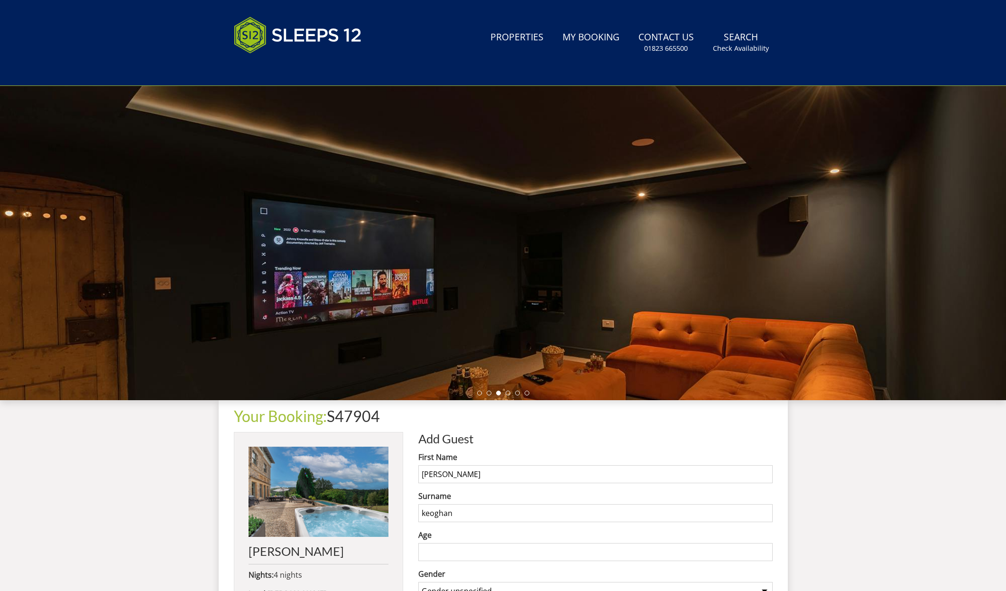
scroll to position [44, 0]
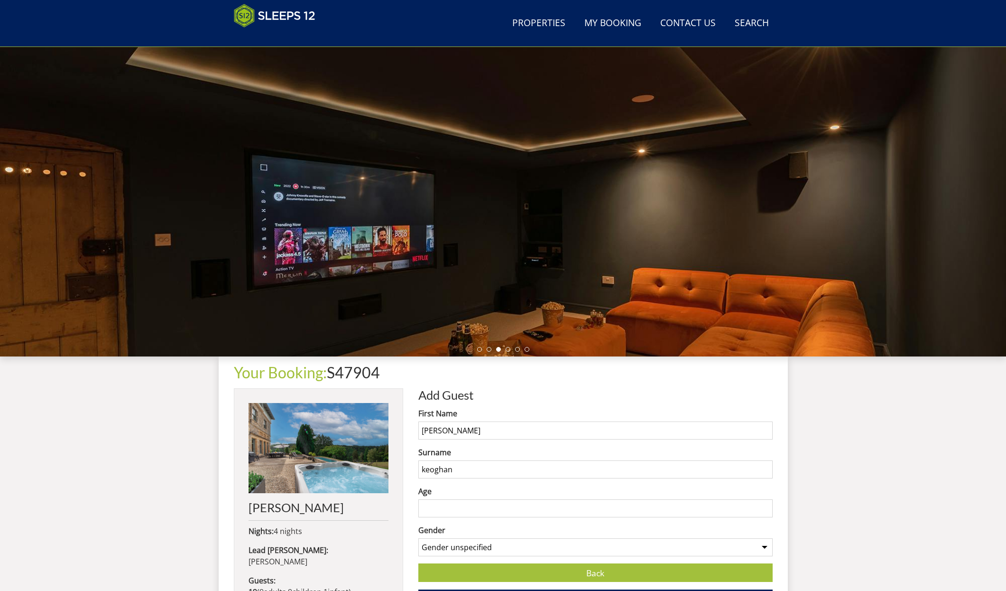
type input "keoghan"
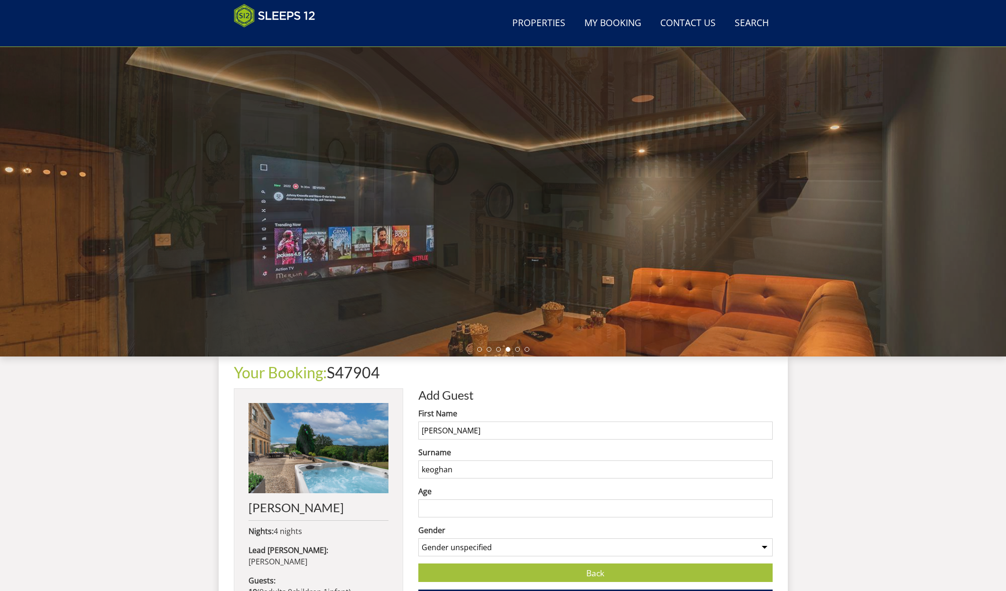
click at [435, 506] on input "Age" at bounding box center [595, 508] width 354 height 18
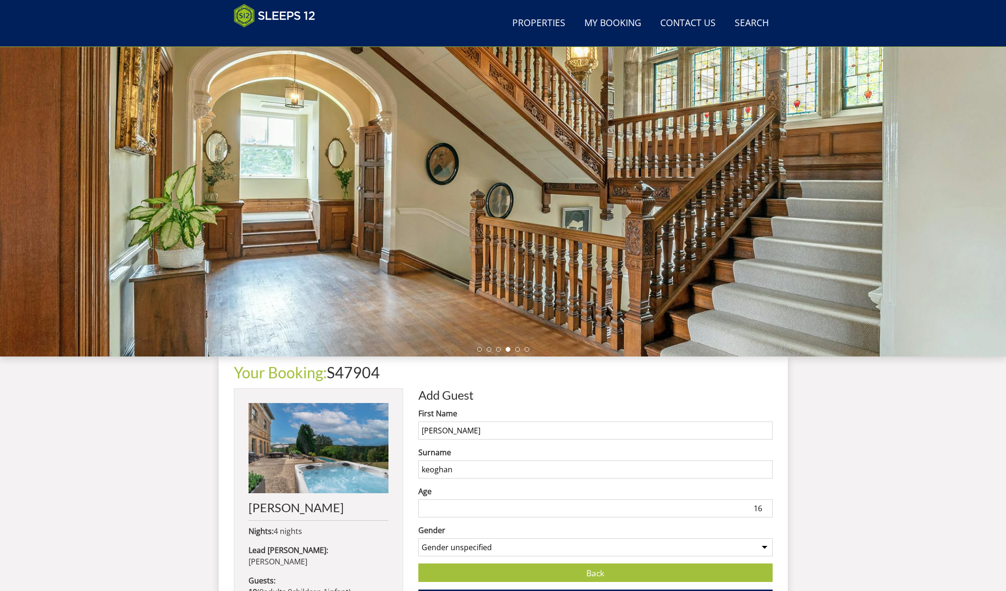
type input "16"
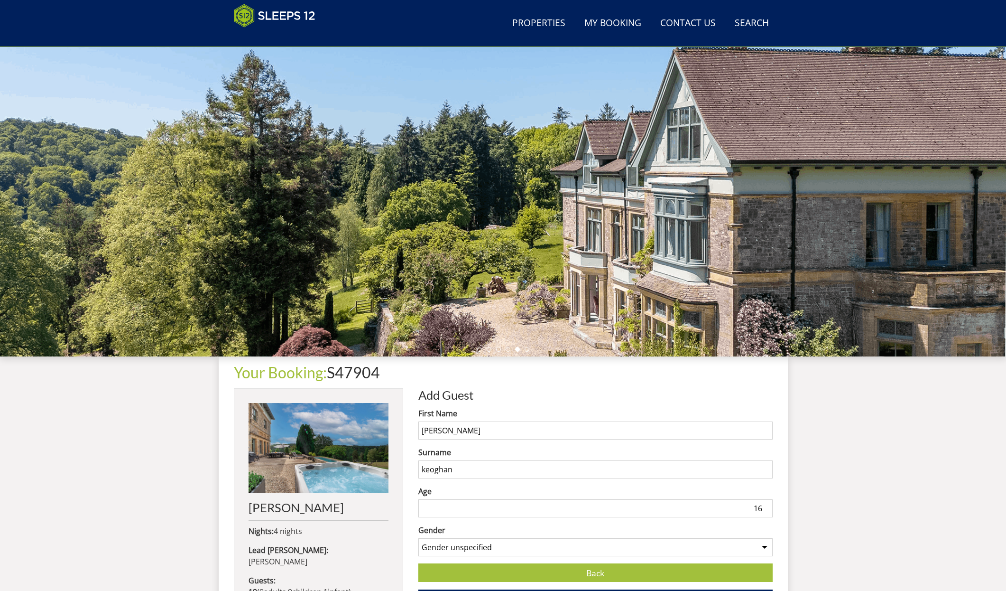
select select "gender_[DEMOGRAPHIC_DATA]"
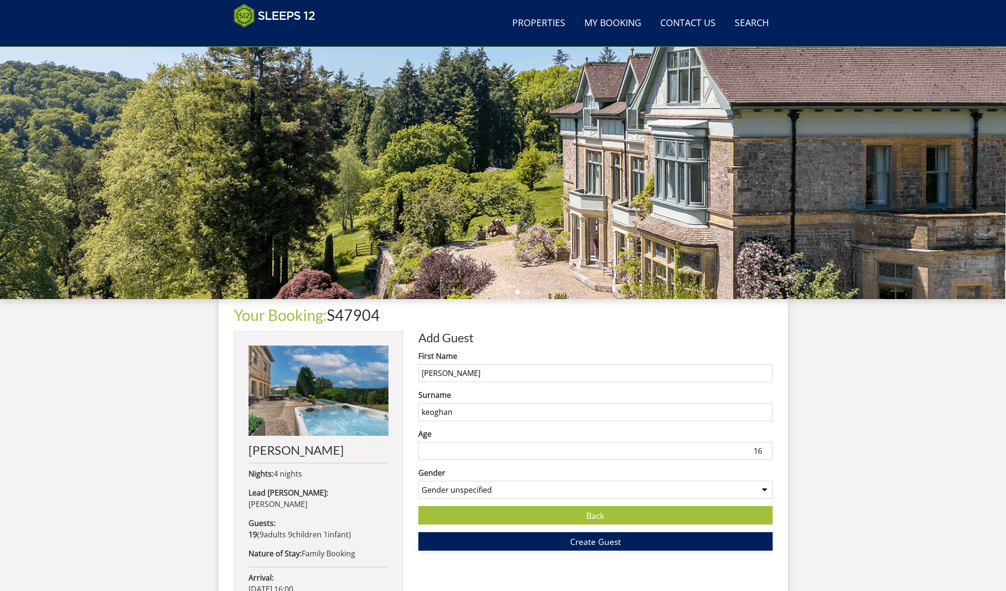
scroll to position [102, 0]
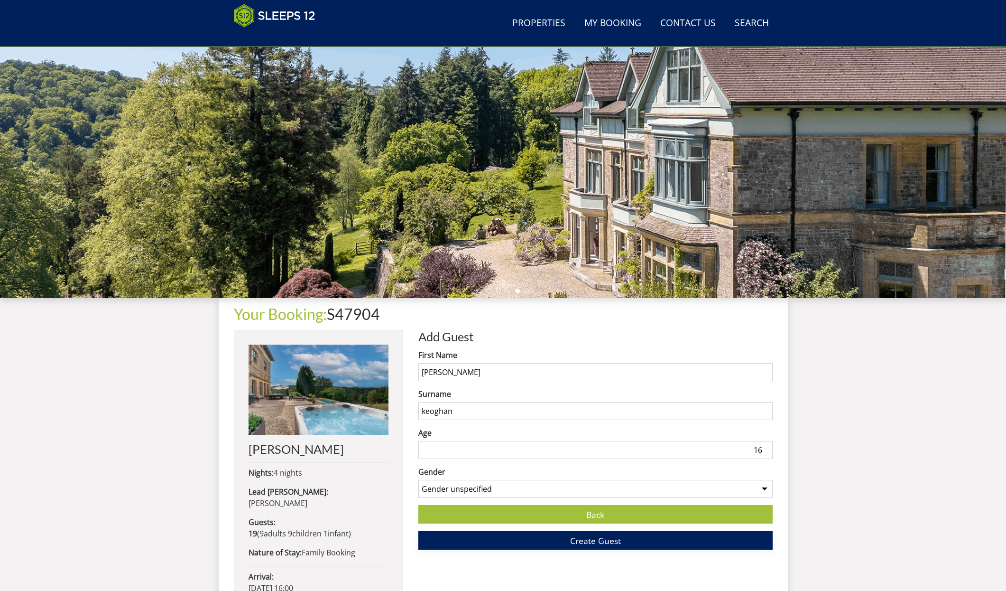
click at [588, 539] on span "Create Guest" at bounding box center [595, 540] width 51 height 11
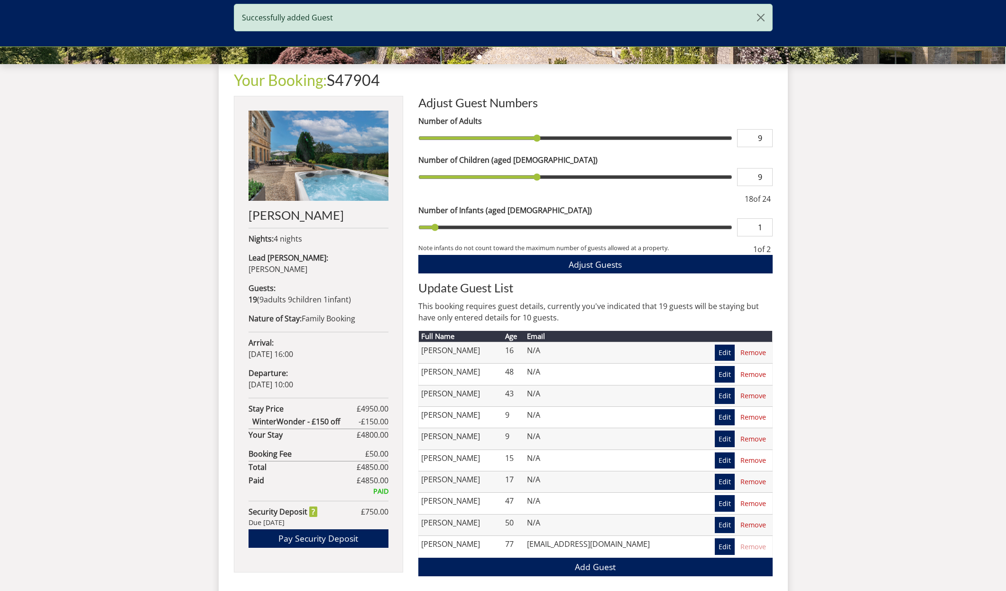
scroll to position [366, 0]
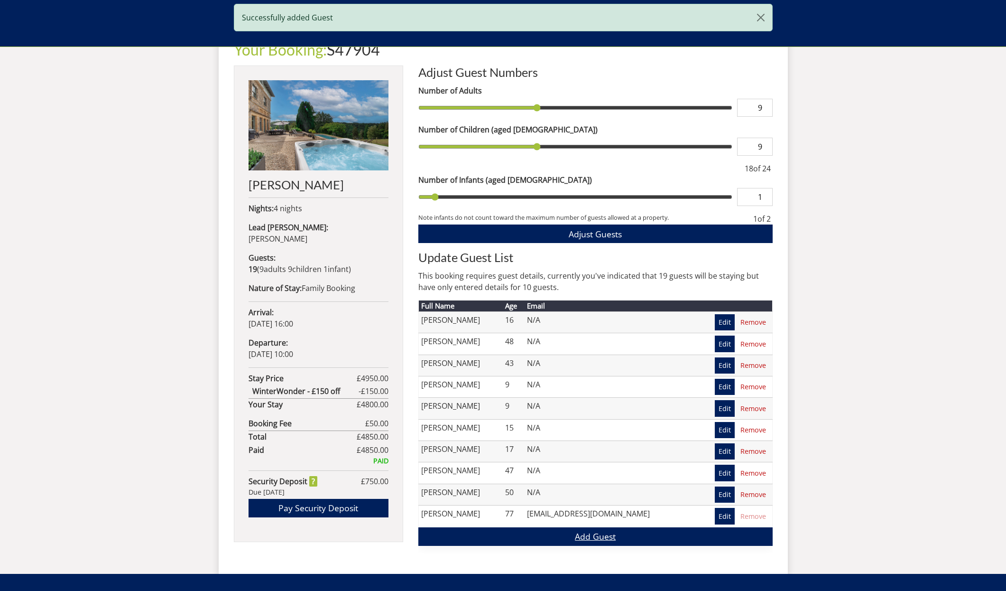
click at [590, 535] on link "Add Guest" at bounding box center [595, 536] width 354 height 19
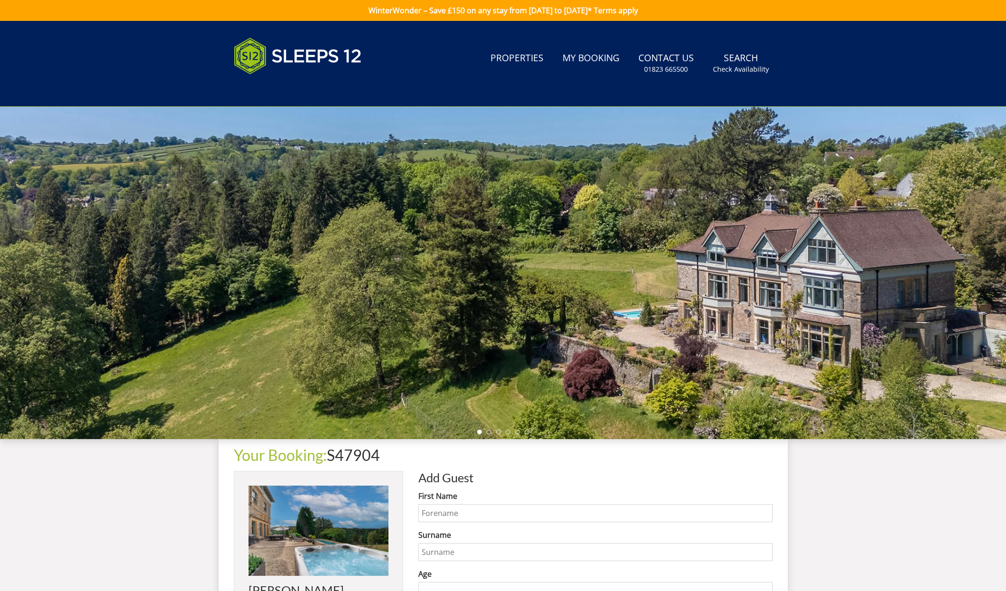
click at [442, 510] on input "First Name" at bounding box center [595, 513] width 354 height 18
type input "emmy"
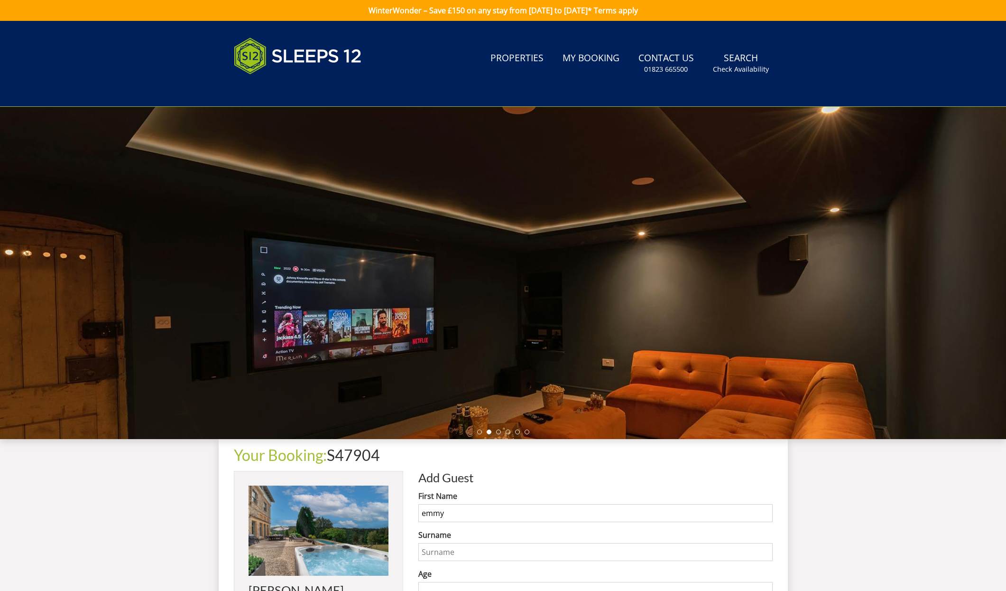
click at [431, 555] on input "Surname" at bounding box center [595, 552] width 354 height 18
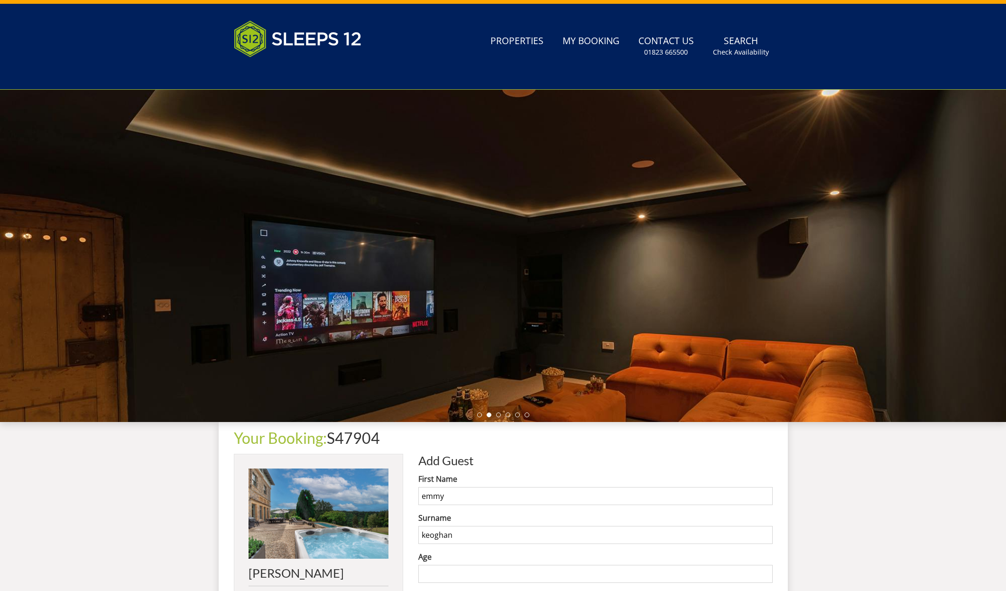
type input "keoghan"
click at [435, 575] on input "Age" at bounding box center [595, 574] width 354 height 18
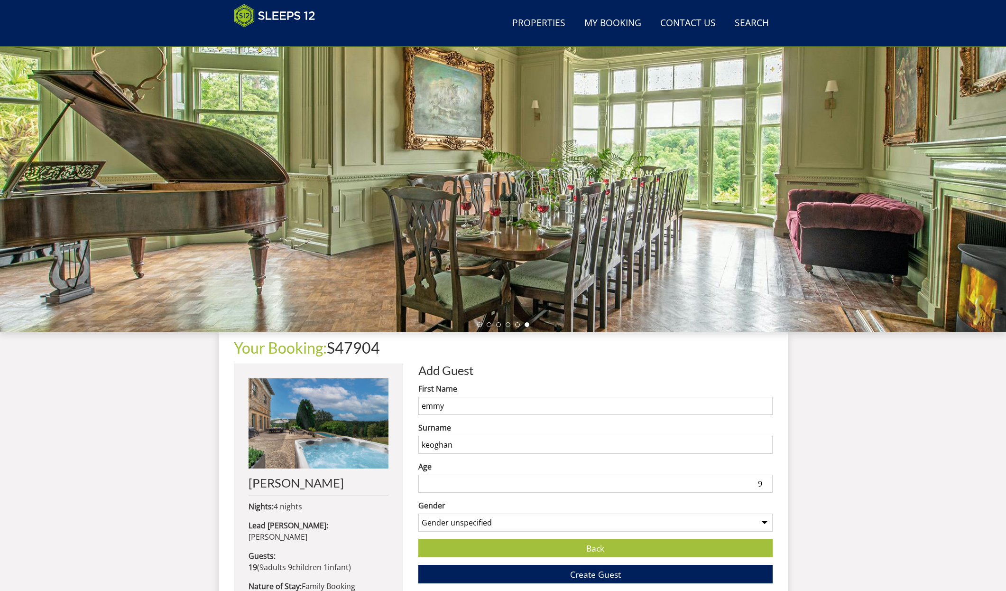
type input "10"
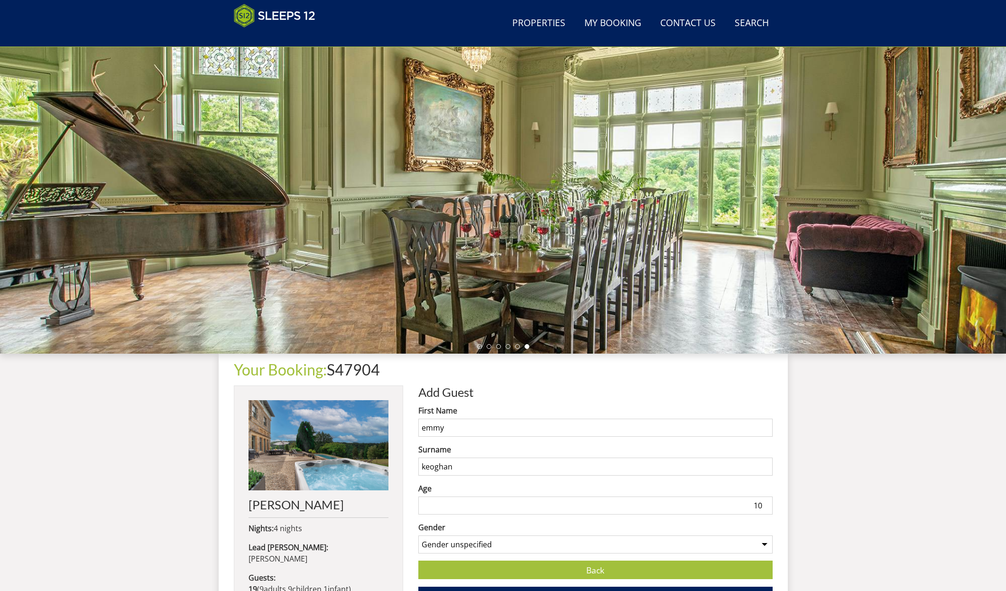
scroll to position [44, 0]
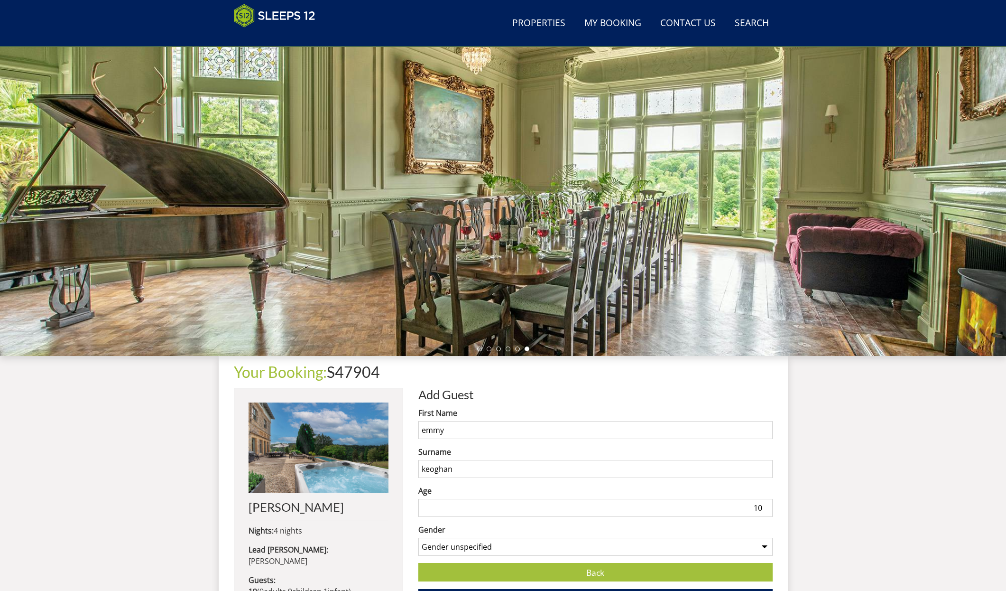
select select "gender_[DEMOGRAPHIC_DATA]"
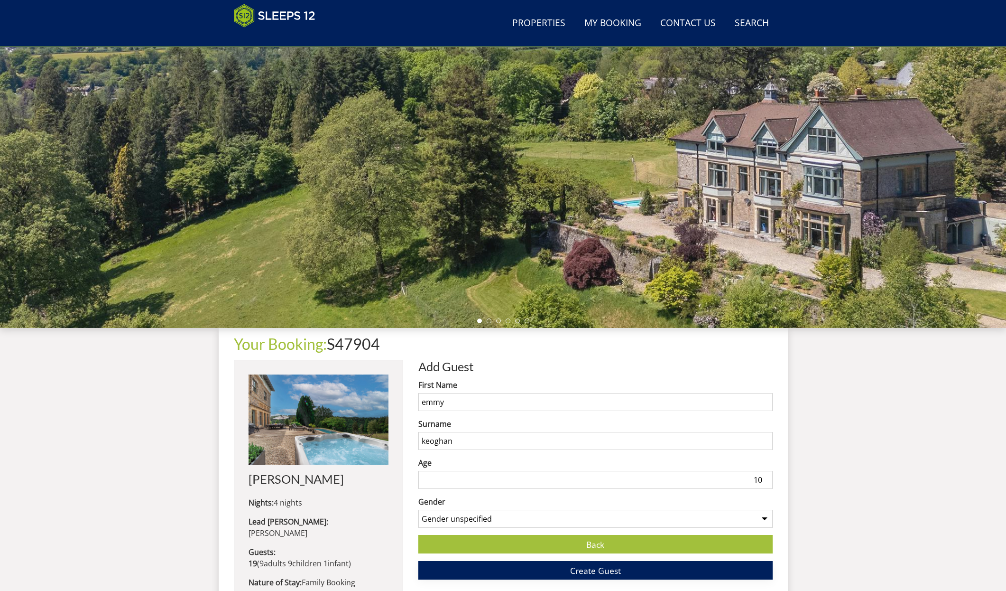
scroll to position [72, 0]
click at [601, 573] on span "Create Guest" at bounding box center [595, 570] width 51 height 11
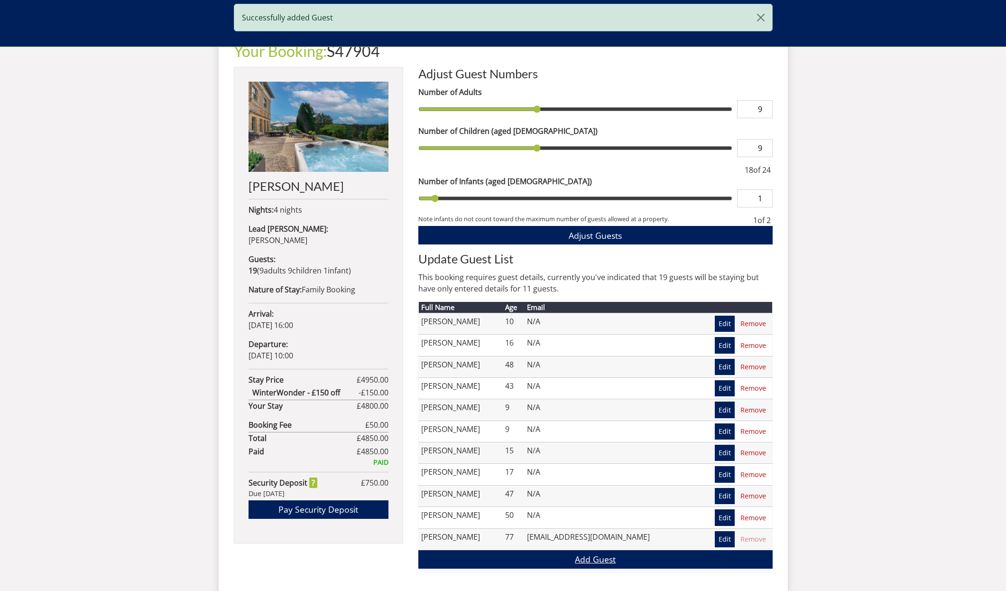
scroll to position [364, 0]
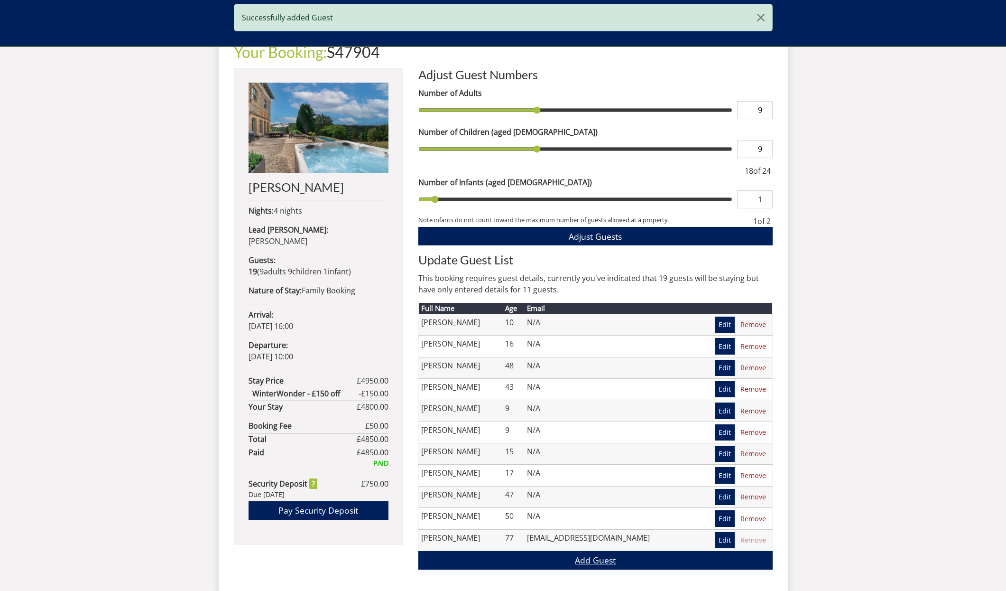
click at [595, 560] on link "Add Guest" at bounding box center [595, 560] width 354 height 19
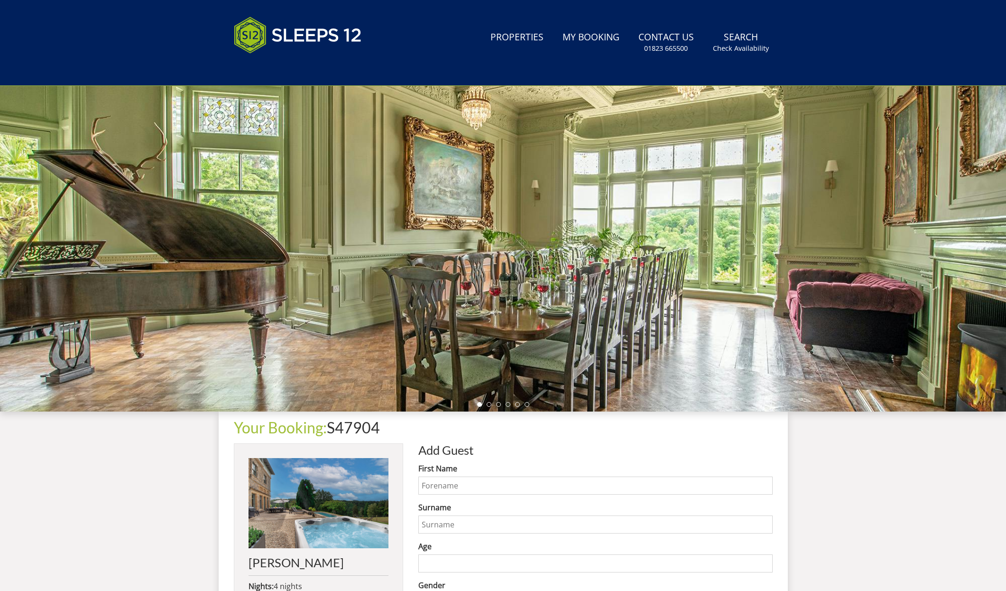
scroll to position [28, 0]
click at [441, 486] on input "First Name" at bounding box center [595, 485] width 354 height 18
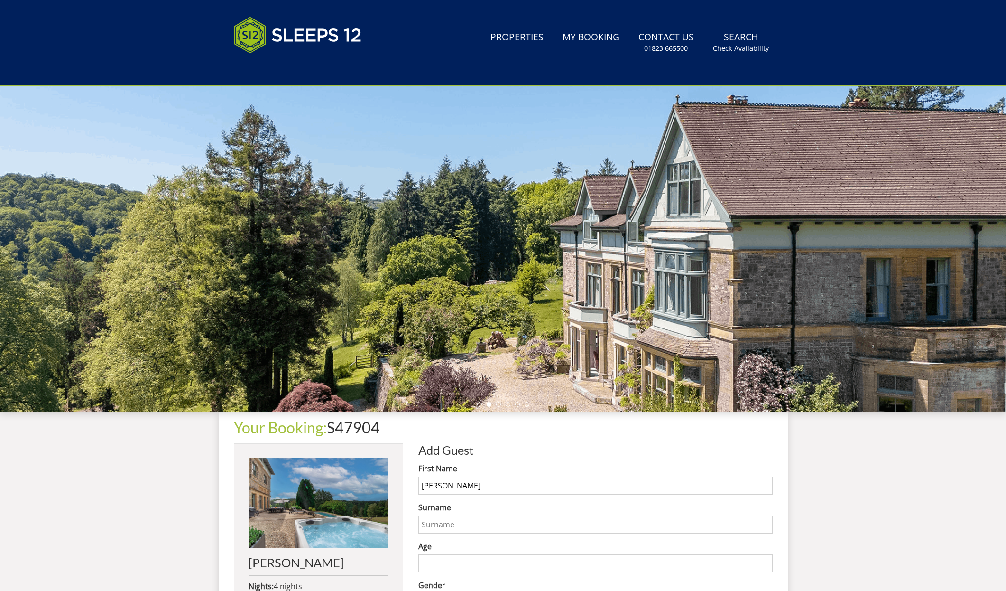
scroll to position [21, 0]
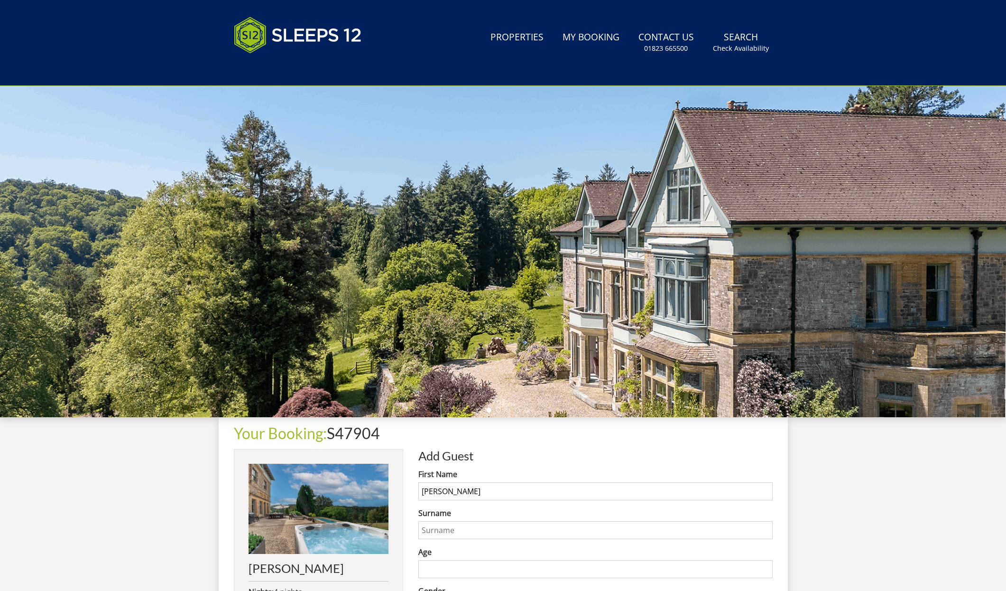
type input "[PERSON_NAME]"
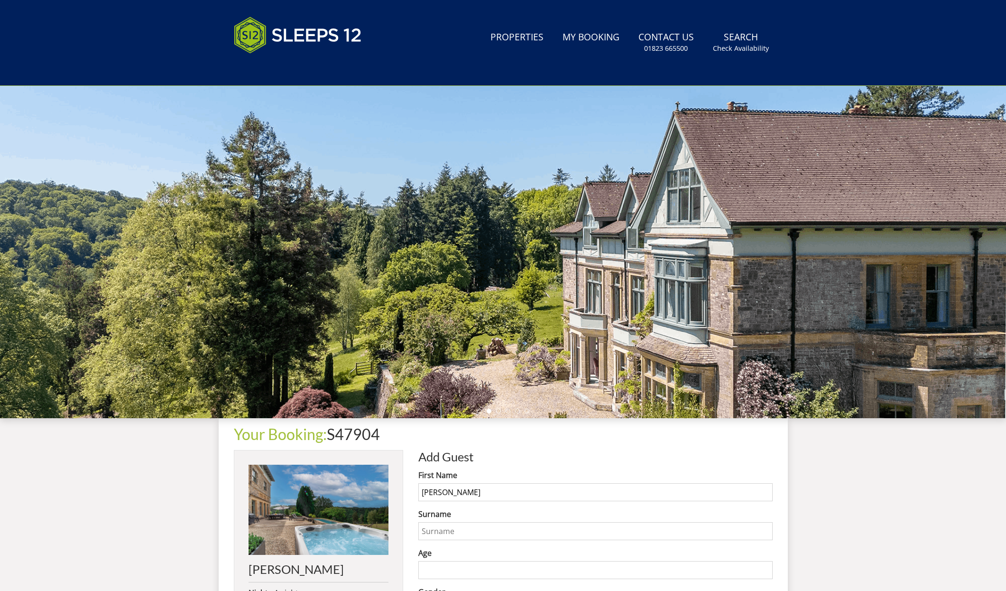
click at [431, 530] on input "Surname" at bounding box center [595, 531] width 354 height 18
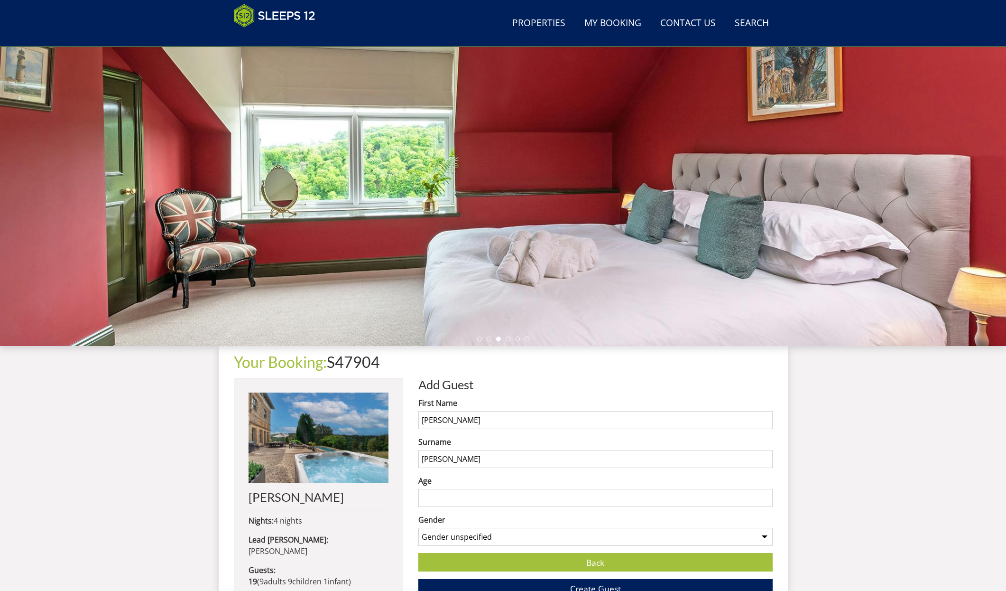
scroll to position [56, 0]
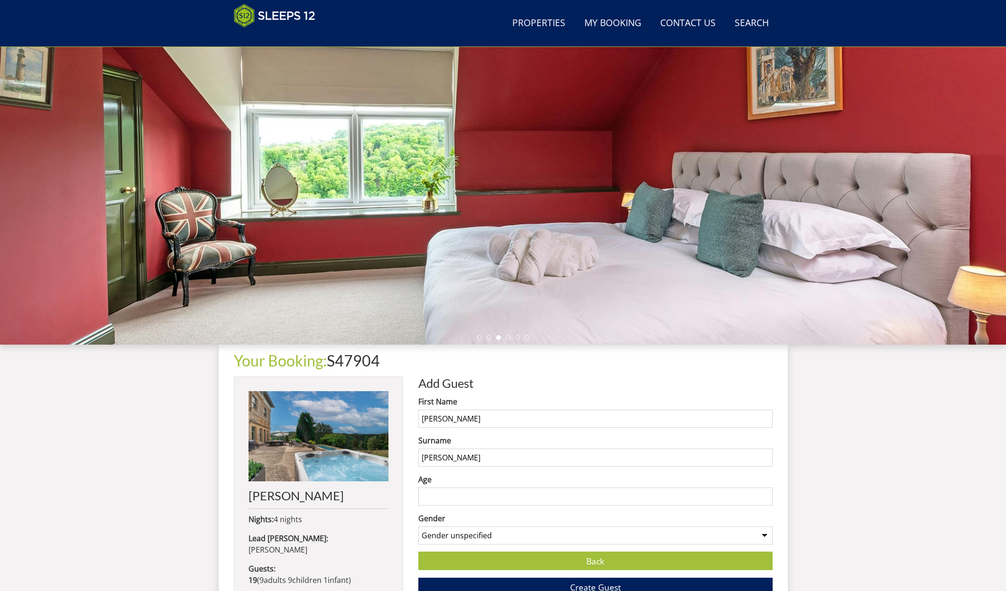
type input "[PERSON_NAME]"
click at [446, 496] on input "Age" at bounding box center [595, 496] width 354 height 18
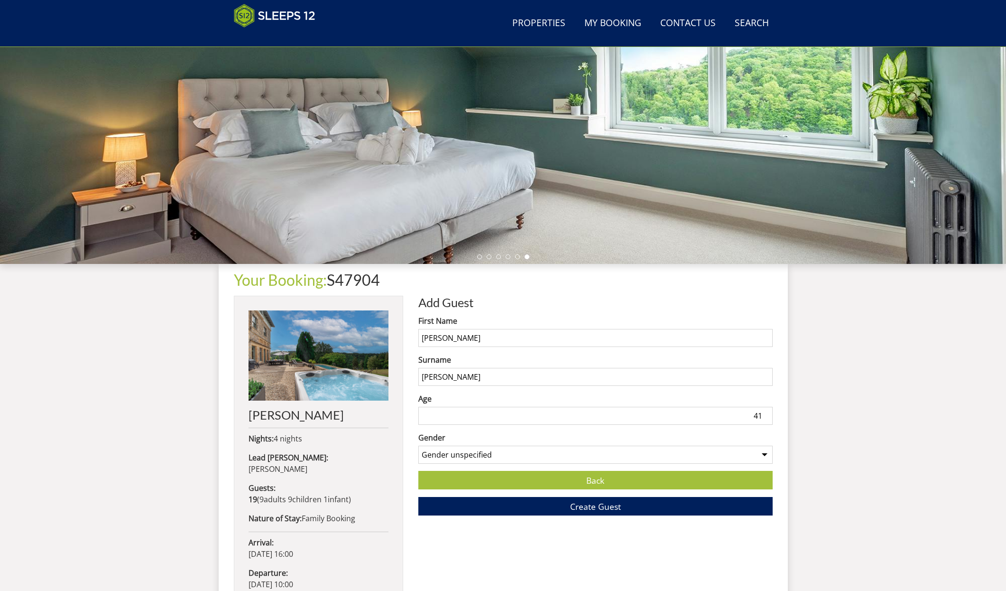
scroll to position [136, 0]
type input "41"
select select "gender_[DEMOGRAPHIC_DATA]"
click at [648, 505] on button "Create Guest" at bounding box center [595, 506] width 354 height 19
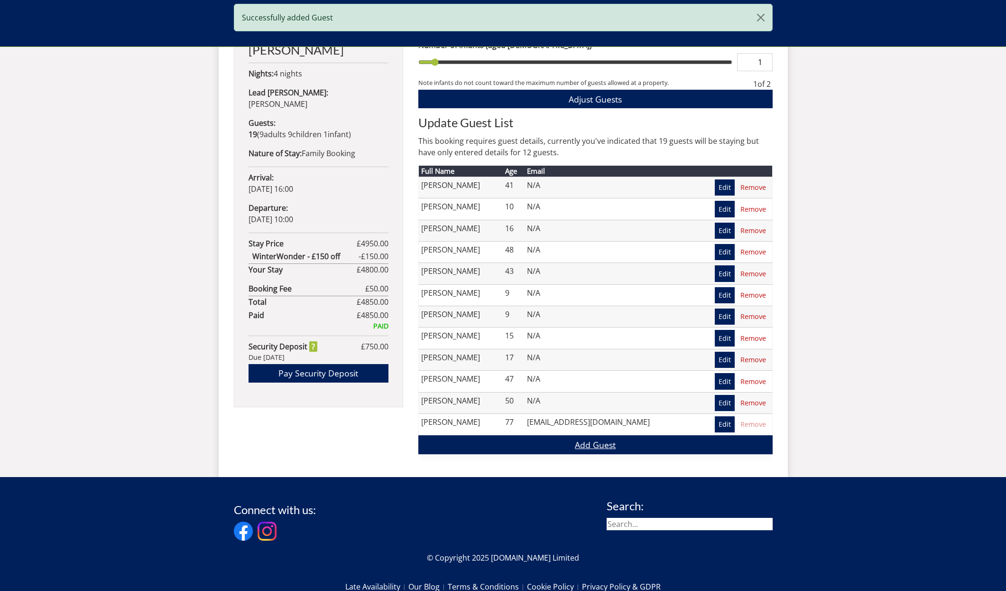
scroll to position [501, 0]
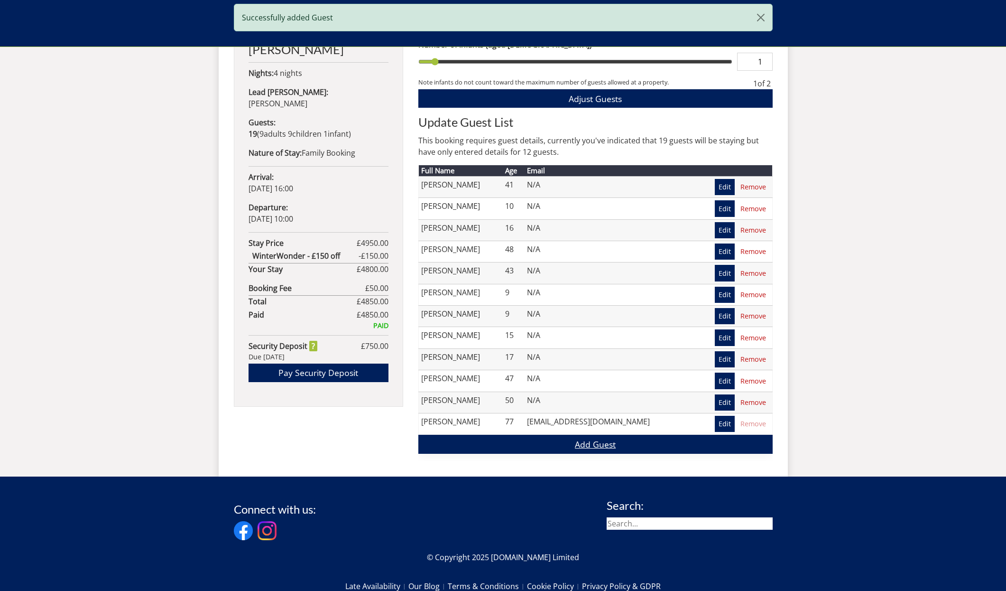
click at [609, 441] on link "Add Guest" at bounding box center [595, 444] width 354 height 19
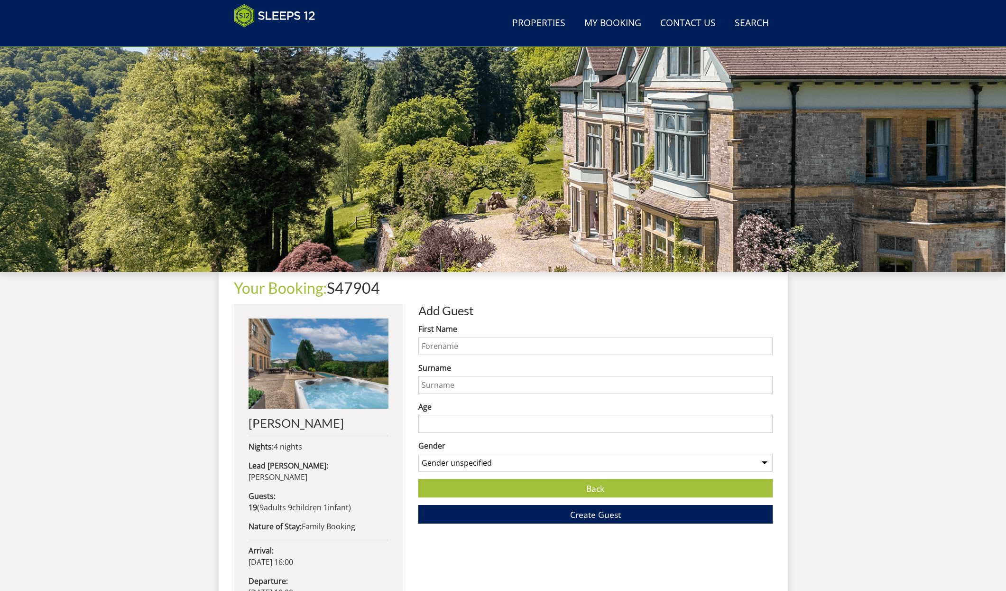
scroll to position [228, 0]
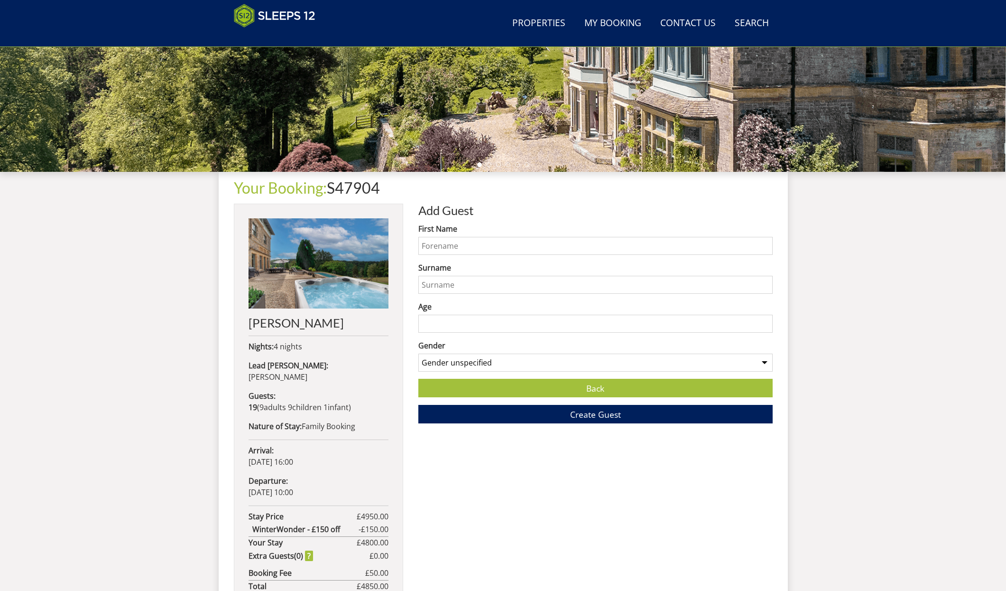
click at [451, 245] on input "First Name" at bounding box center [595, 246] width 354 height 18
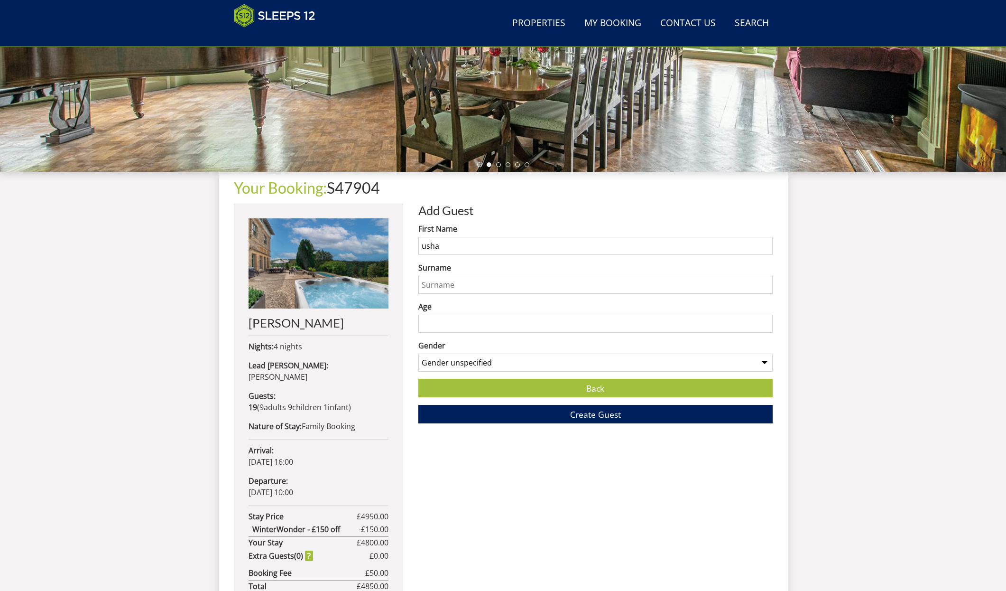
type input "usha"
click at [439, 287] on input "Surname" at bounding box center [595, 285] width 354 height 18
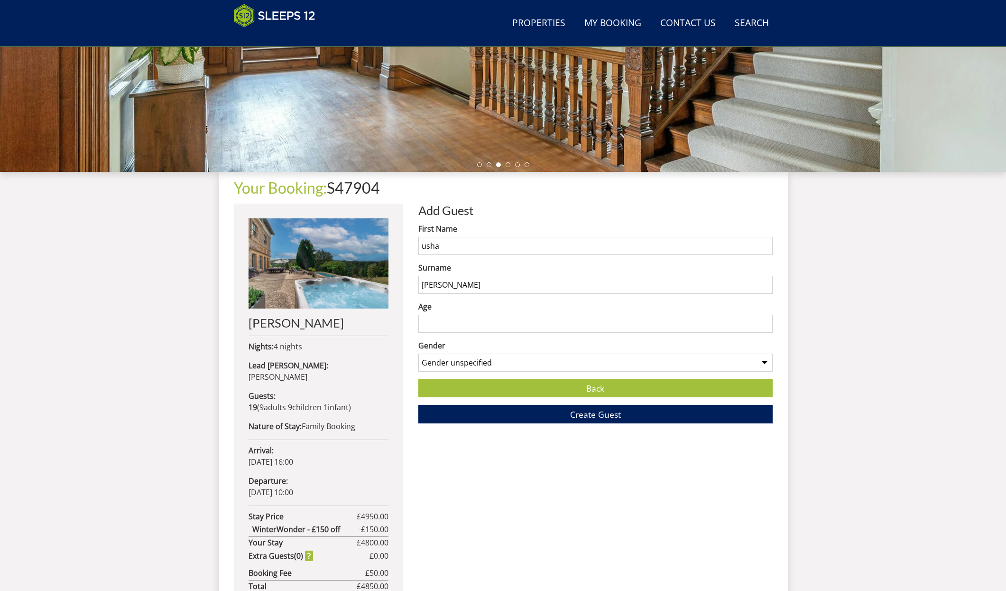
type input "[PERSON_NAME]"
click at [853, 318] on div "Search Menu Properties My Booking Contact Us [PHONE_NUMBER] Search Check Availa…" at bounding box center [503, 258] width 1006 height 930
click at [447, 325] on input "Age" at bounding box center [595, 324] width 354 height 18
type input "37"
select select "gender_[DEMOGRAPHIC_DATA]"
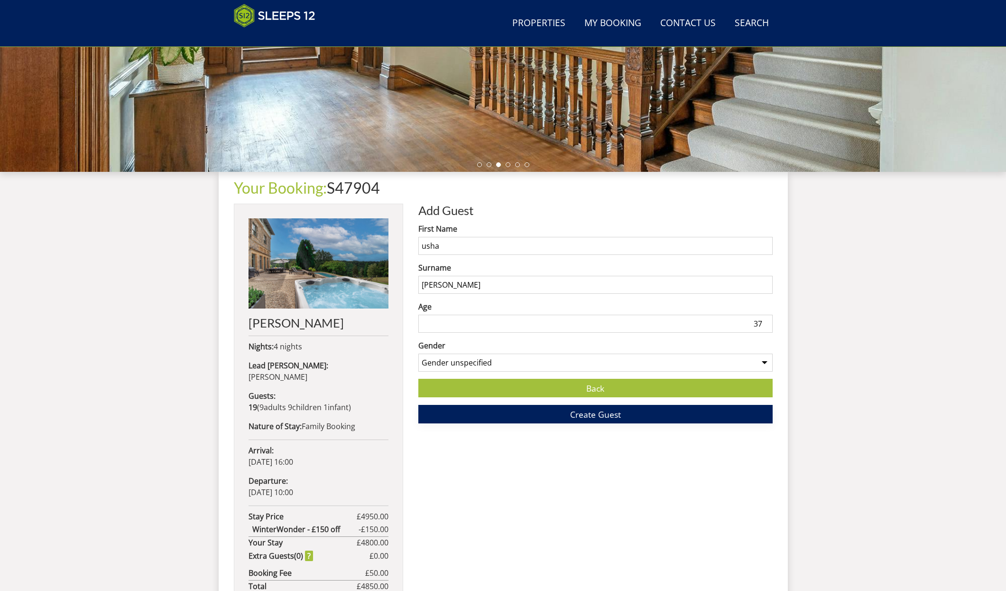
click at [664, 416] on button "Create Guest" at bounding box center [595, 414] width 354 height 19
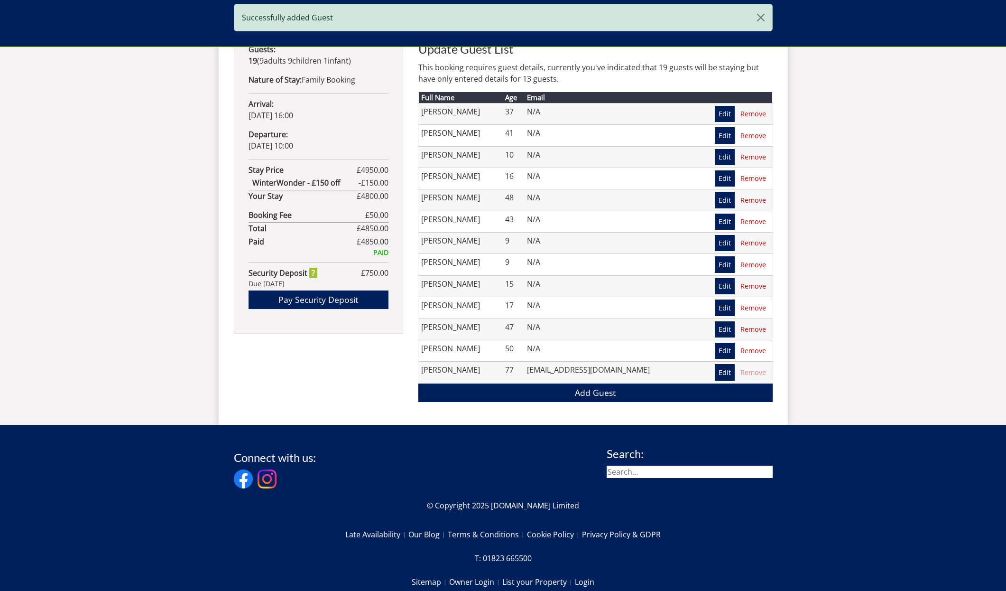
scroll to position [576, 0]
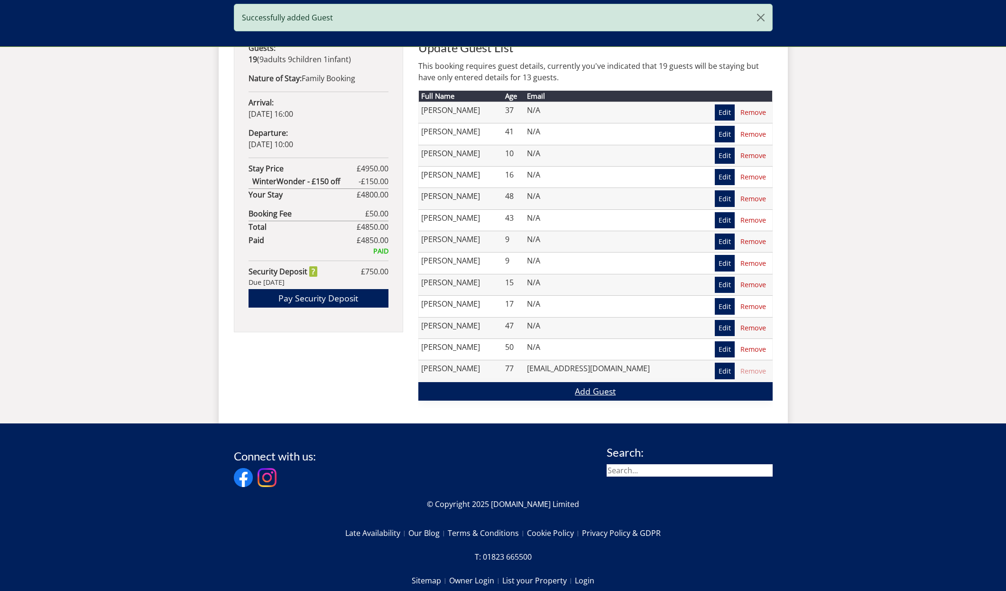
click at [596, 386] on link "Add Guest" at bounding box center [595, 391] width 354 height 19
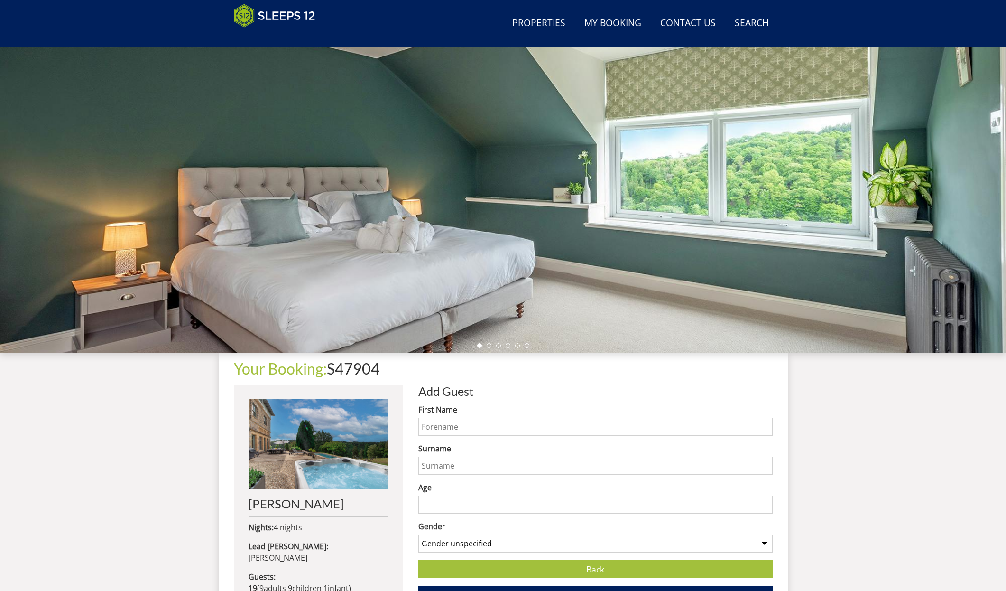
scroll to position [52, 0]
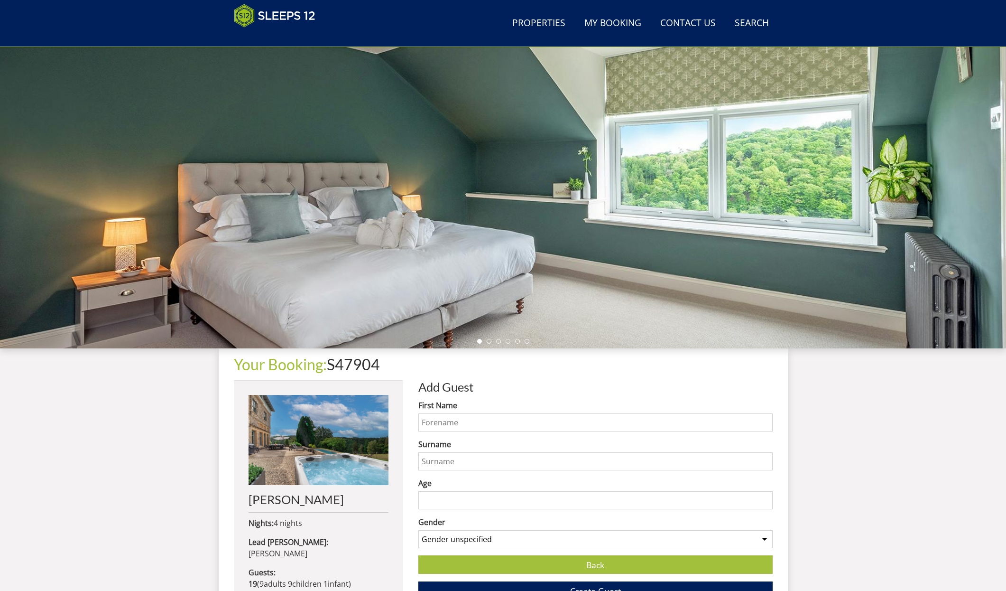
click at [436, 420] on input "First Name" at bounding box center [595, 422] width 354 height 18
type input "amba"
click at [434, 461] on input "Surname" at bounding box center [595, 461] width 354 height 18
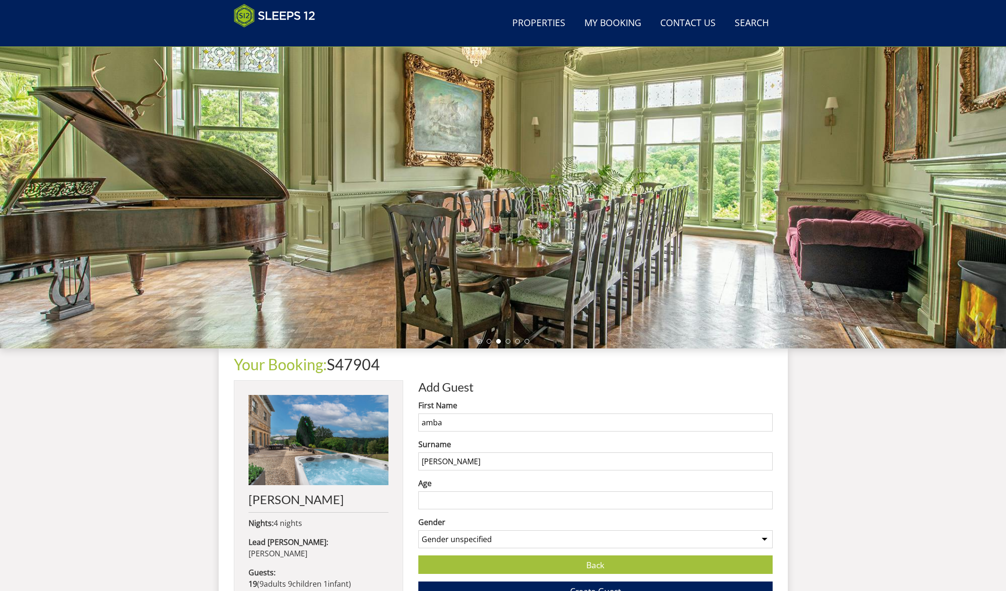
type input "[PERSON_NAME]"
click at [436, 499] on input "Age" at bounding box center [595, 500] width 354 height 18
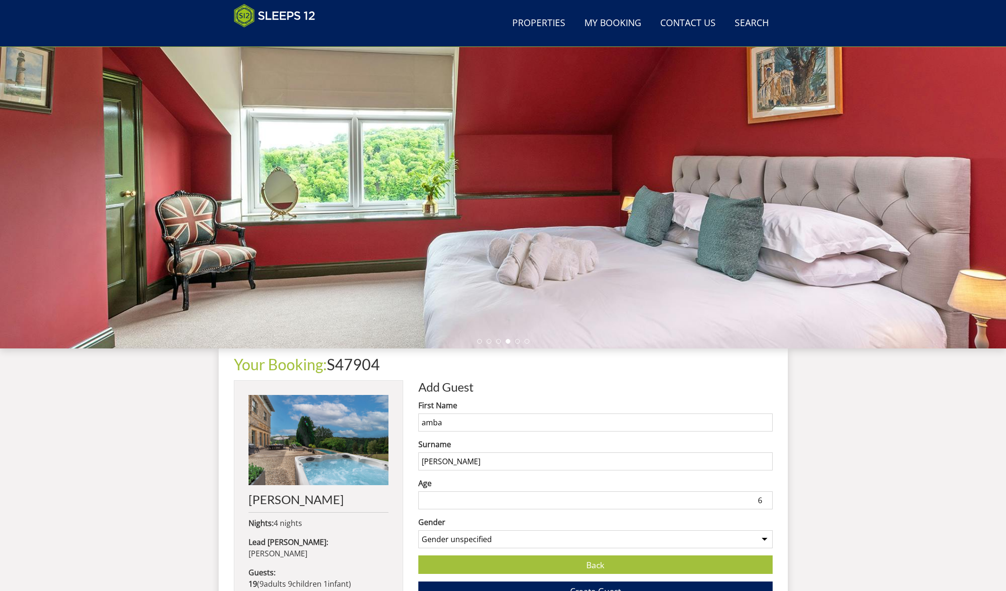
type input "6"
select select "gender_[DEMOGRAPHIC_DATA]"
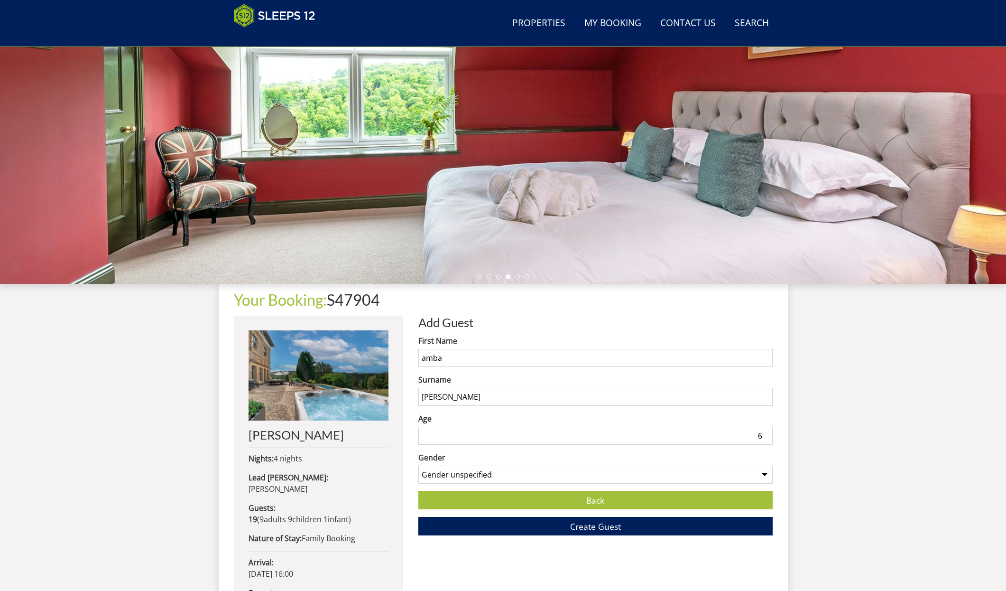
scroll to position [120, 0]
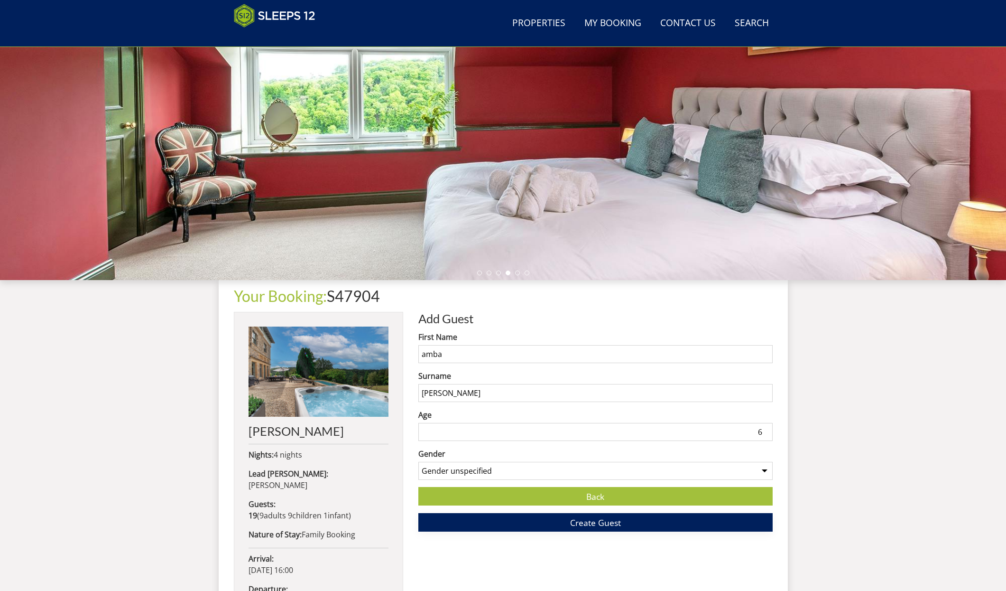
click at [596, 521] on span "Create Guest" at bounding box center [595, 522] width 51 height 11
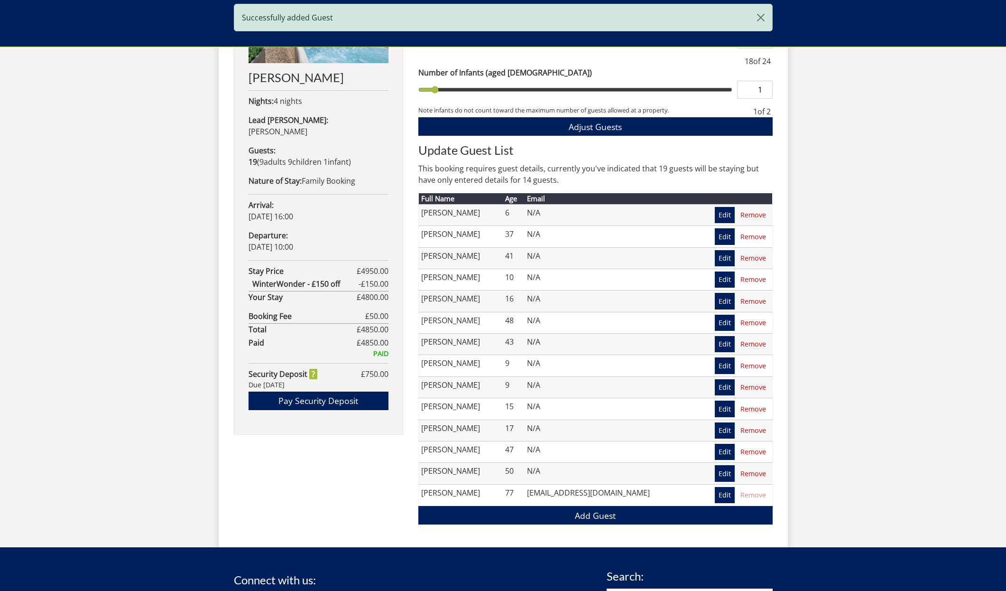
scroll to position [478, 0]
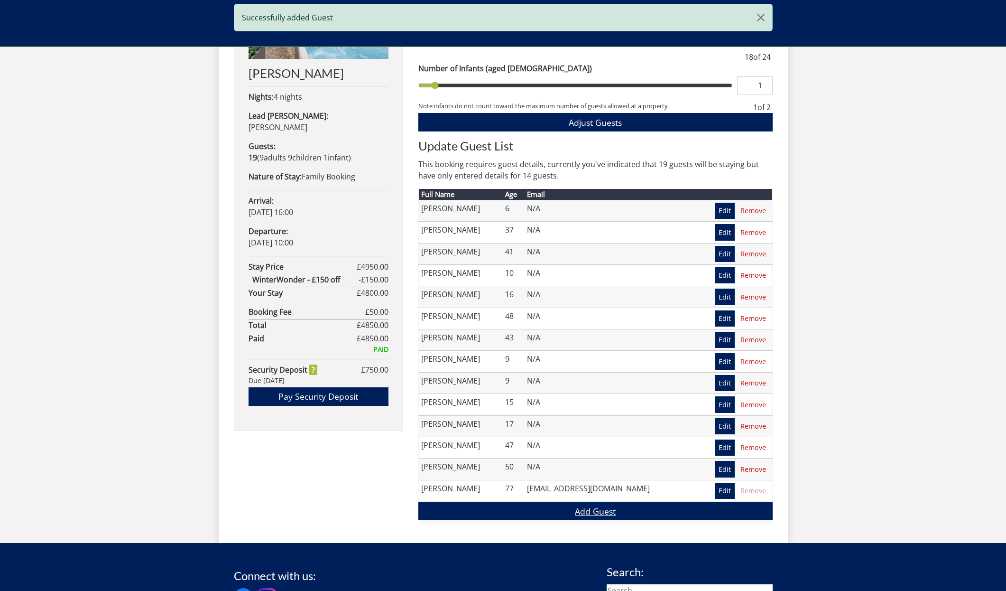
click at [592, 508] on link "Add Guest" at bounding box center [595, 510] width 354 height 19
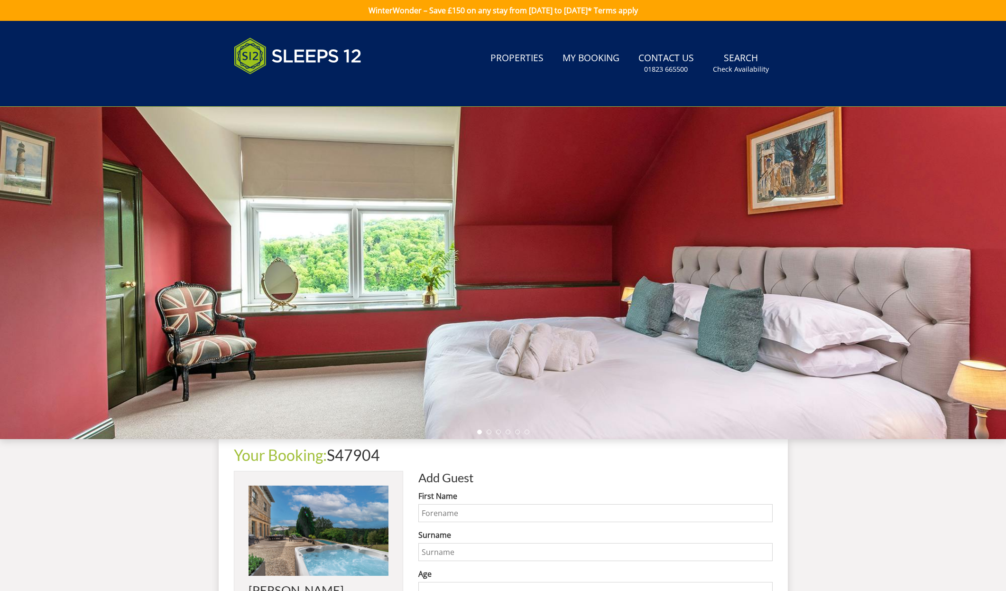
click at [442, 511] on input "First Name" at bounding box center [595, 513] width 354 height 18
type input "maya"
click at [432, 554] on input "Surname" at bounding box center [595, 552] width 354 height 18
type input "[PERSON_NAME]"
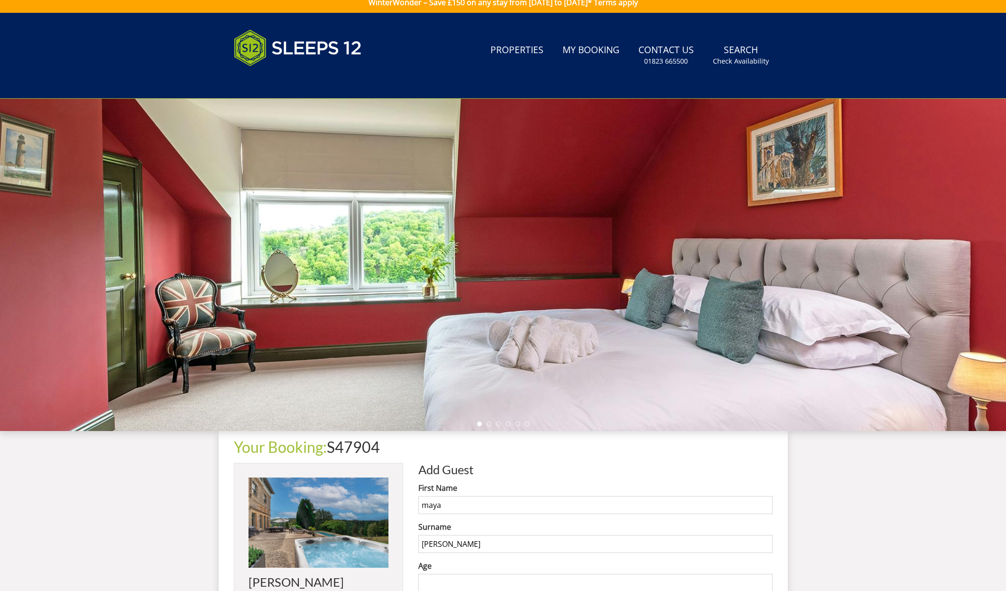
scroll to position [11, 0]
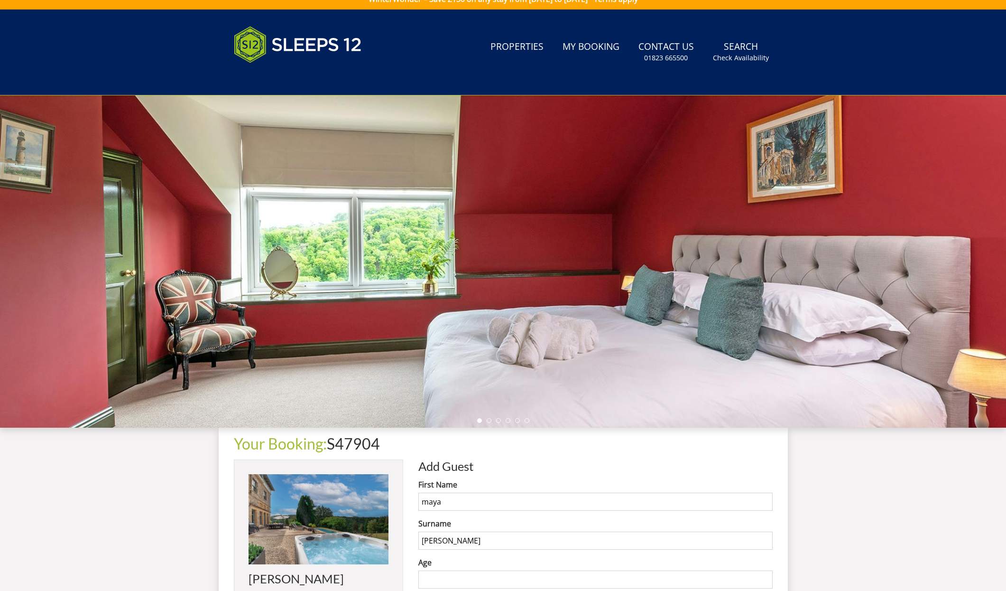
click at [428, 578] on input "Age" at bounding box center [595, 579] width 354 height 18
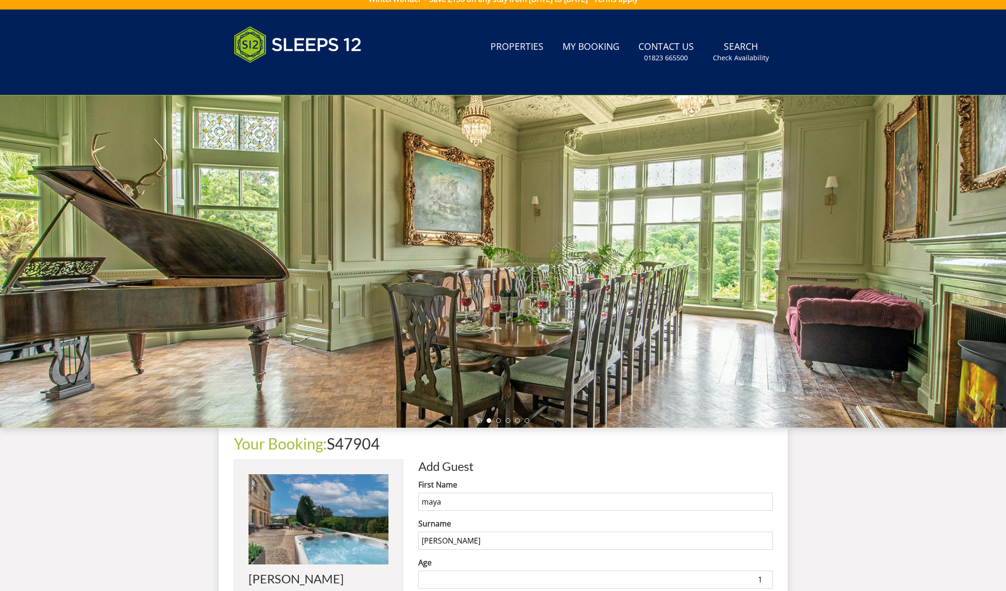
type input "0"
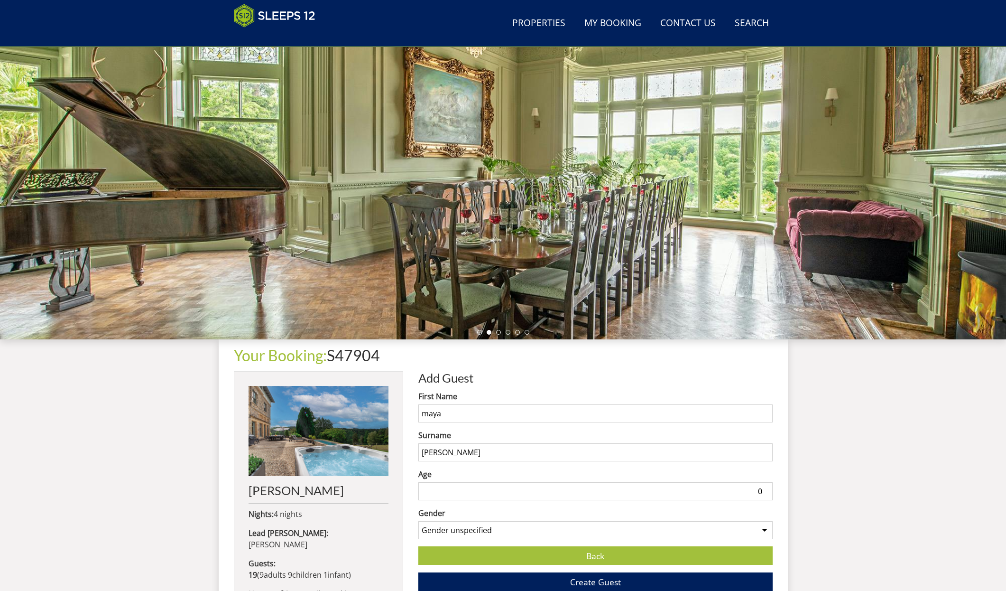
scroll to position [68, 0]
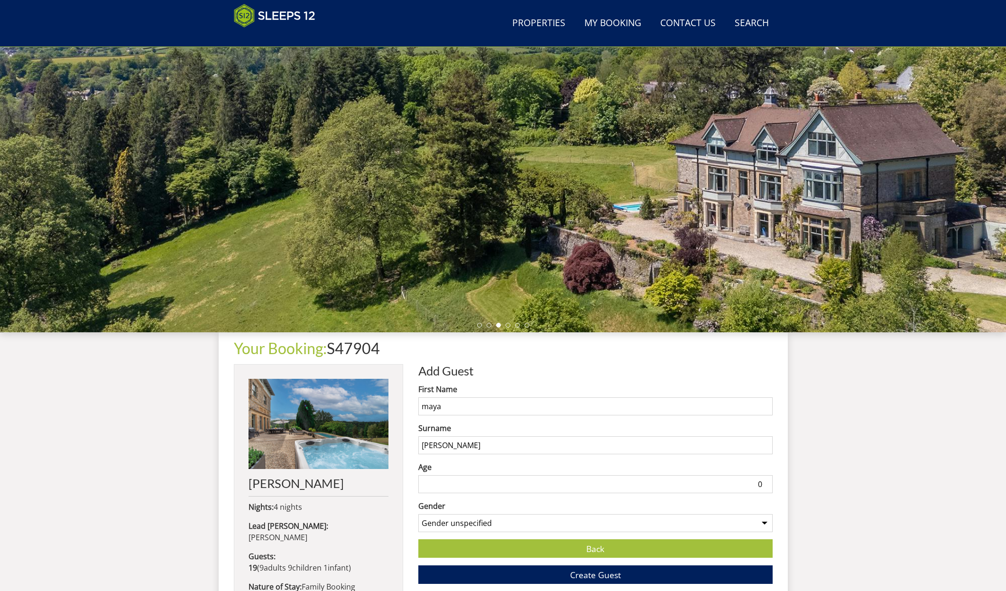
select select "gender_[DEMOGRAPHIC_DATA]"
click at [436, 486] on input "0" at bounding box center [595, 484] width 354 height 18
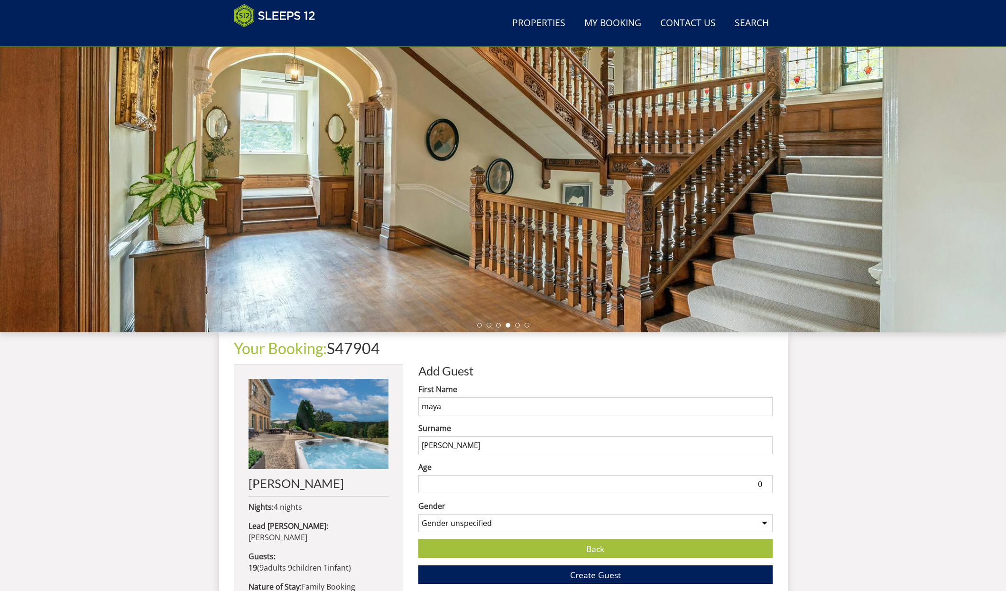
scroll to position [67, 0]
type input "1"
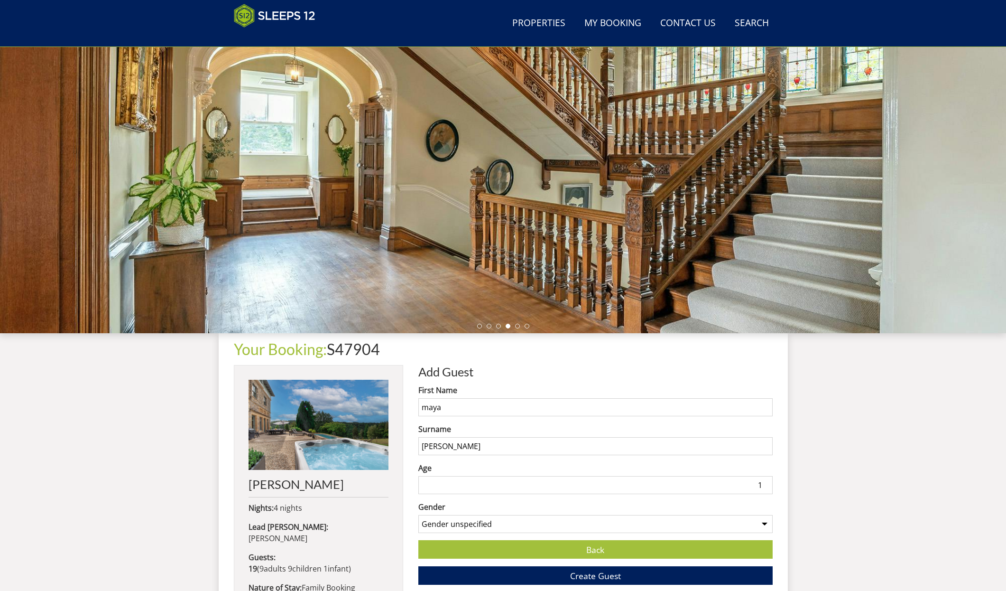
scroll to position [67, 0]
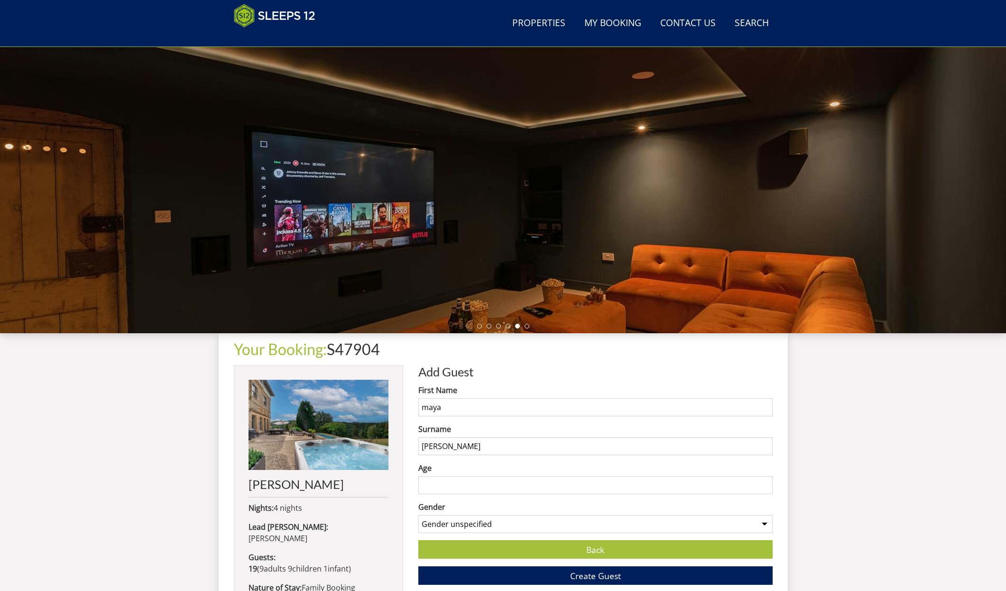
type input "1"
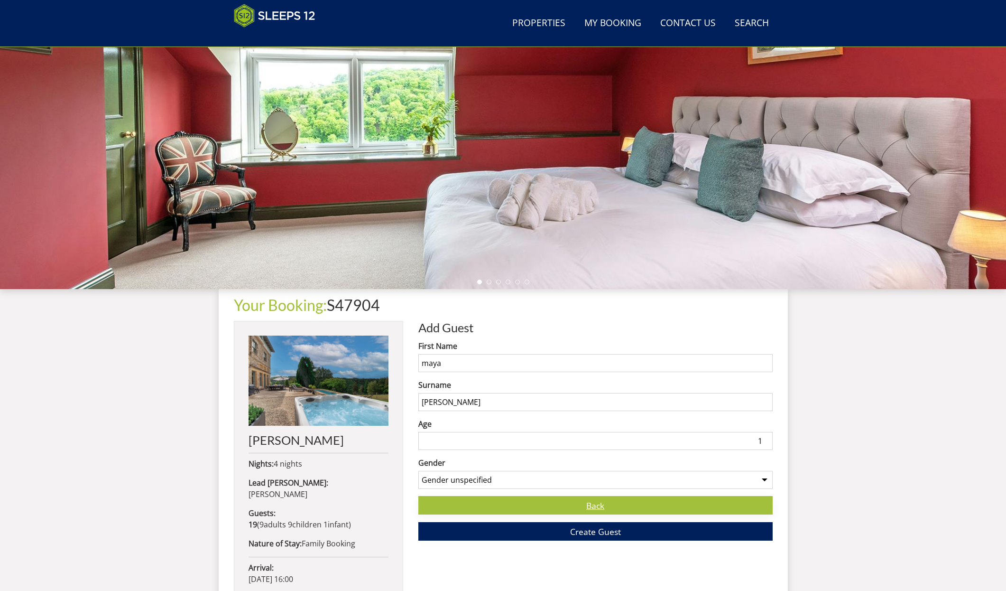
scroll to position [108, 0]
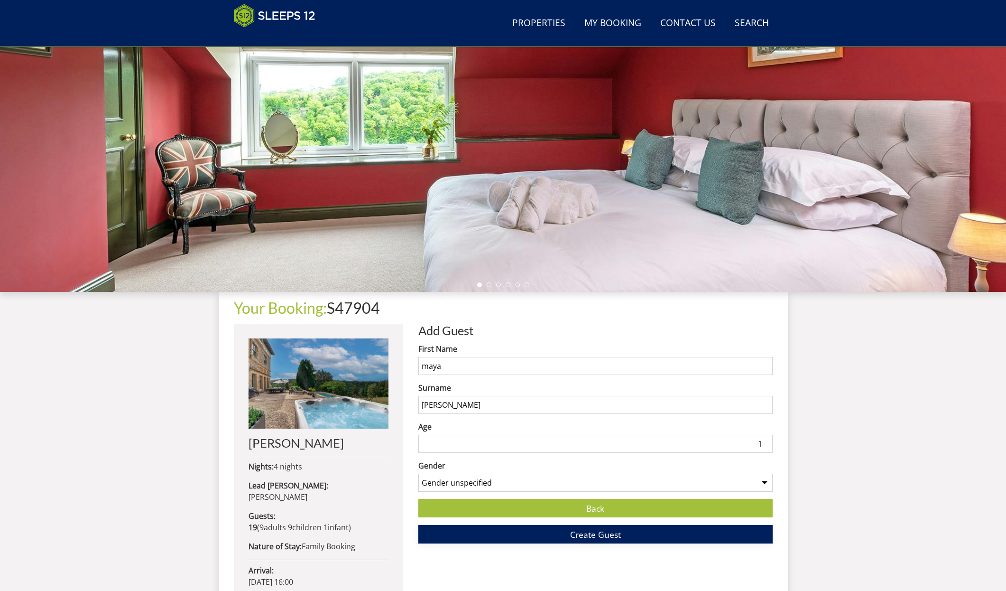
click at [595, 539] on span "Create Guest" at bounding box center [595, 534] width 51 height 11
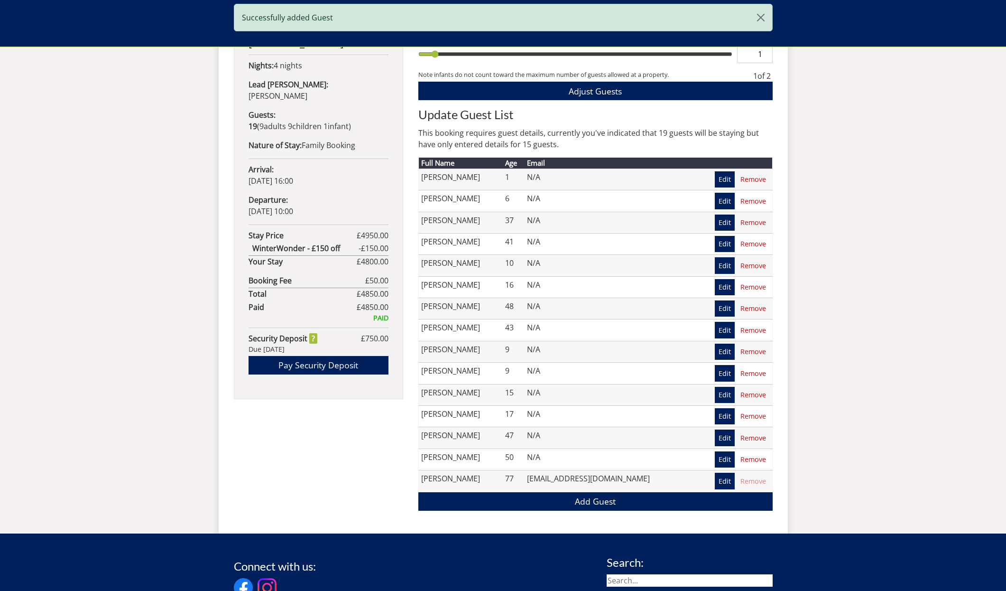
scroll to position [564, 0]
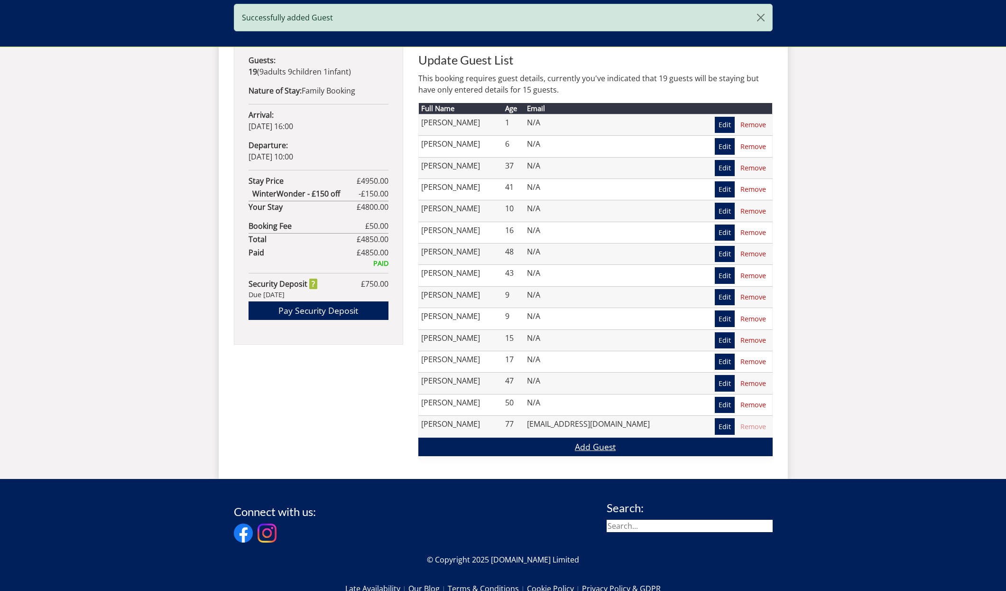
click at [592, 444] on link "Add Guest" at bounding box center [595, 446] width 354 height 19
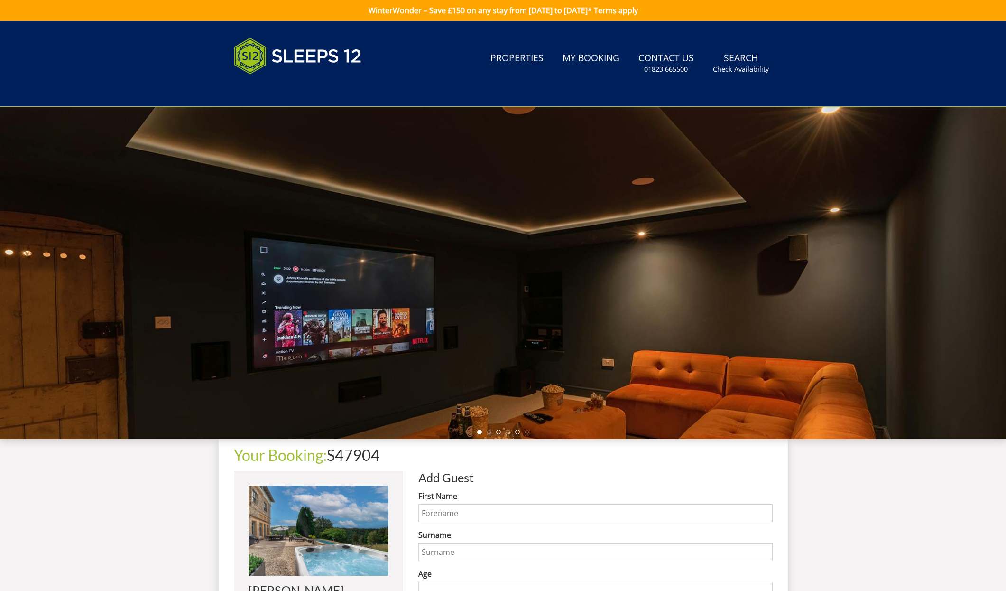
click at [436, 514] on input "First Name" at bounding box center [595, 513] width 354 height 18
type input "[PERSON_NAME]"
click at [434, 555] on input "Surname" at bounding box center [595, 552] width 354 height 18
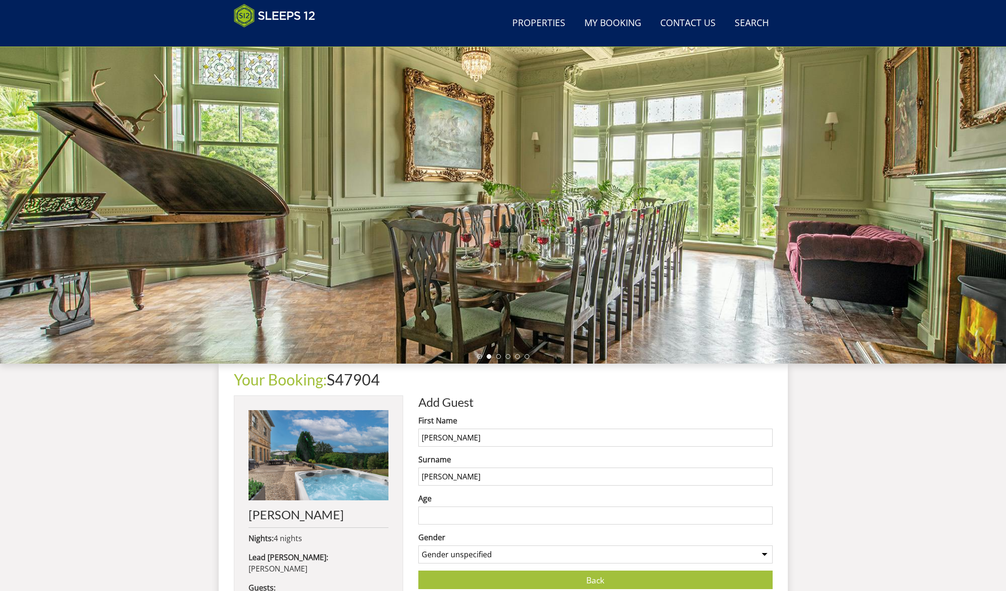
type input "[PERSON_NAME]"
click at [437, 518] on input "Age" at bounding box center [595, 515] width 354 height 18
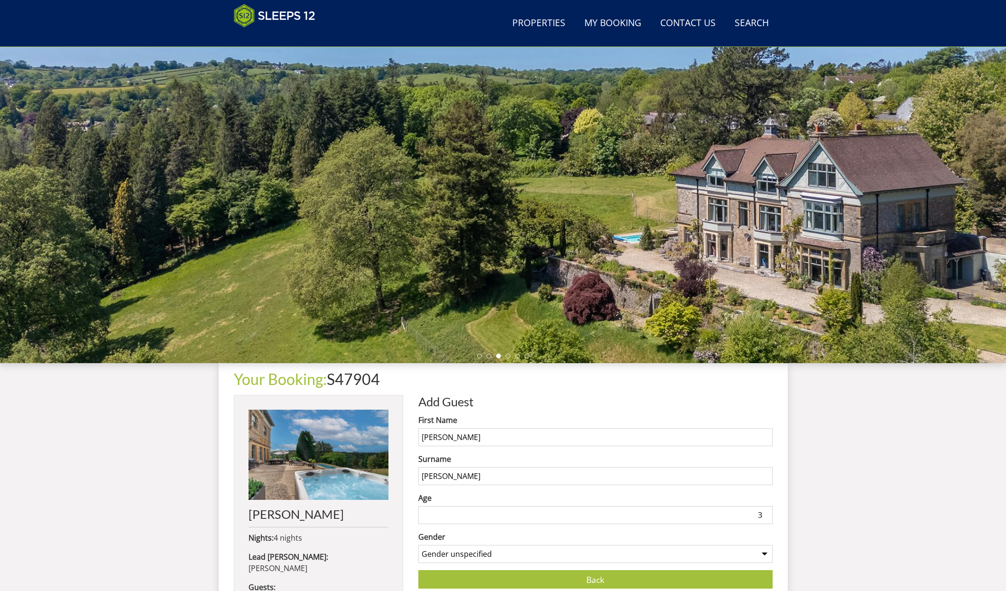
scroll to position [36, 0]
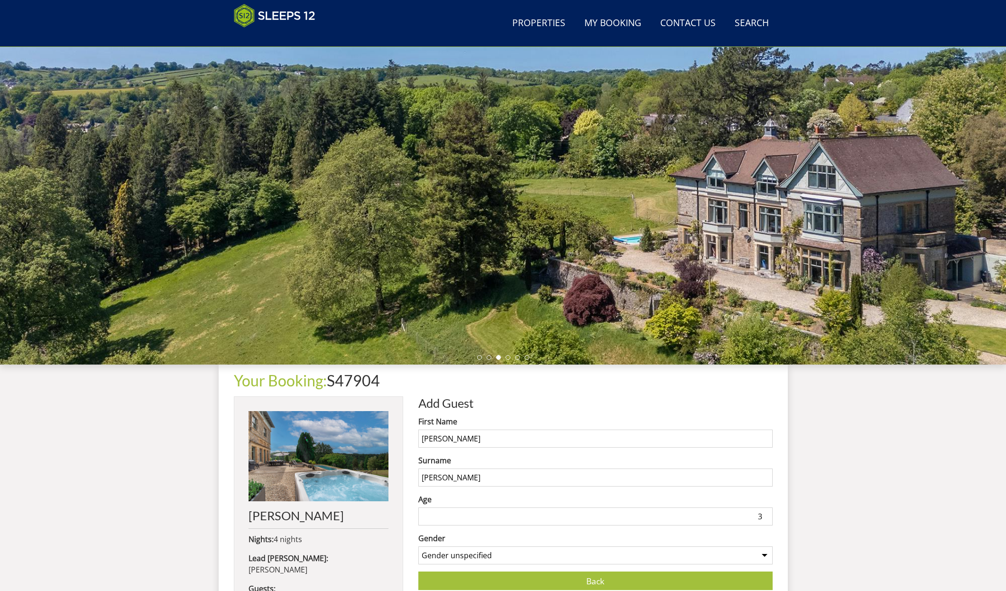
click at [442, 517] on input "3" at bounding box center [595, 516] width 354 height 18
type input "0"
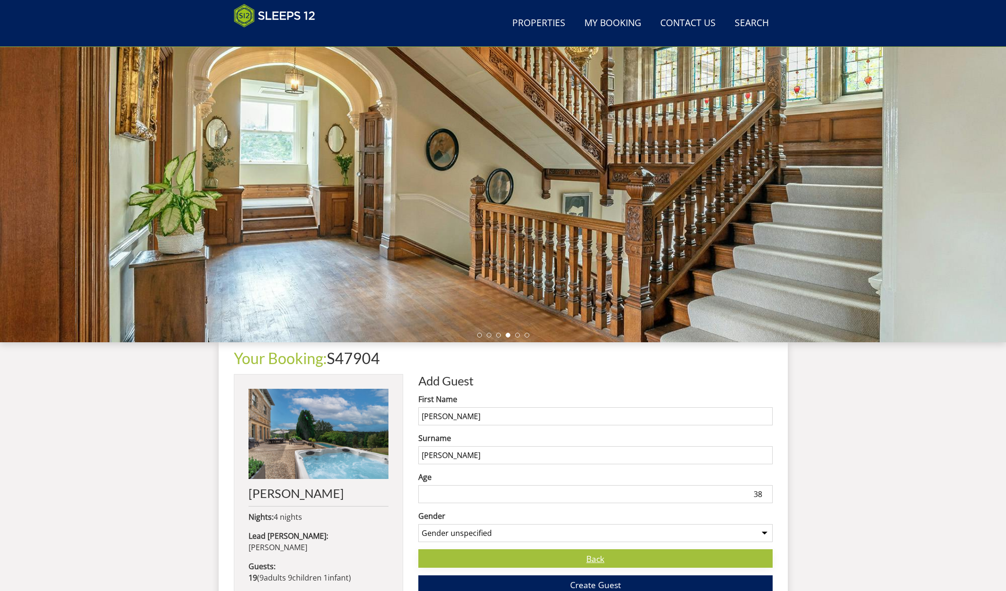
scroll to position [82, 0]
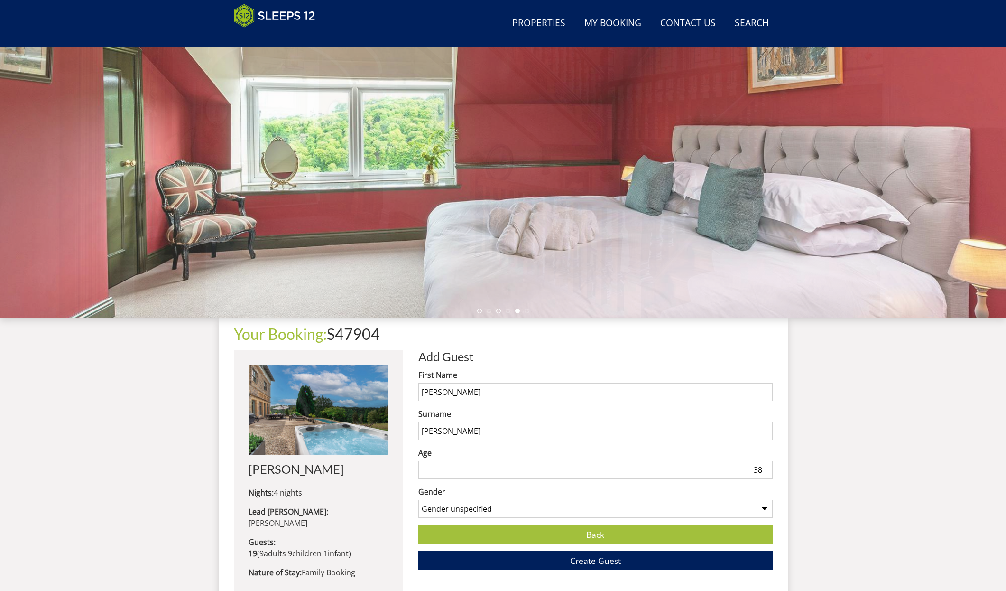
type input "38"
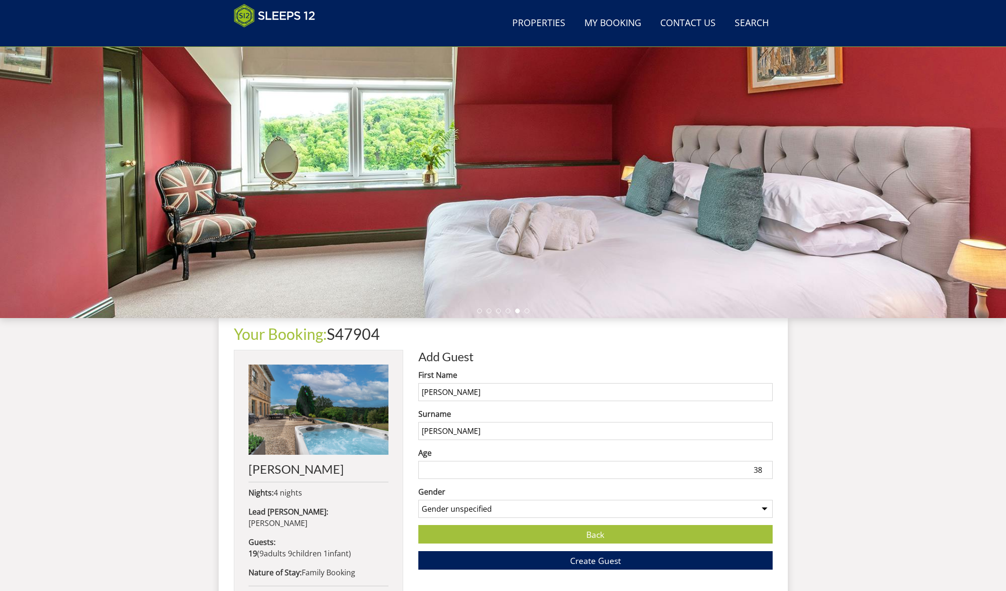
select select "gender_[DEMOGRAPHIC_DATA]"
click at [603, 564] on span "Create Guest" at bounding box center [595, 560] width 51 height 11
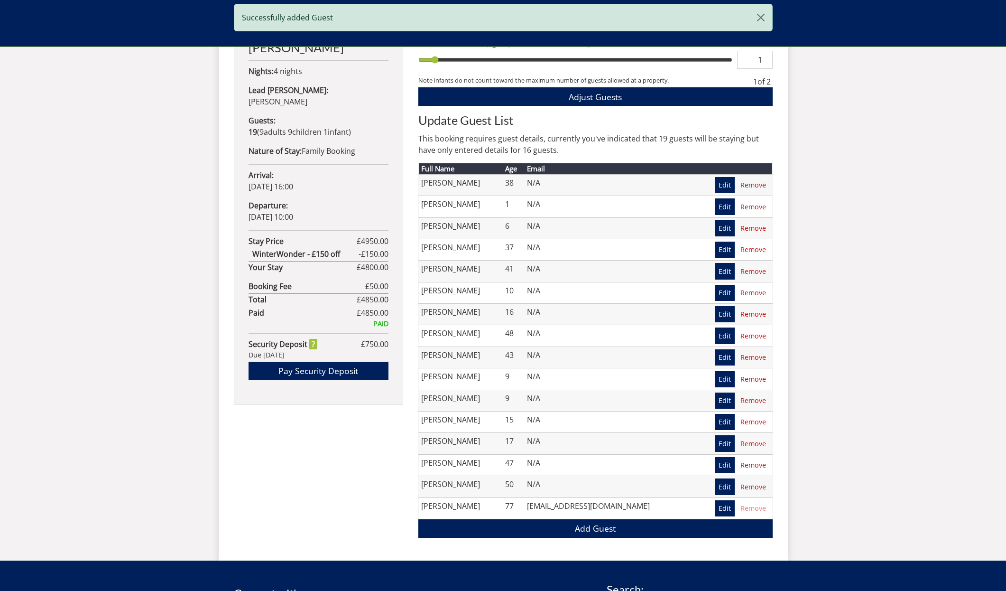
scroll to position [501, 0]
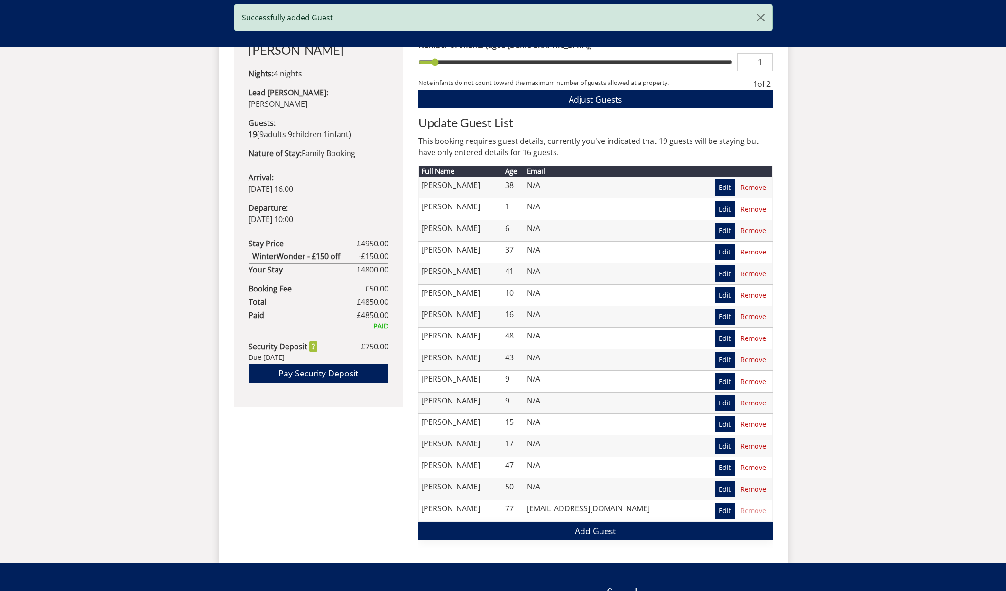
click at [610, 526] on link "Add Guest" at bounding box center [595, 530] width 354 height 19
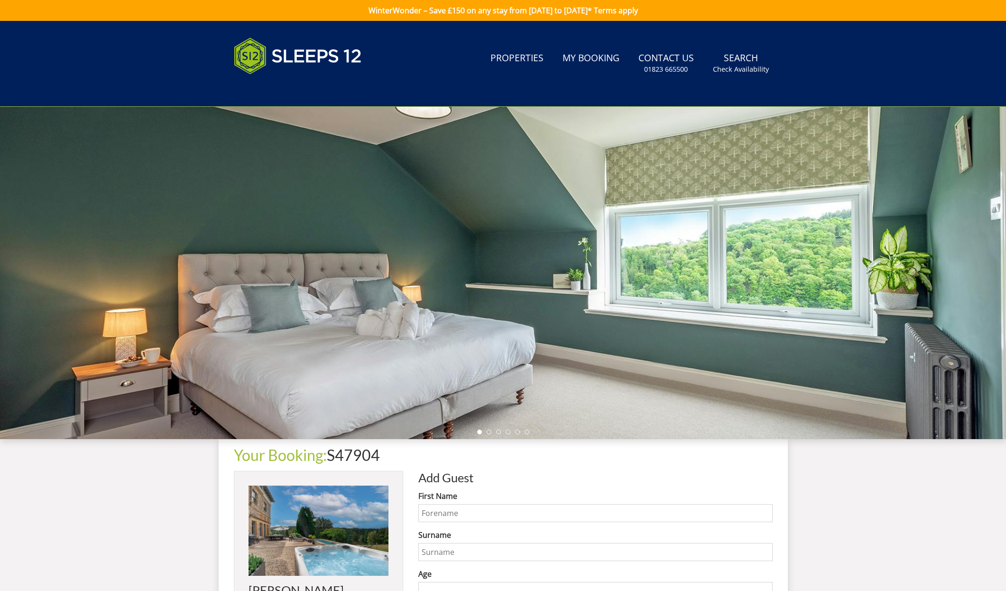
click at [438, 511] on input "First Name" at bounding box center [595, 513] width 354 height 18
type input "[PERSON_NAME]"
click at [438, 551] on input "Surname" at bounding box center [595, 552] width 354 height 18
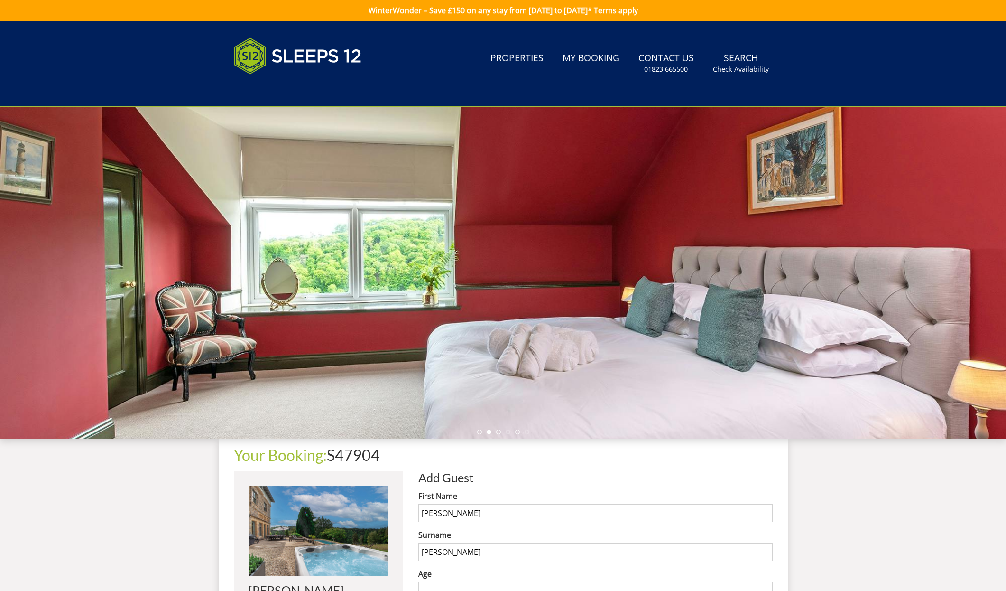
type input "[PERSON_NAME]"
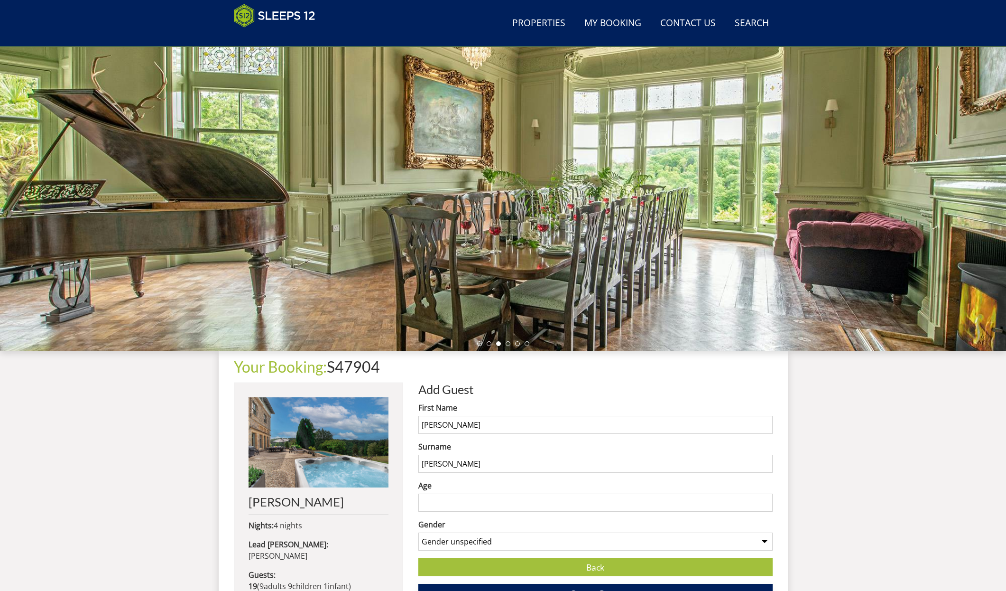
scroll to position [56, 0]
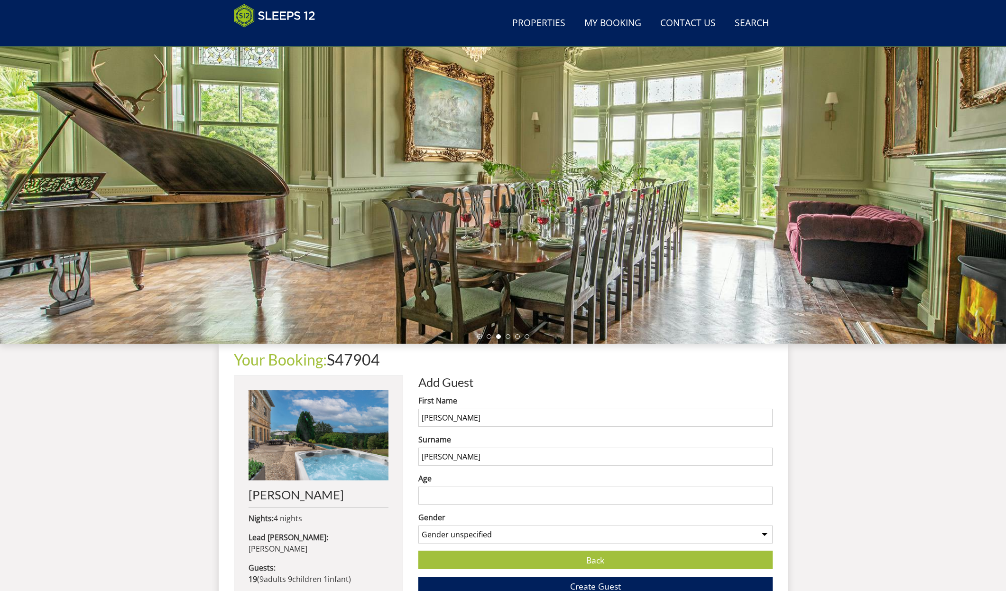
click at [437, 498] on input "Age" at bounding box center [595, 495] width 354 height 18
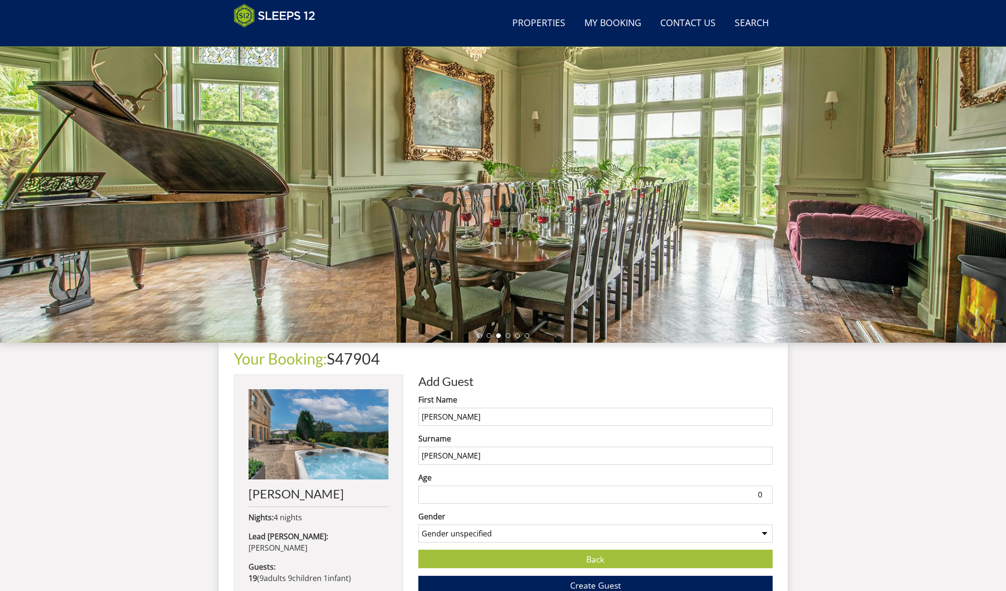
click at [437, 498] on input "0" at bounding box center [595, 494] width 354 height 18
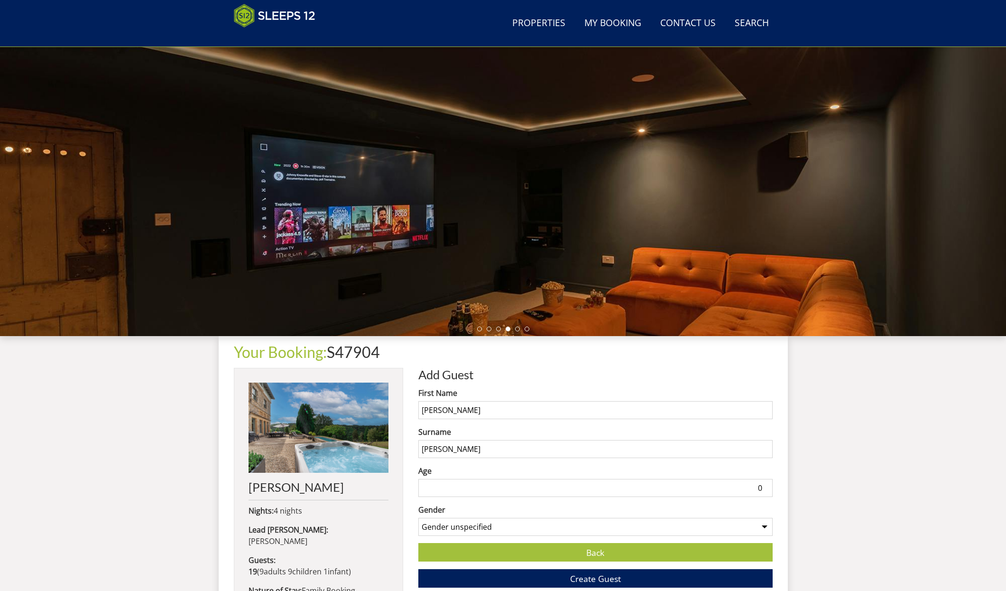
scroll to position [65, 0]
type input "1"
click at [762, 485] on input "1" at bounding box center [595, 487] width 354 height 18
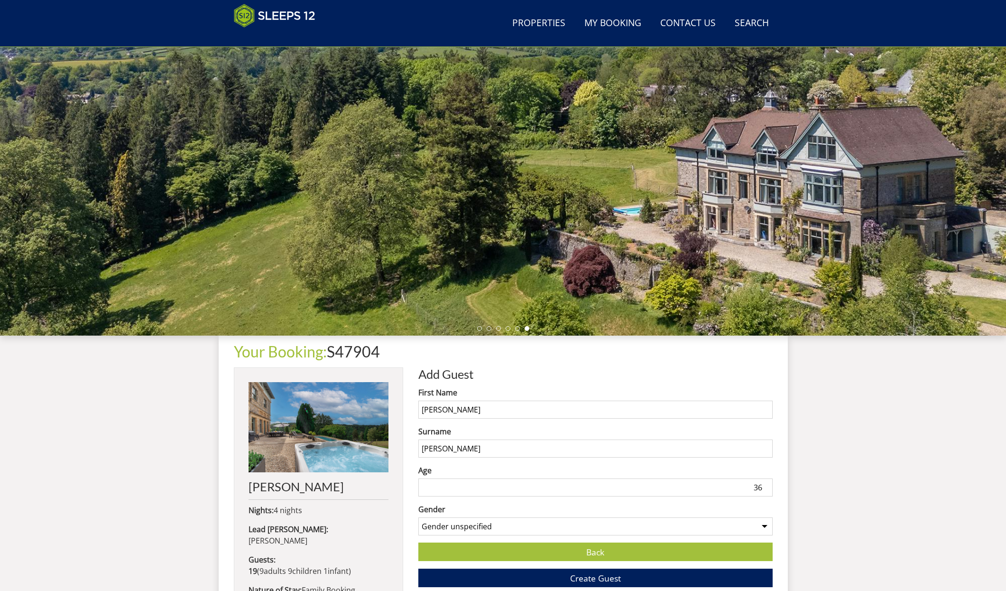
type input "36"
select select "gender_[DEMOGRAPHIC_DATA]"
click at [587, 578] on span "Create Guest" at bounding box center [595, 577] width 51 height 11
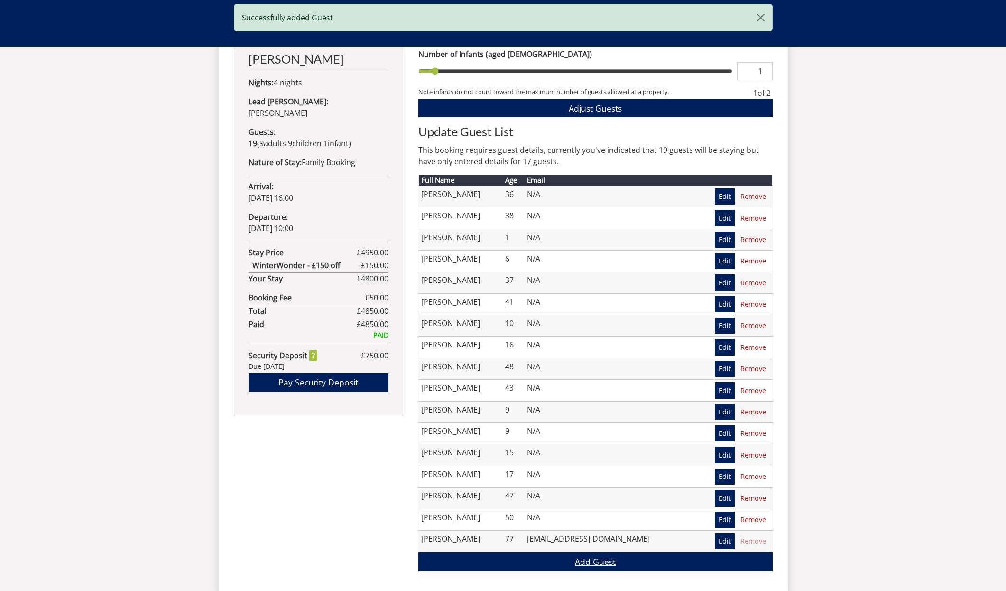
scroll to position [510, 0]
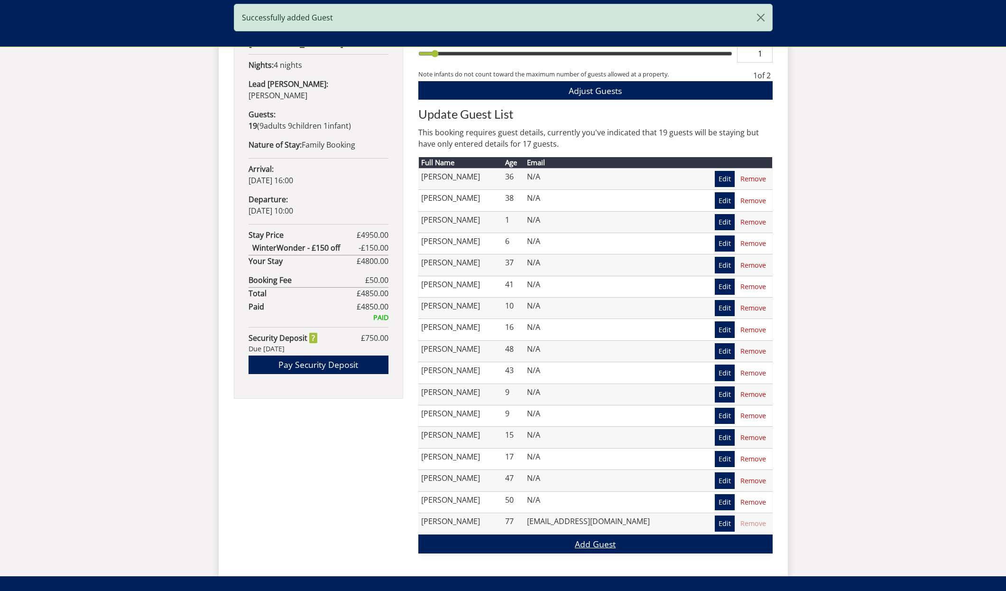
click at [593, 542] on link "Add Guest" at bounding box center [595, 543] width 354 height 19
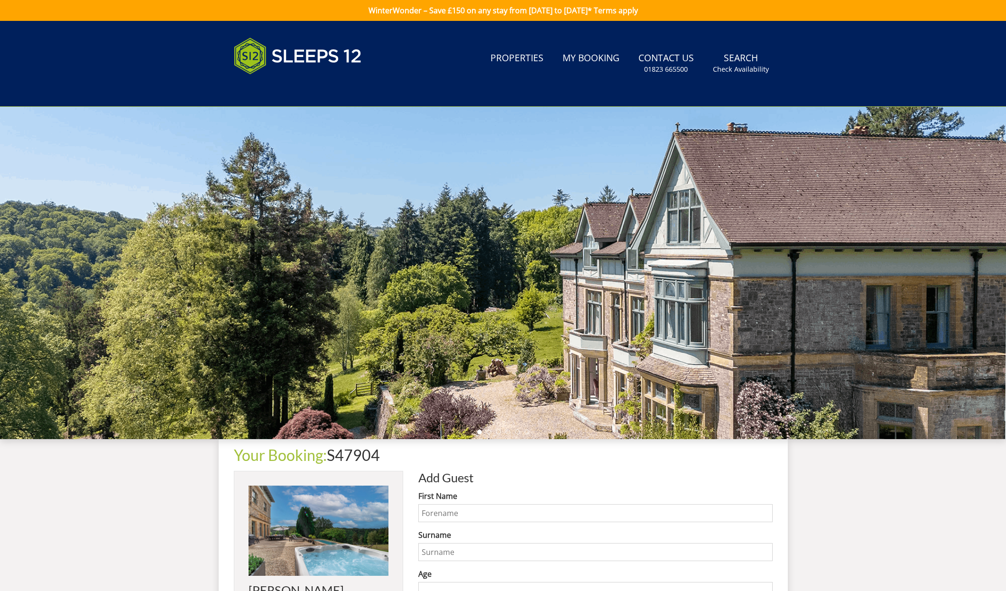
click at [434, 513] on input "First Name" at bounding box center [595, 513] width 354 height 18
type input "evi"
click at [442, 556] on input "Surname" at bounding box center [595, 552] width 354 height 18
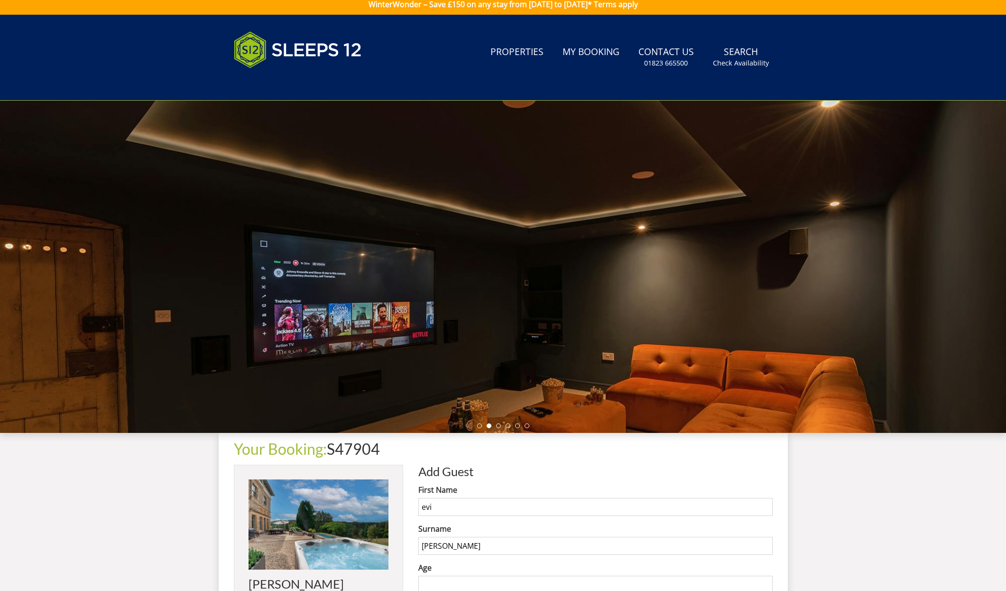
scroll to position [7, 0]
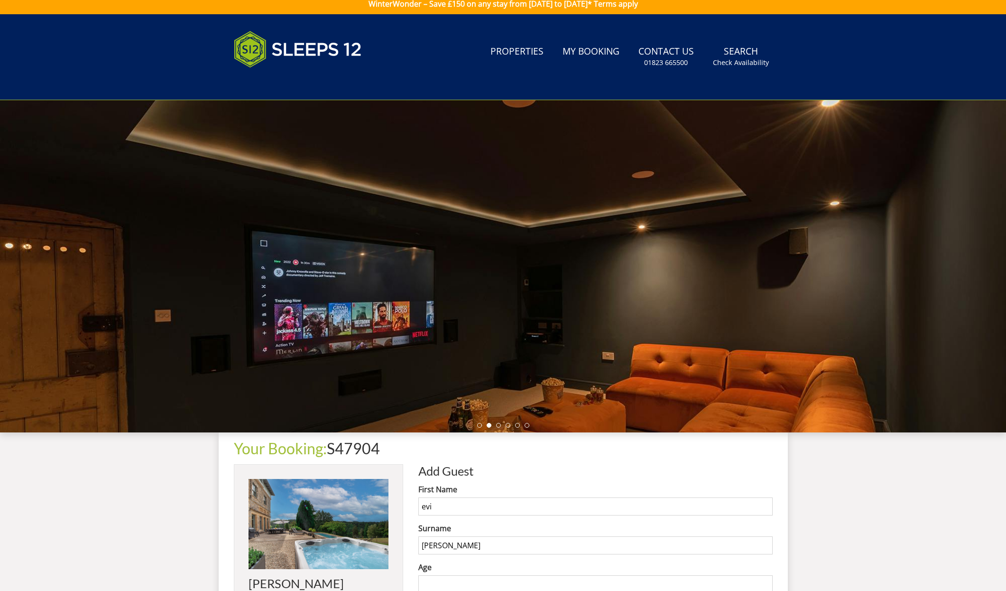
type input "[PERSON_NAME]"
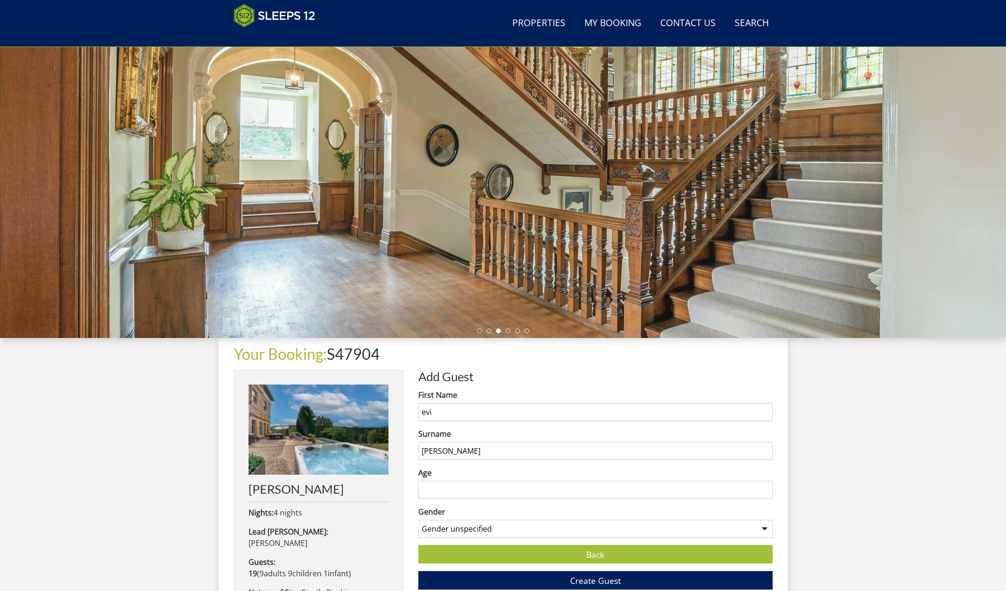
scroll to position [60, 0]
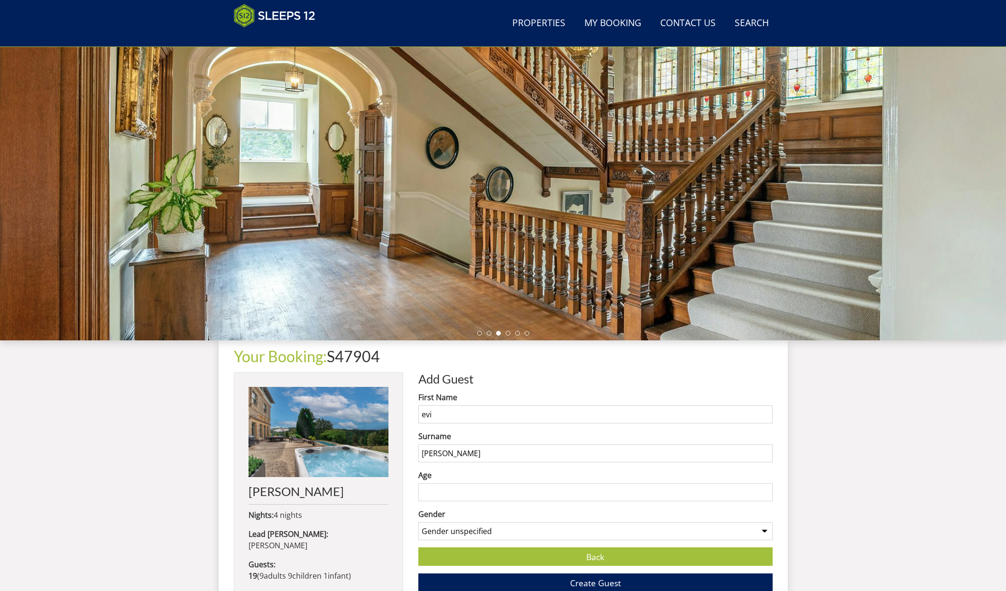
click at [465, 493] on input "Age" at bounding box center [595, 492] width 354 height 18
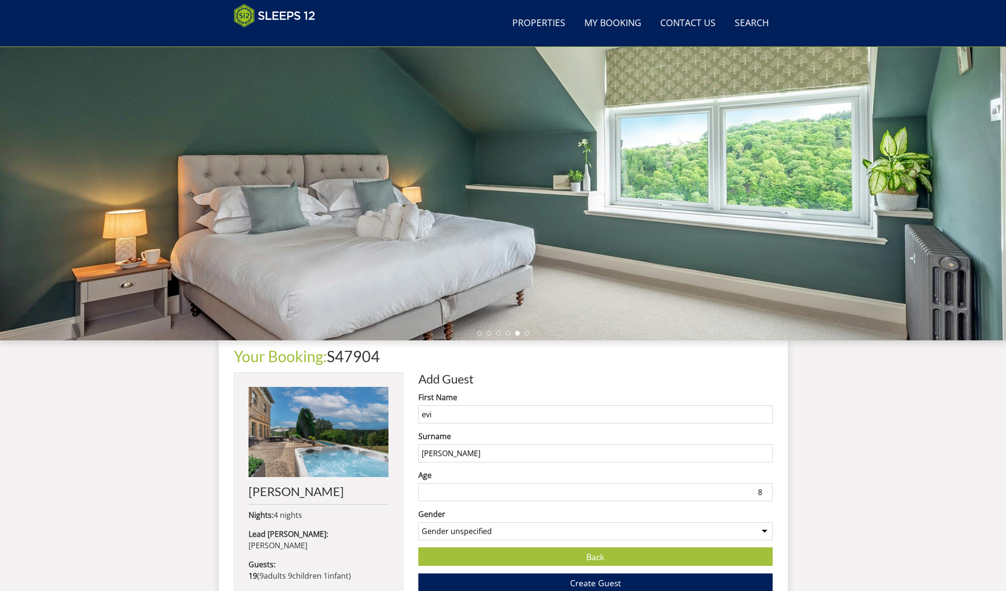
type input "8"
select select "gender_[DEMOGRAPHIC_DATA]"
click at [599, 583] on span "Create Guest" at bounding box center [595, 582] width 51 height 11
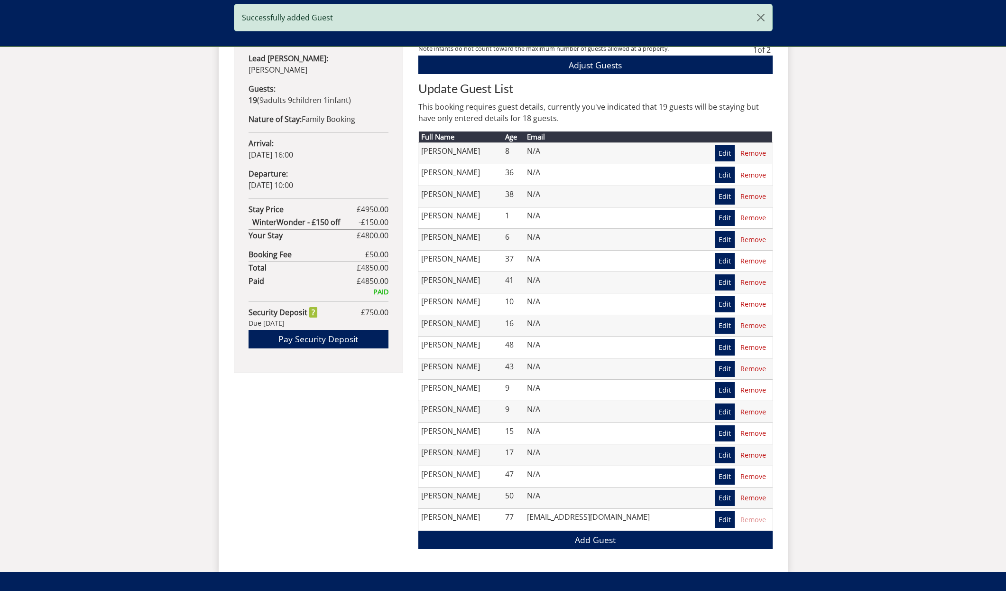
scroll to position [542, 0]
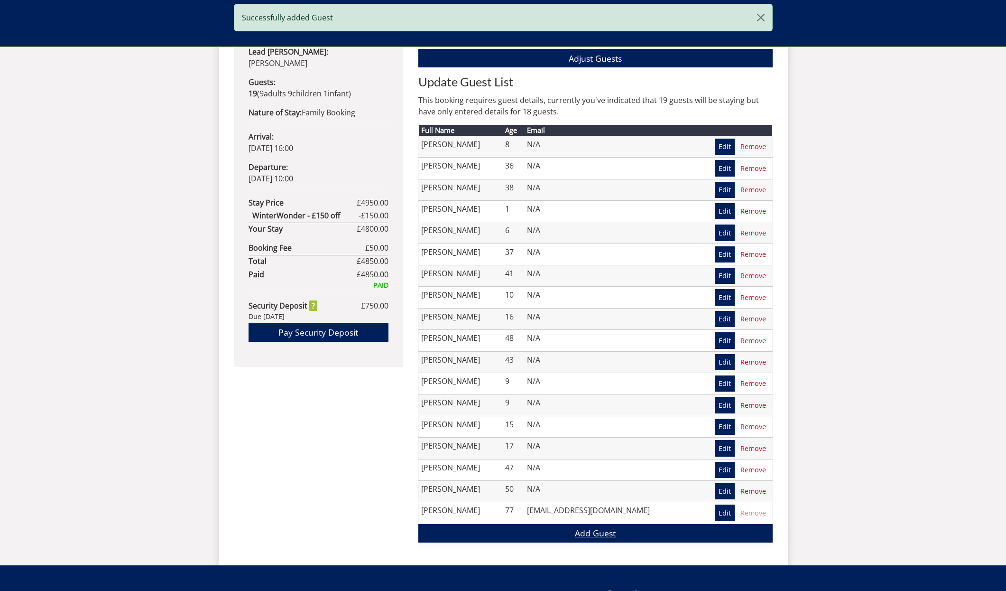
click at [595, 528] on link "Add Guest" at bounding box center [595, 533] width 354 height 19
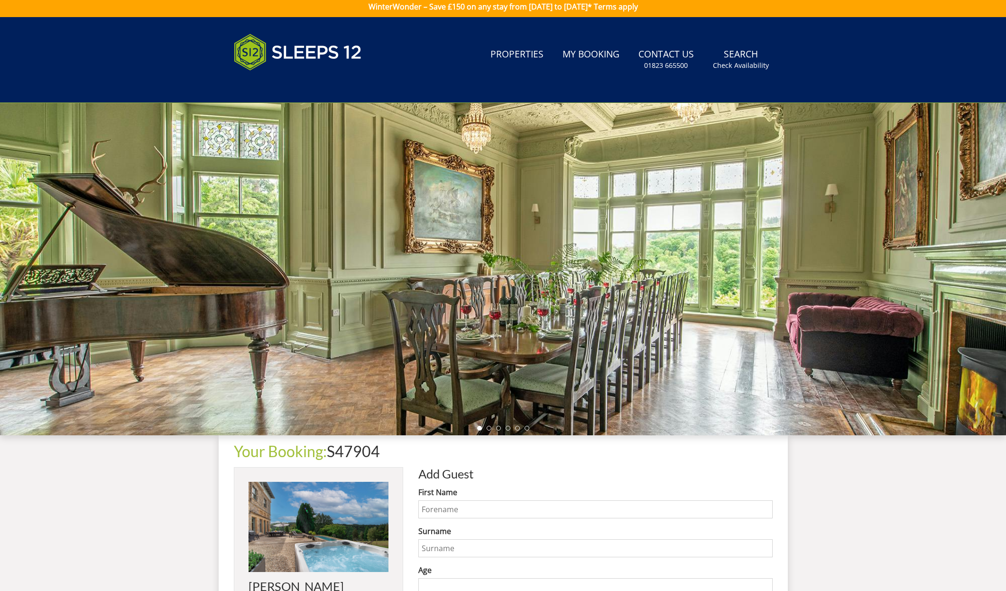
scroll to position [4, 0]
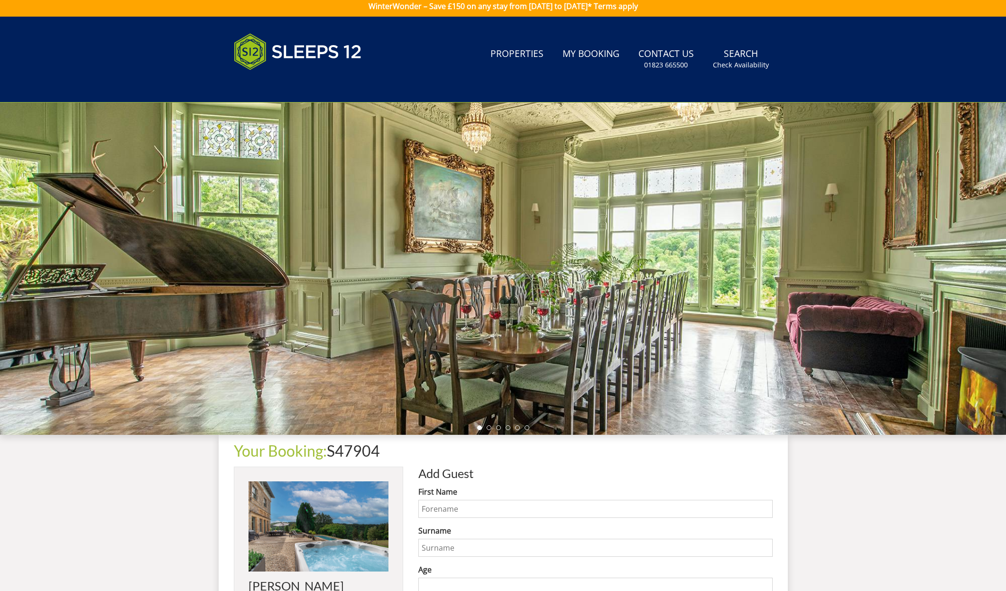
click at [442, 507] on input "First Name" at bounding box center [595, 509] width 354 height 18
type input "[PERSON_NAME]"
click at [430, 547] on input "Surname" at bounding box center [595, 547] width 354 height 18
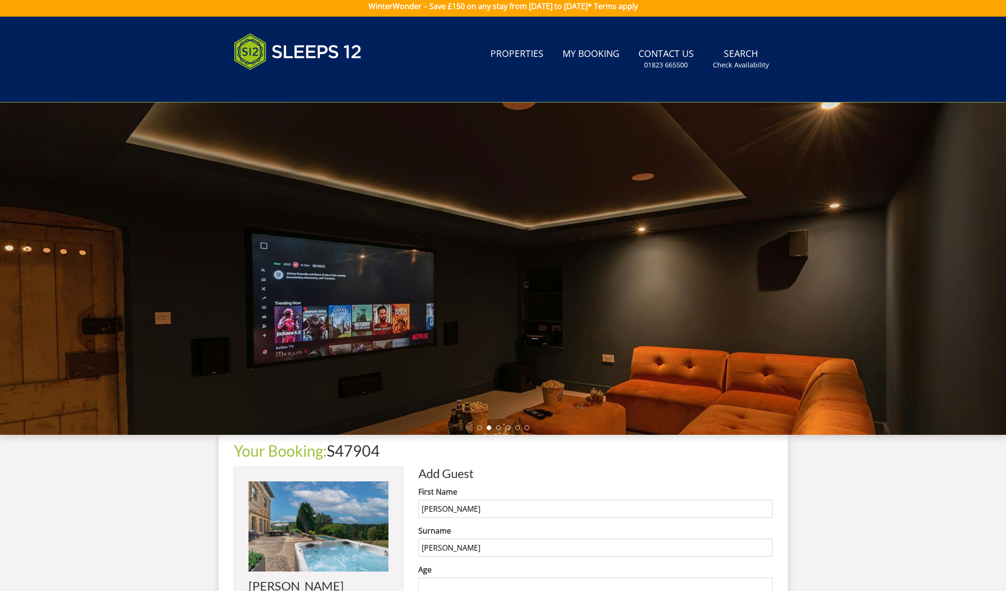
type input "[PERSON_NAME]"
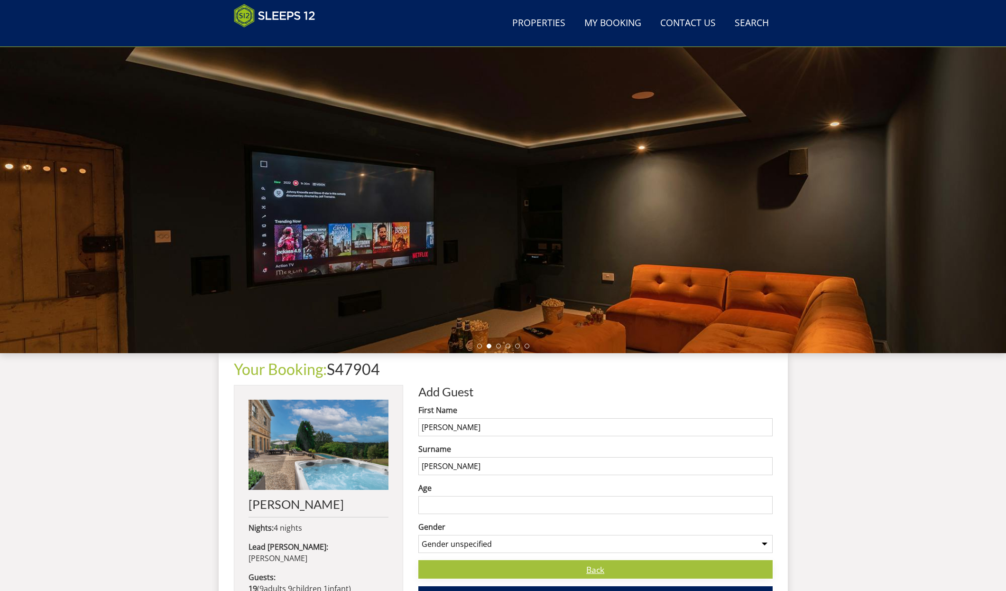
scroll to position [46, 0]
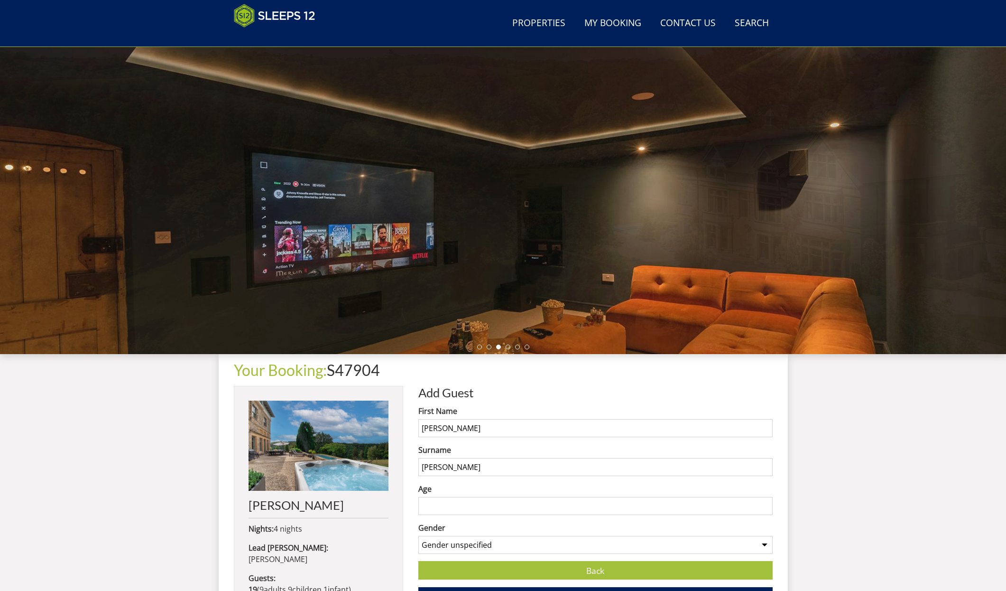
click at [447, 505] on input "Age" at bounding box center [595, 506] width 354 height 18
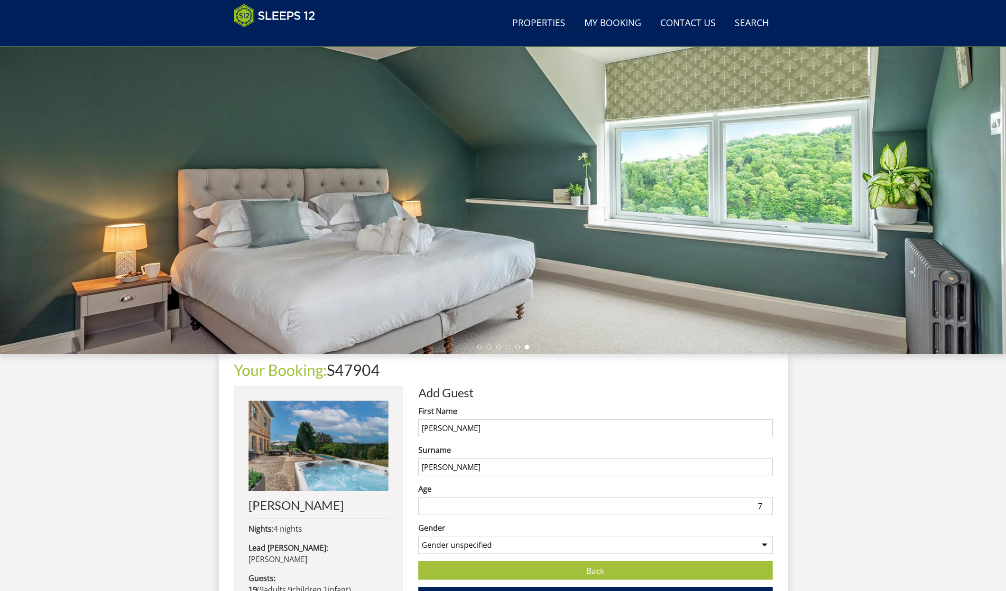
scroll to position [43, 0]
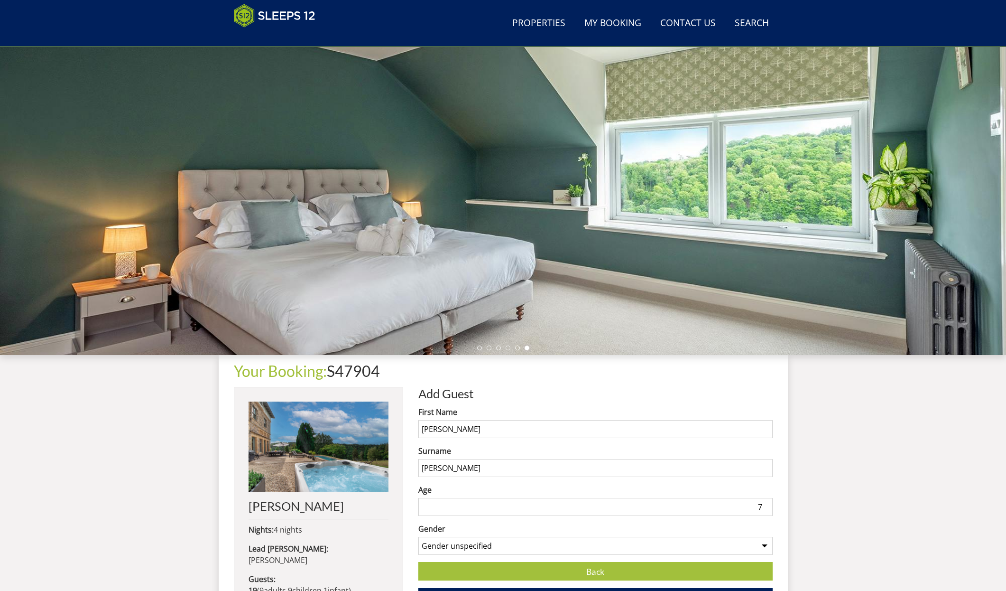
type input "8"
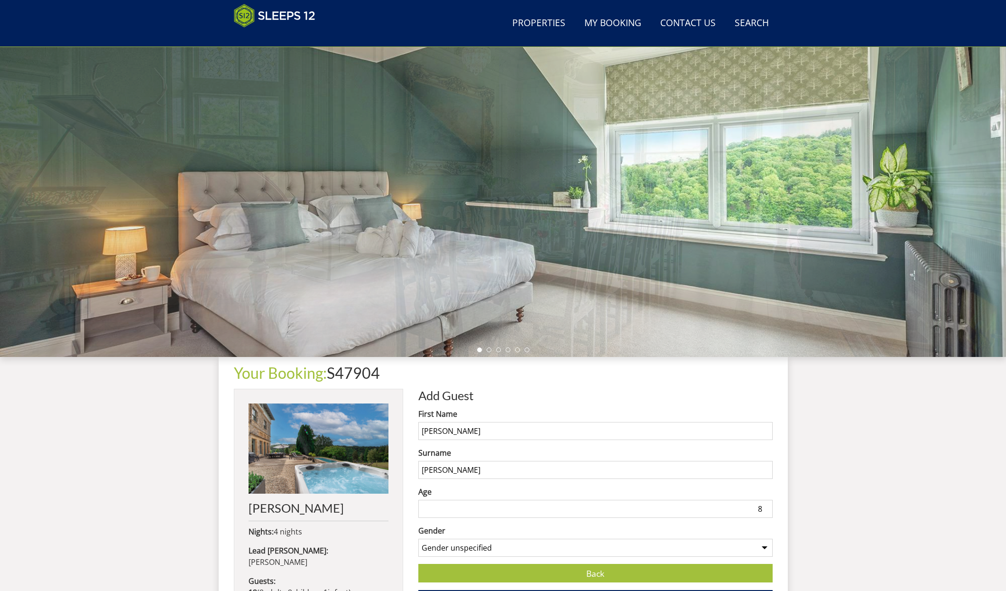
select select "gender_[DEMOGRAPHIC_DATA]"
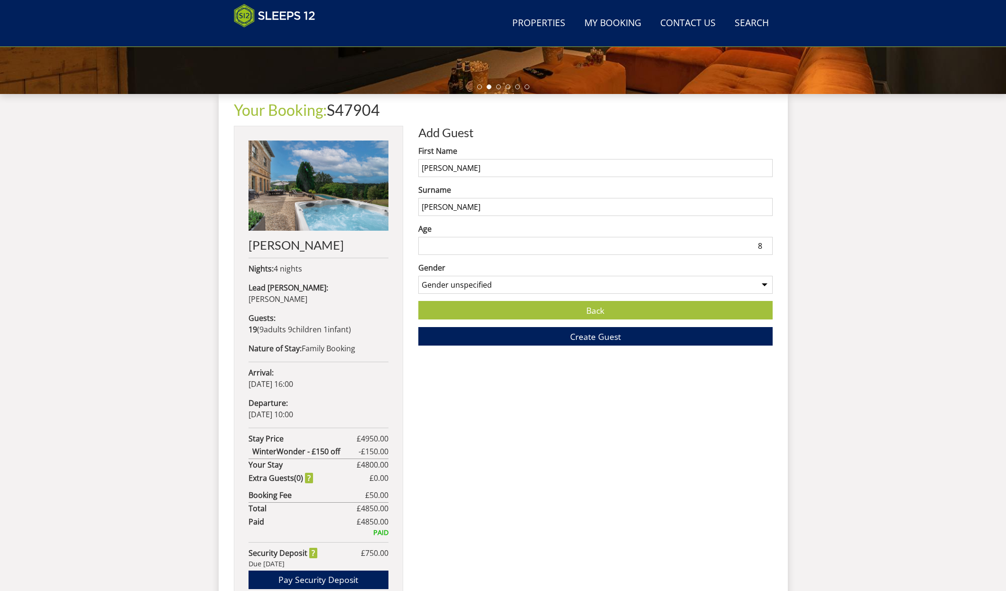
scroll to position [237, 0]
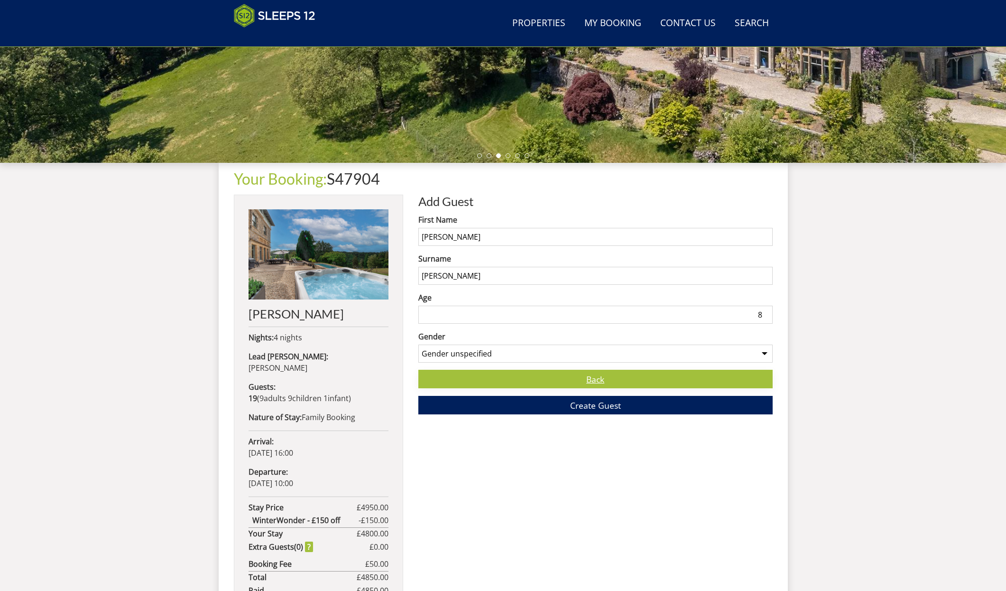
click at [596, 382] on link "Back" at bounding box center [595, 379] width 354 height 19
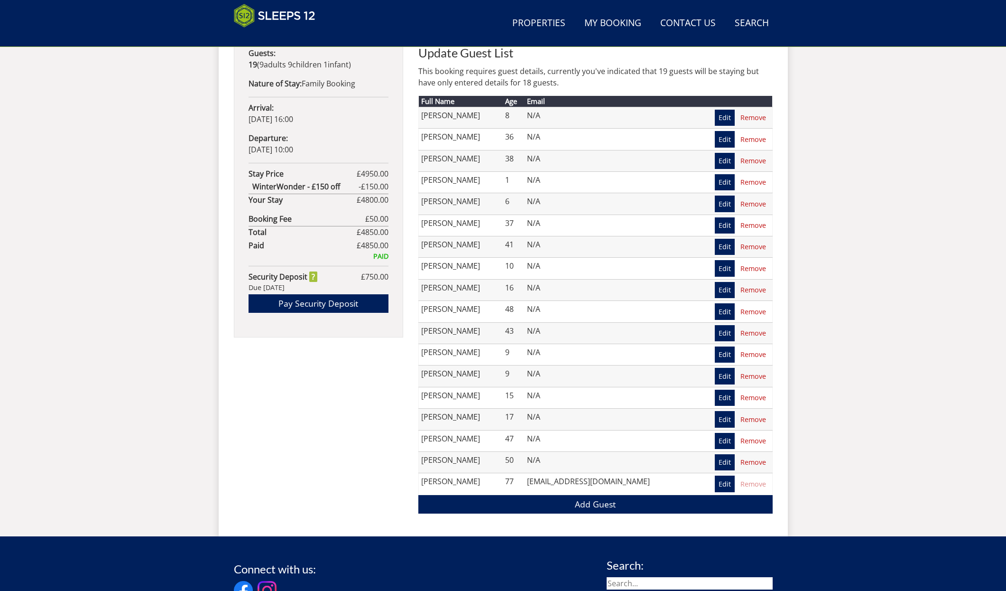
scroll to position [613, 0]
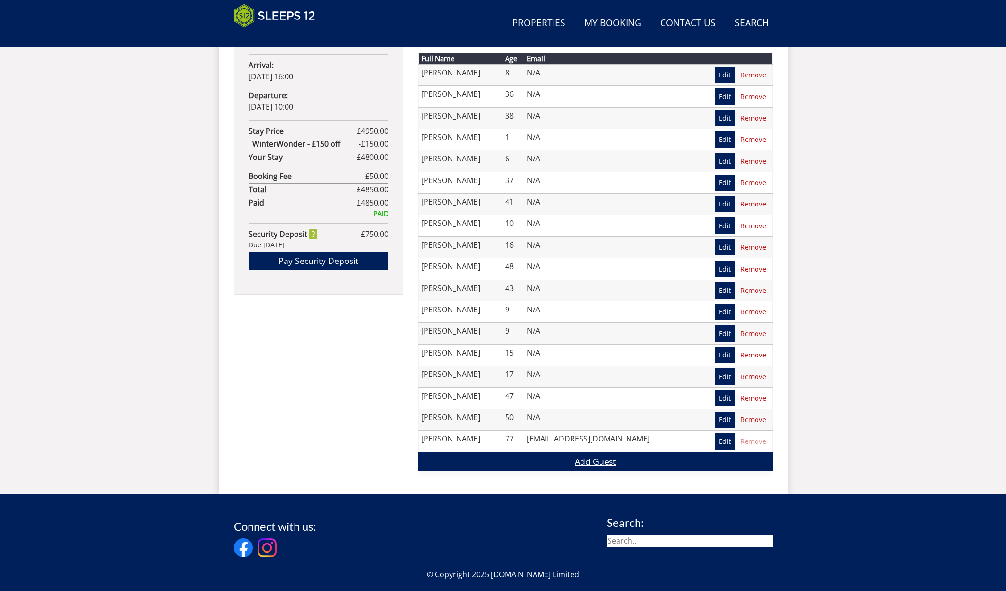
click at [596, 456] on link "Add Guest" at bounding box center [595, 461] width 354 height 19
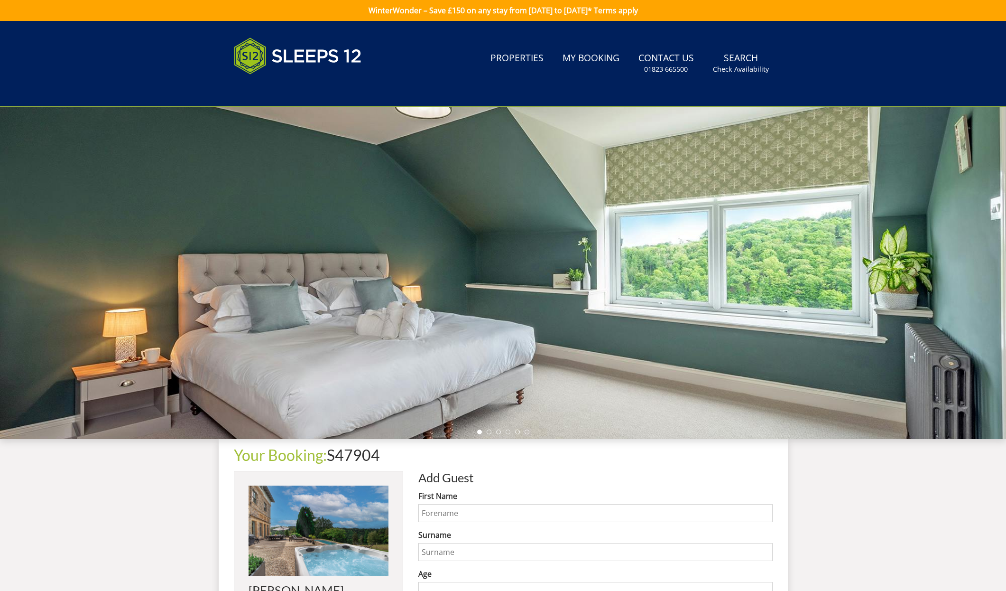
click at [445, 511] on input "First Name" at bounding box center [595, 513] width 354 height 18
type input "[PERSON_NAME]"
click at [430, 552] on input "Surname" at bounding box center [595, 552] width 354 height 18
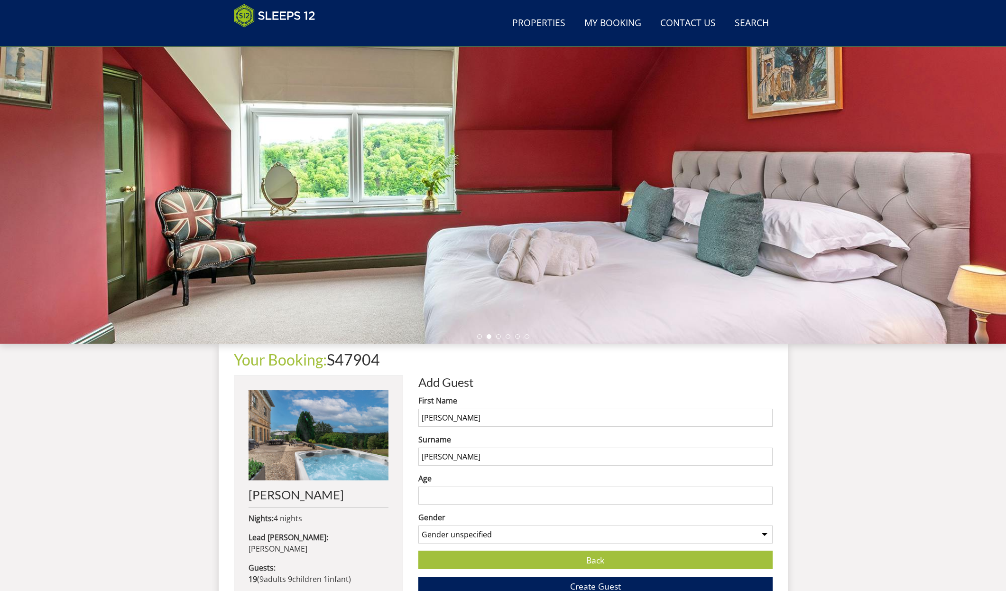
scroll to position [57, 0]
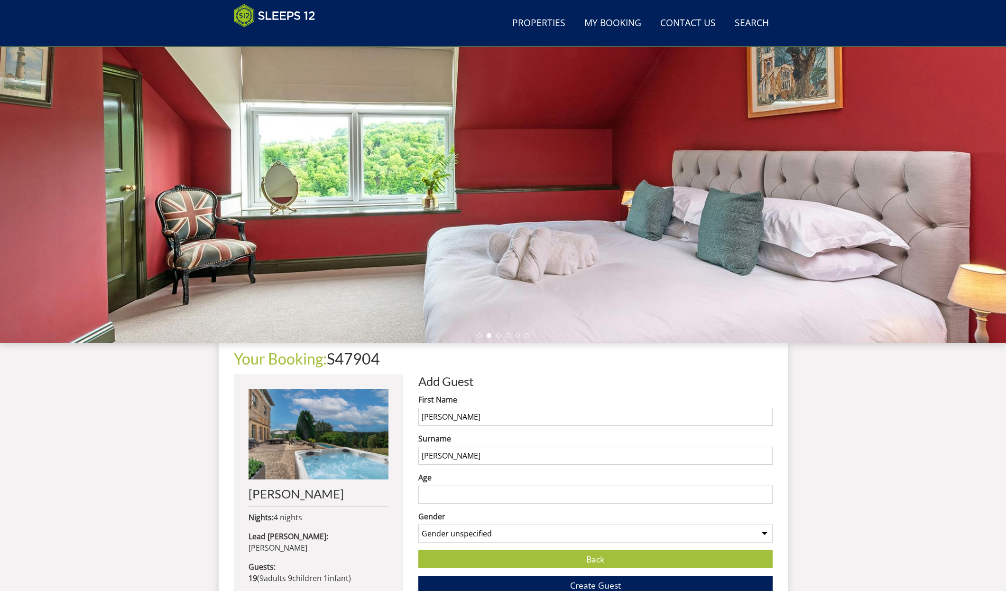
type input "[PERSON_NAME]"
click at [448, 493] on input "Age" at bounding box center [595, 494] width 354 height 18
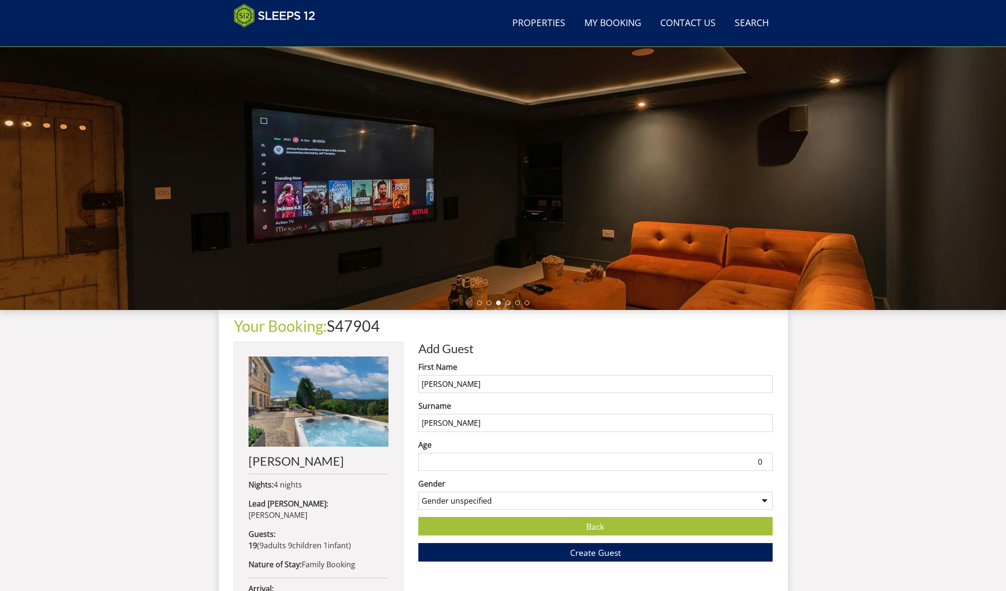
type input "1"
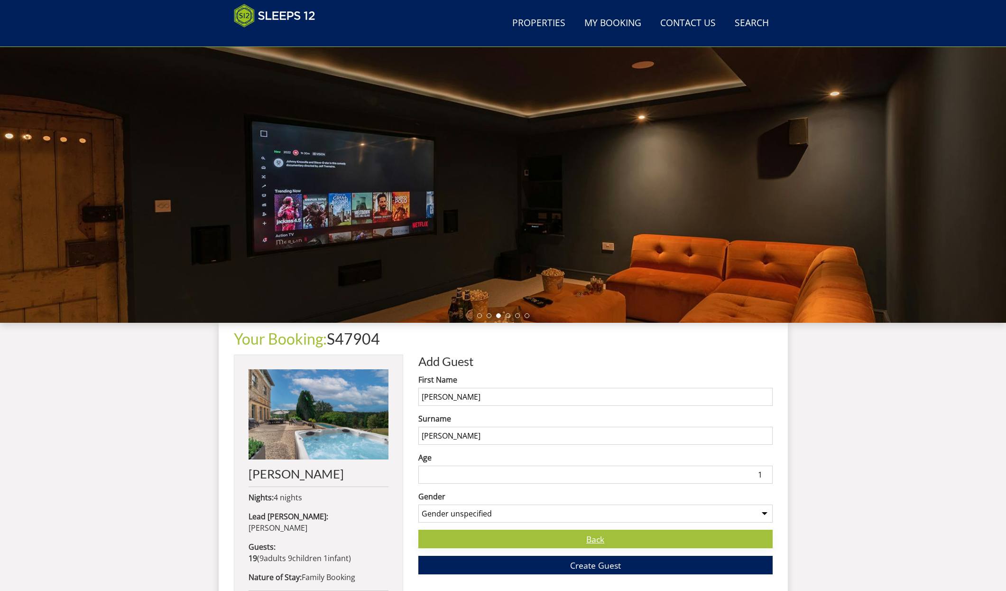
scroll to position [75, 0]
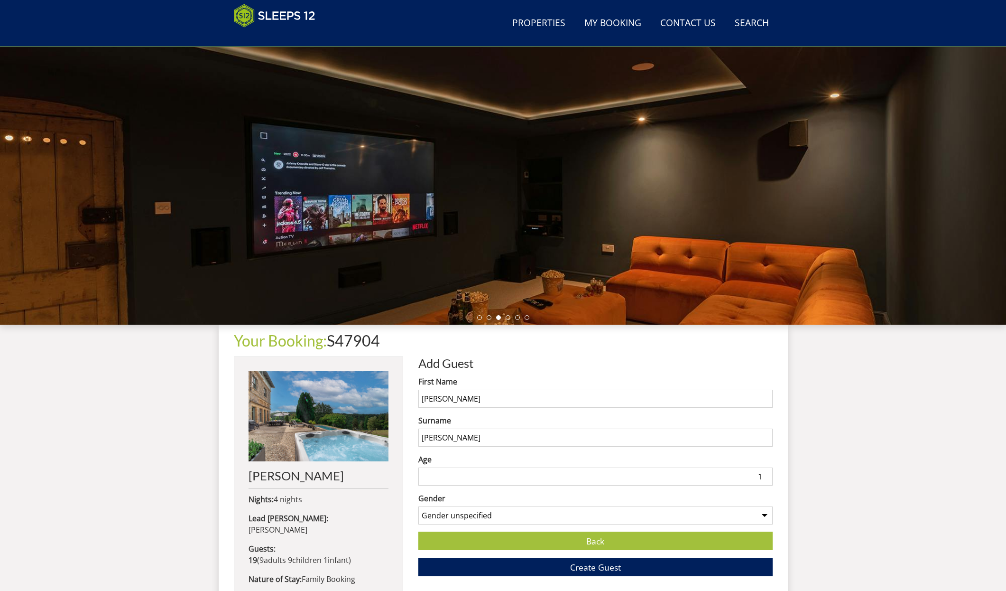
select select "gender_[DEMOGRAPHIC_DATA]"
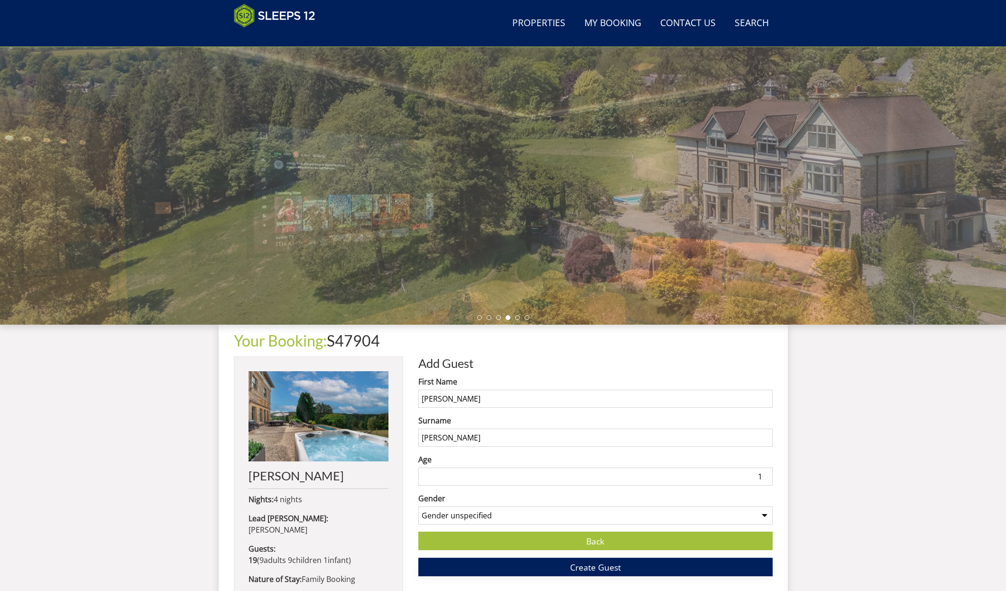
click at [607, 569] on span "Create Guest" at bounding box center [595, 566] width 51 height 11
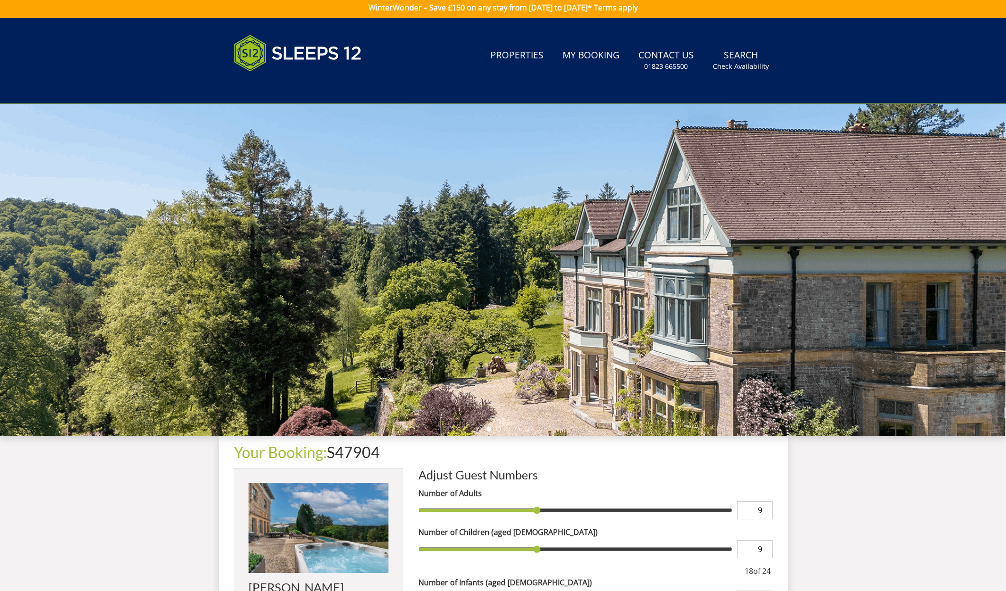
scroll to position [6, 0]
